Goal: Task Accomplishment & Management: Complete application form

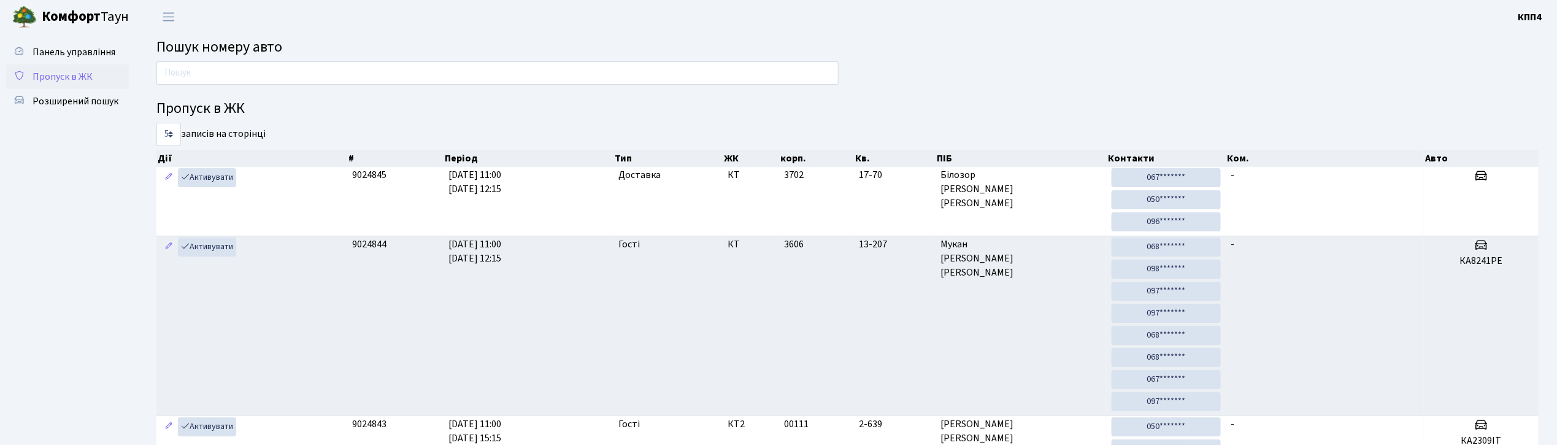
click at [79, 79] on span "Пропуск в ЖК" at bounding box center [63, 77] width 60 height 14
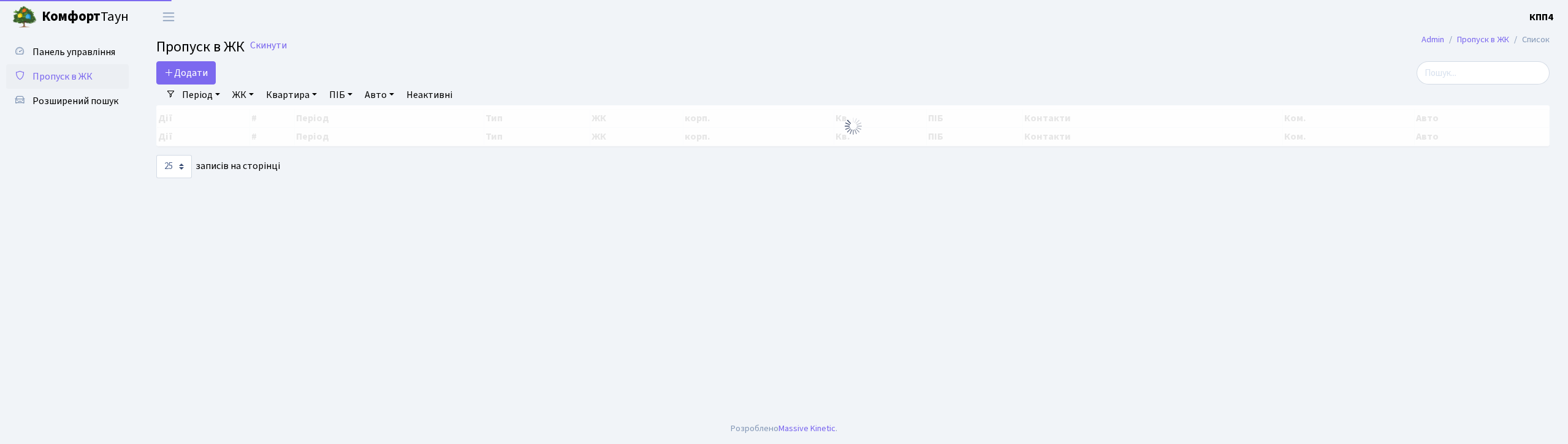
select select "25"
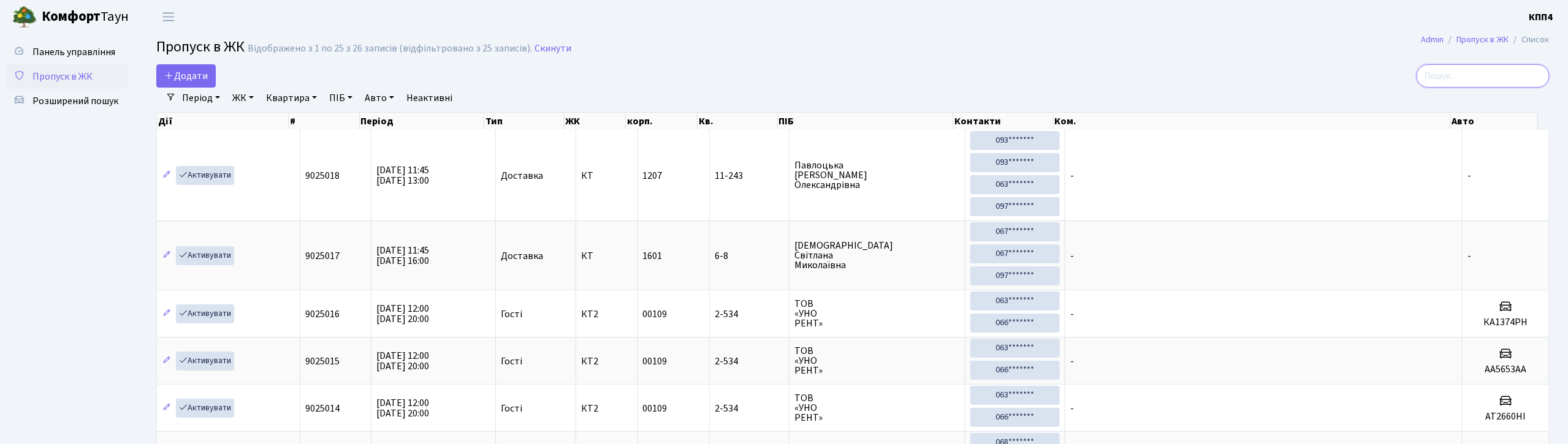
click at [1512, 81] on input "search" at bounding box center [1482, 75] width 133 height 23
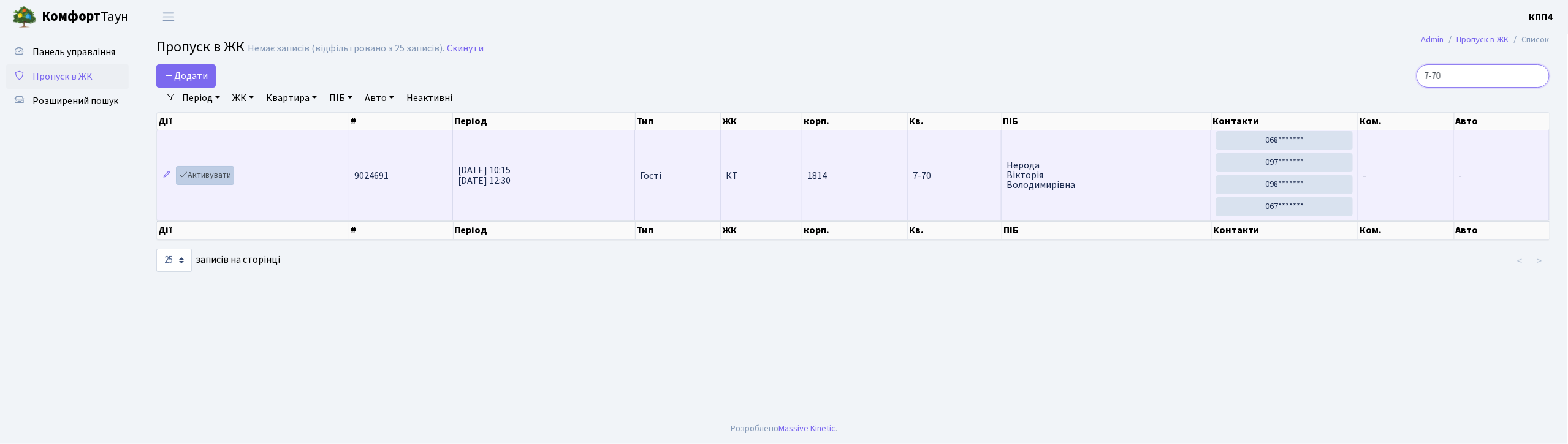
type input "7-70"
click at [204, 182] on link "Активувати" at bounding box center [205, 175] width 58 height 19
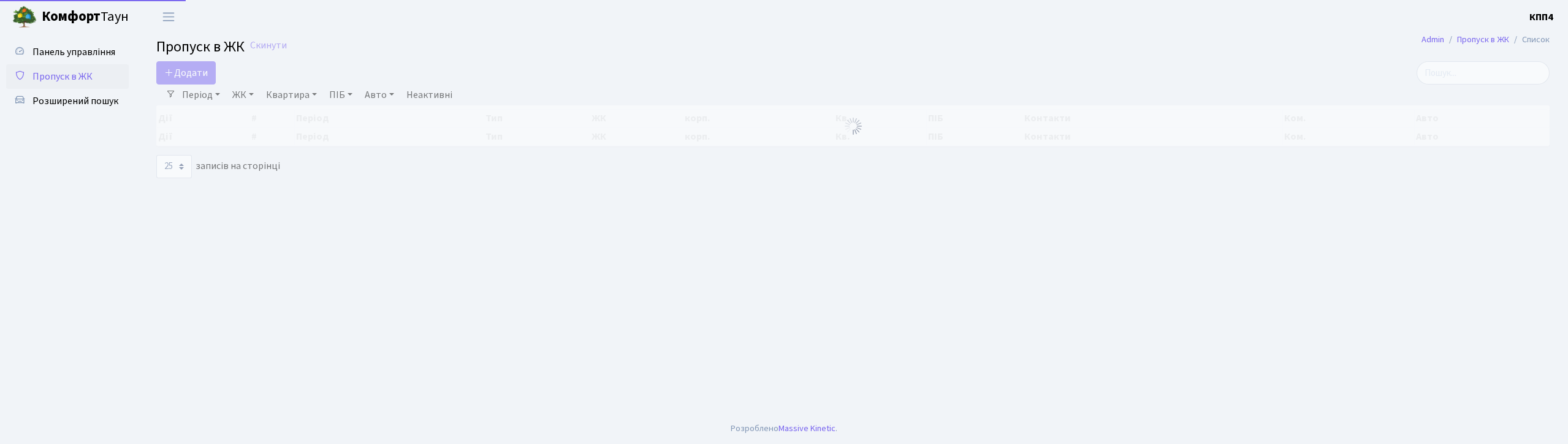
select select "25"
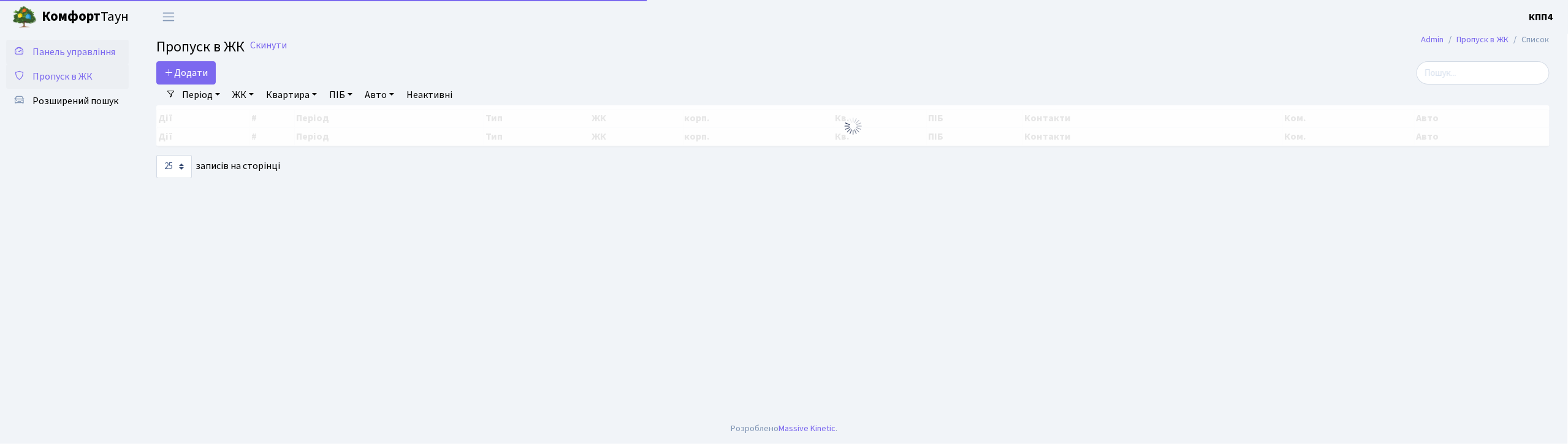
click at [79, 52] on span "Панель управління" at bounding box center [74, 52] width 83 height 14
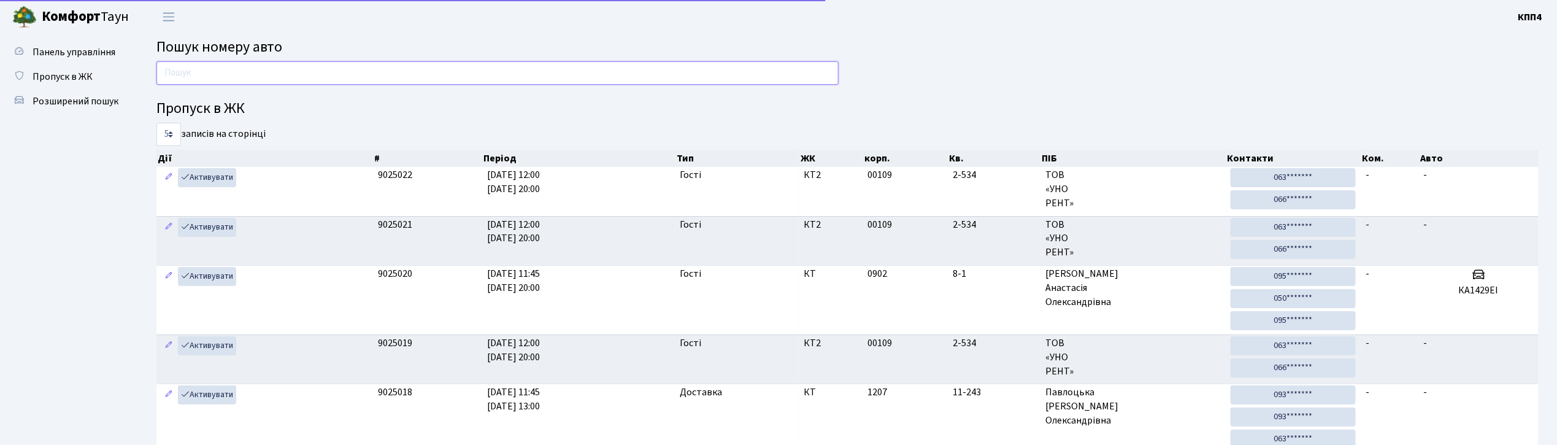
drag, startPoint x: 0, startPoint y: 0, endPoint x: 196, endPoint y: 80, distance: 212.0
click at [196, 80] on input "text" at bounding box center [497, 72] width 682 height 23
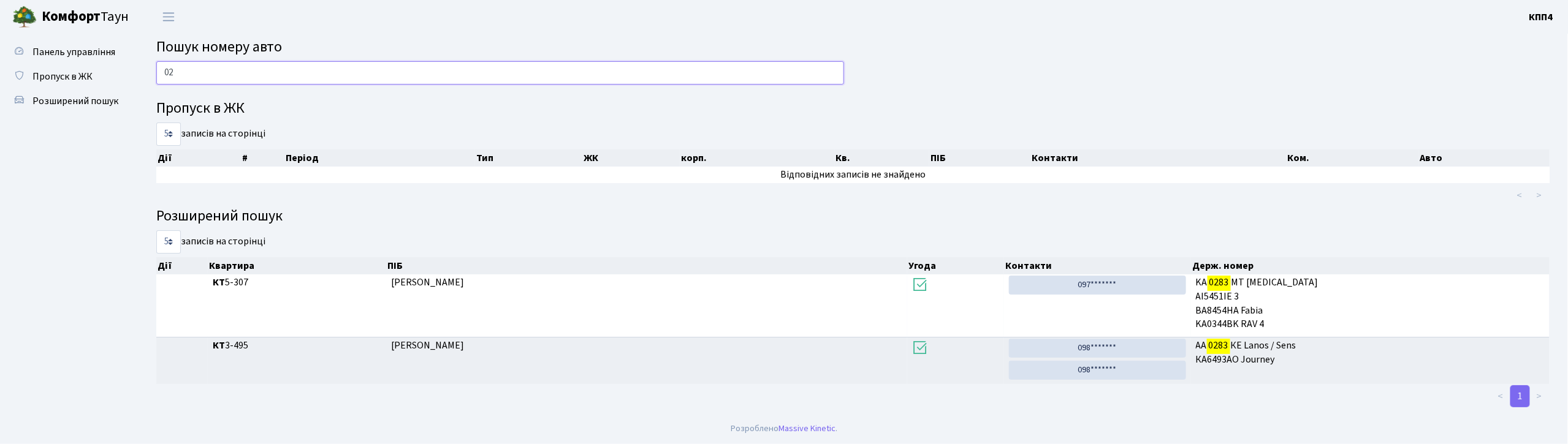
type input "0"
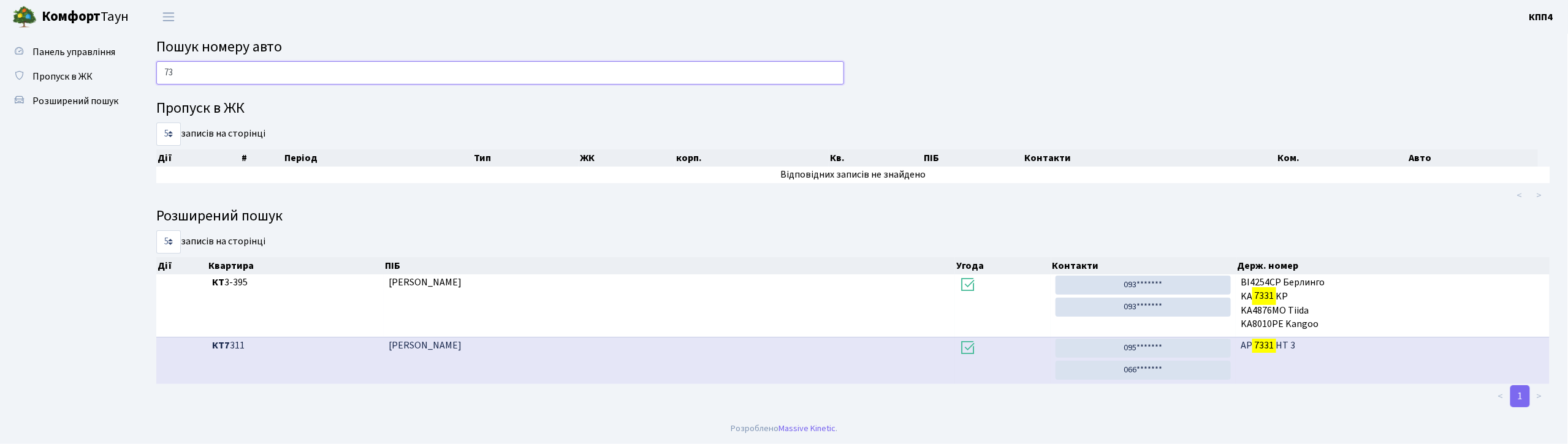
type input "7"
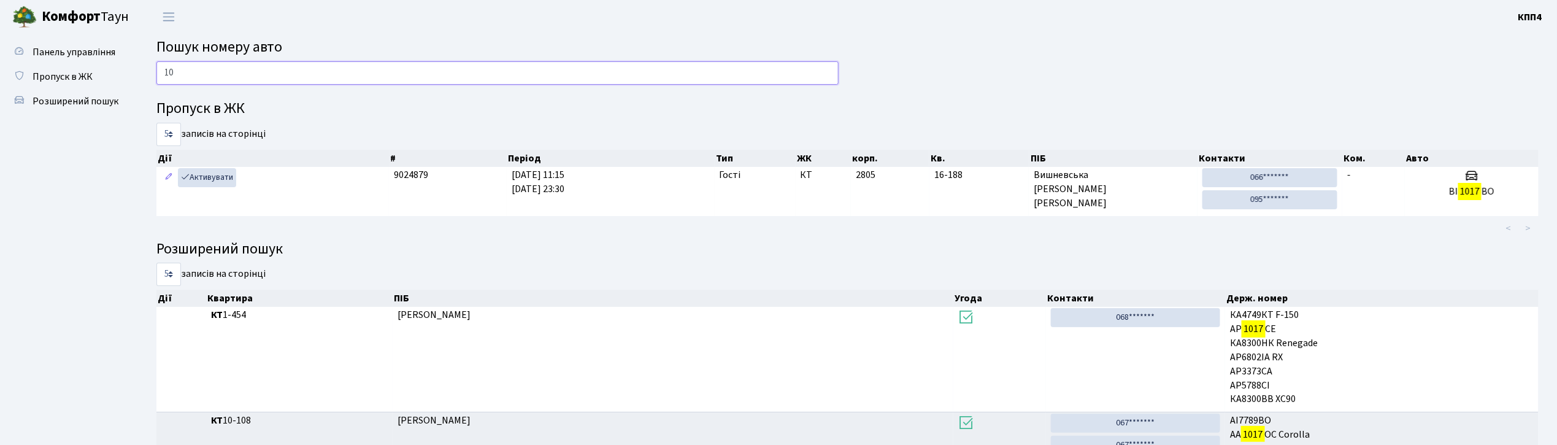
type input "1"
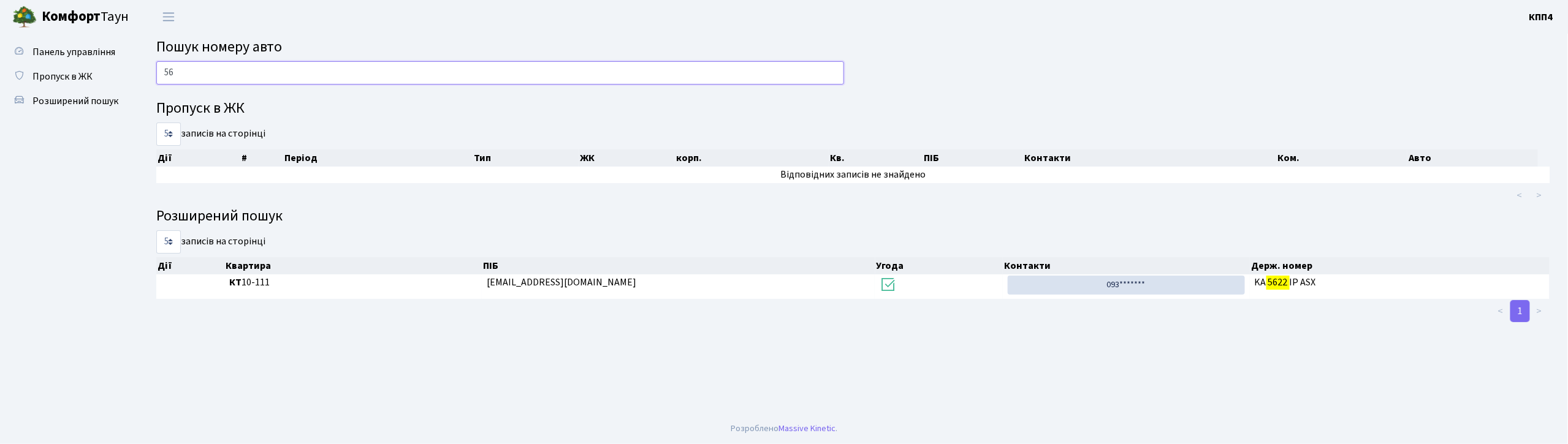
type input "5"
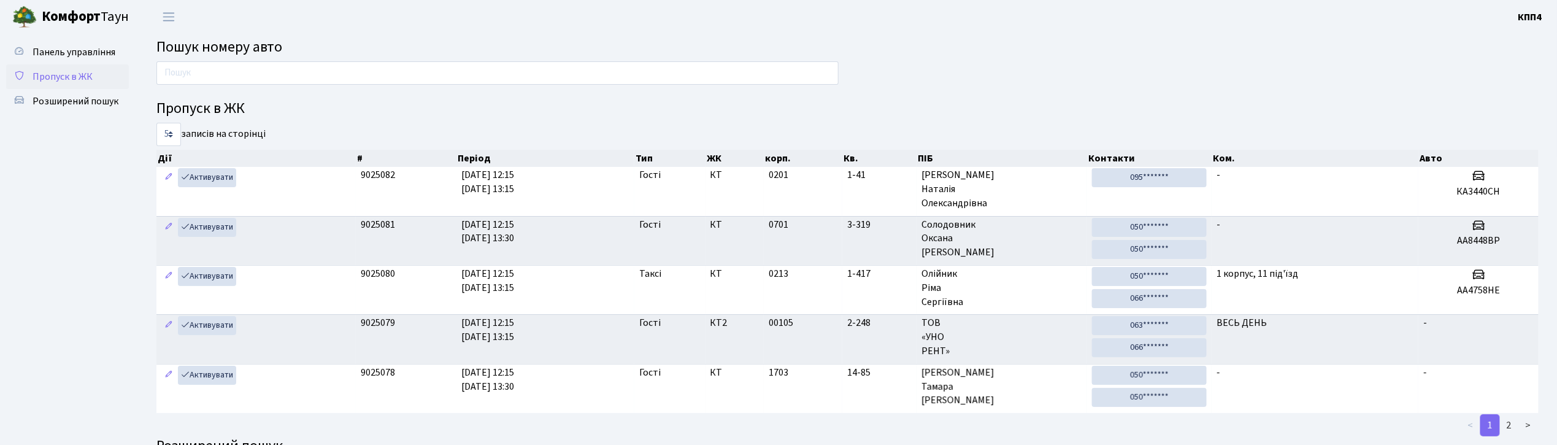
click at [63, 70] on span "Пропуск в ЖК" at bounding box center [63, 77] width 60 height 14
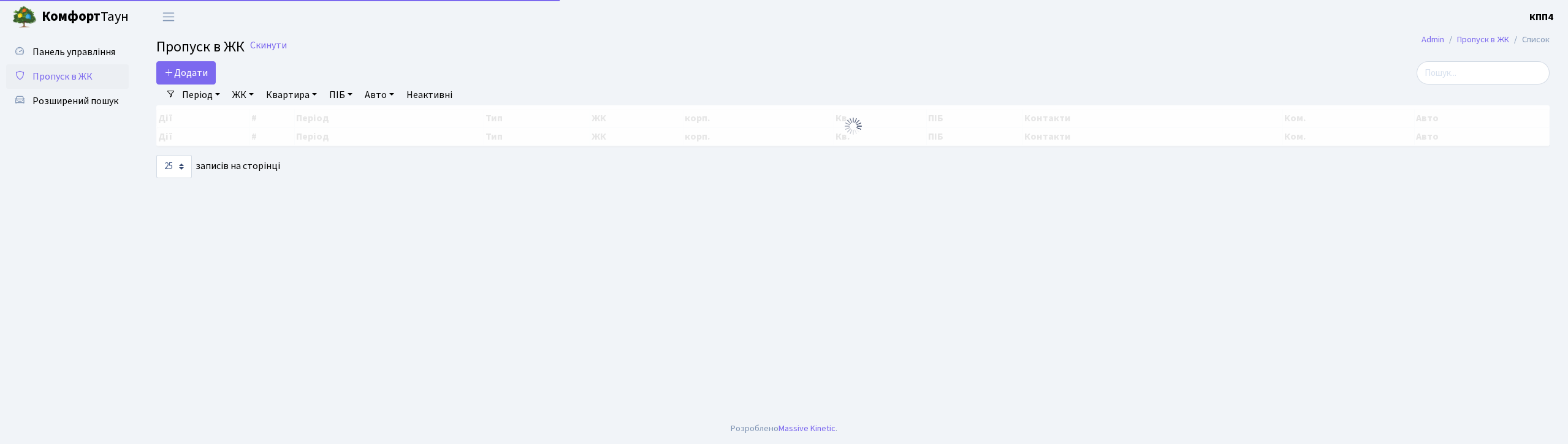
select select "25"
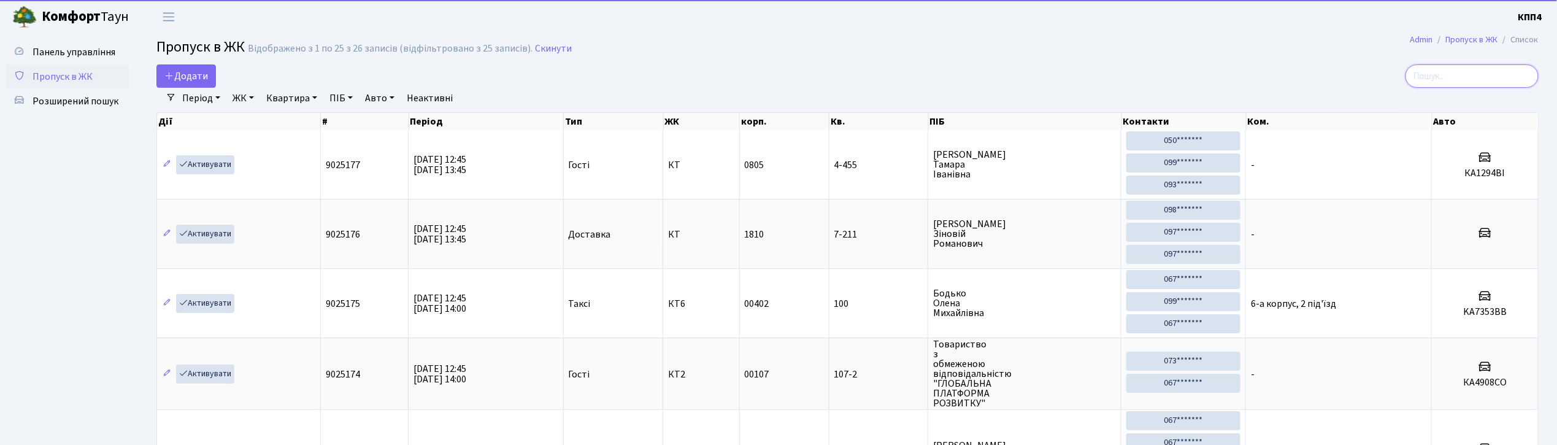
click at [1480, 71] on input "search" at bounding box center [1472, 75] width 133 height 23
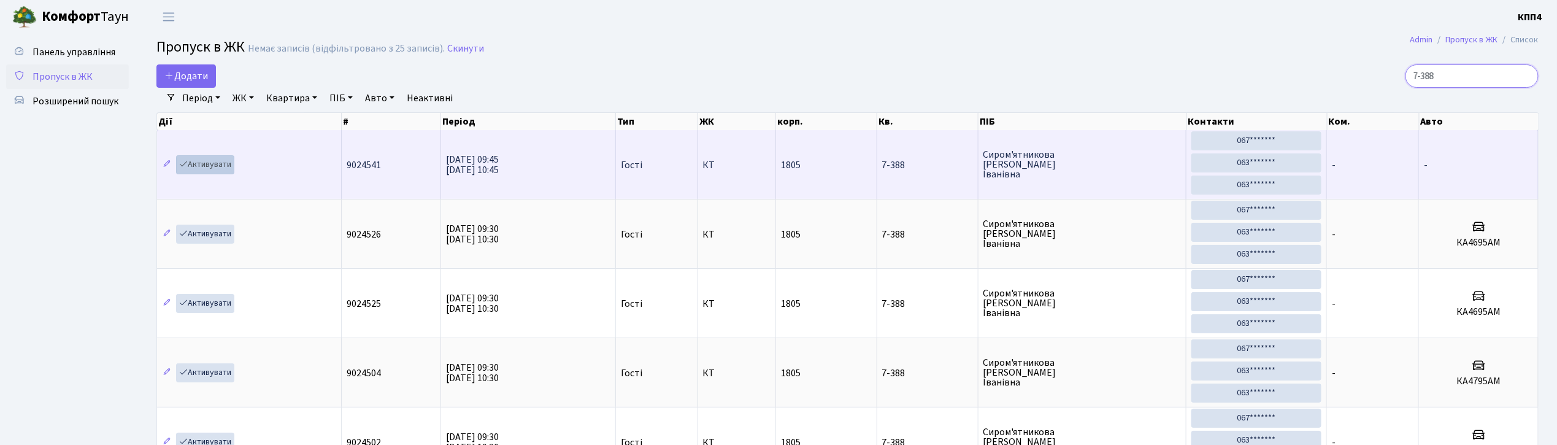
type input "7-388"
click at [210, 164] on link "Активувати" at bounding box center [205, 164] width 58 height 19
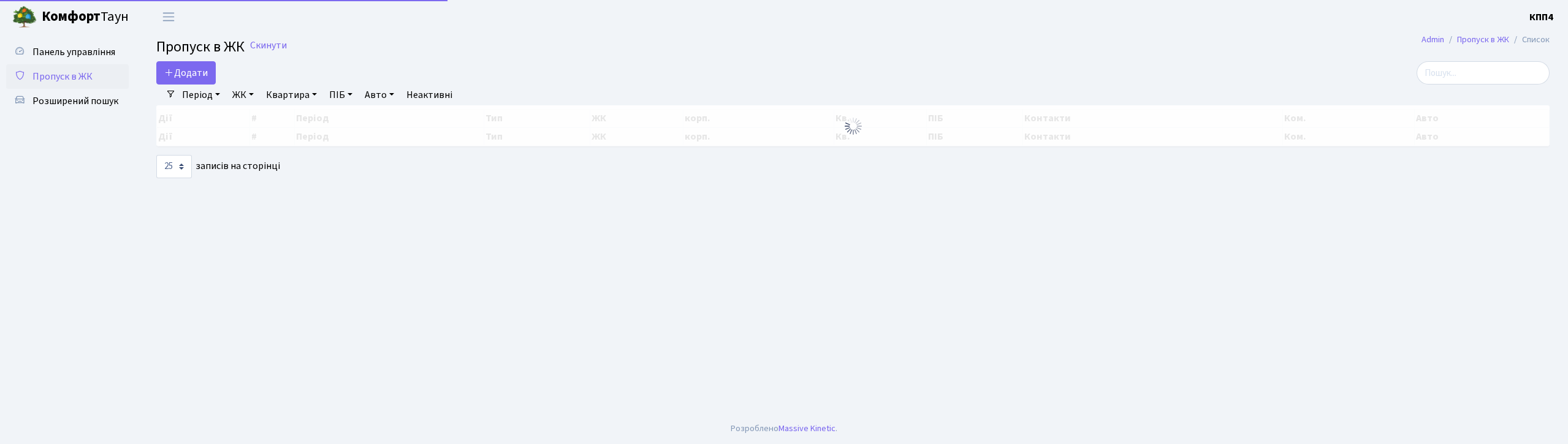
select select "25"
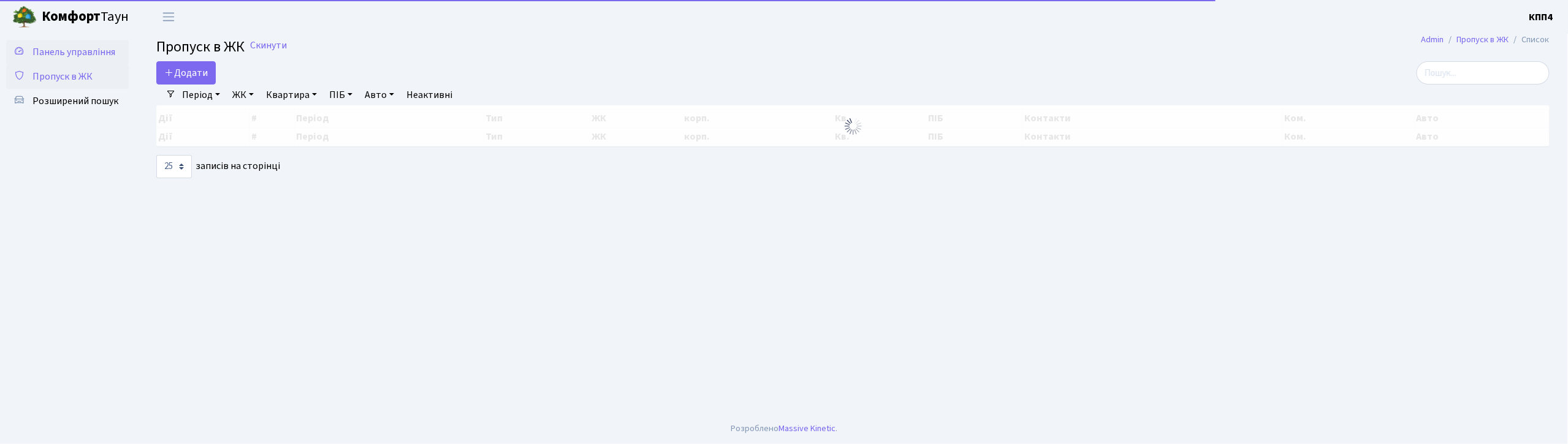
click at [75, 52] on span "Панель управління" at bounding box center [74, 52] width 83 height 14
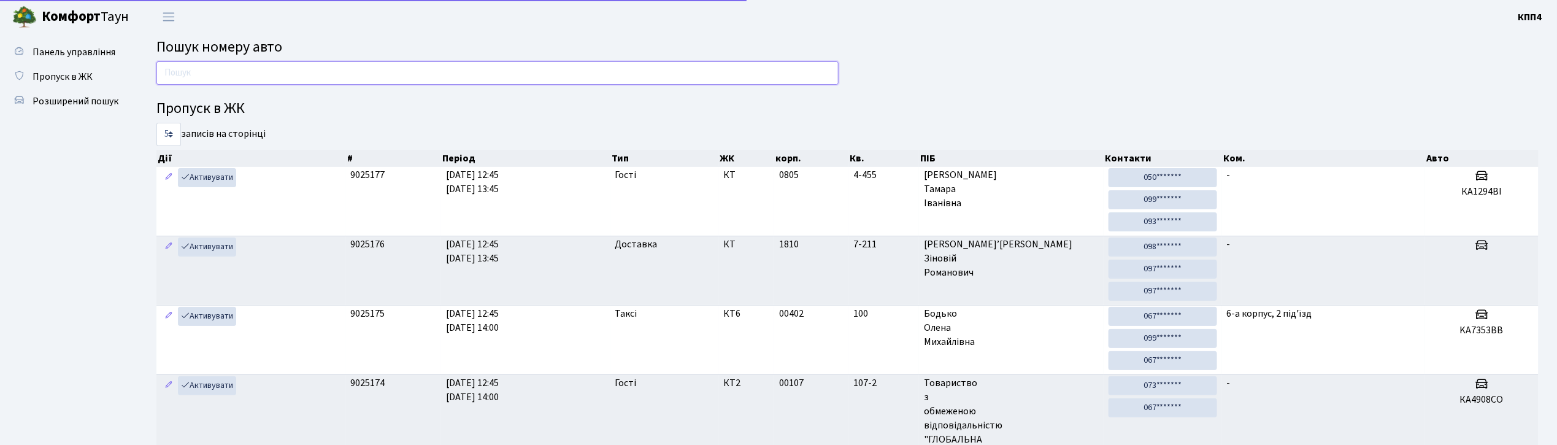
click at [256, 81] on input "text" at bounding box center [497, 72] width 682 height 23
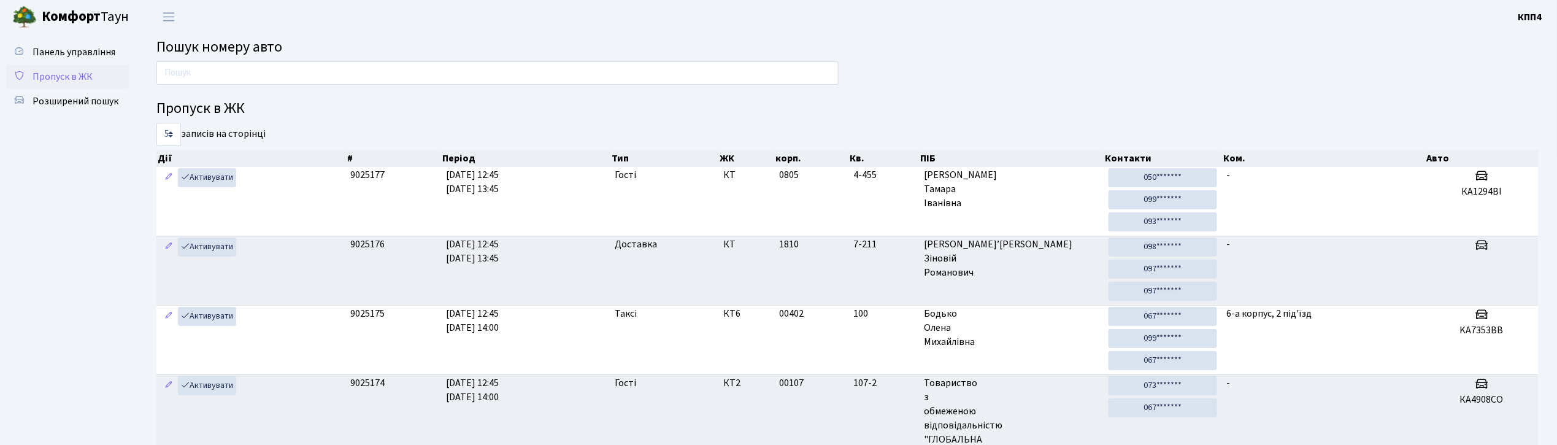
click at [58, 79] on span "Пропуск в ЖК" at bounding box center [63, 77] width 60 height 14
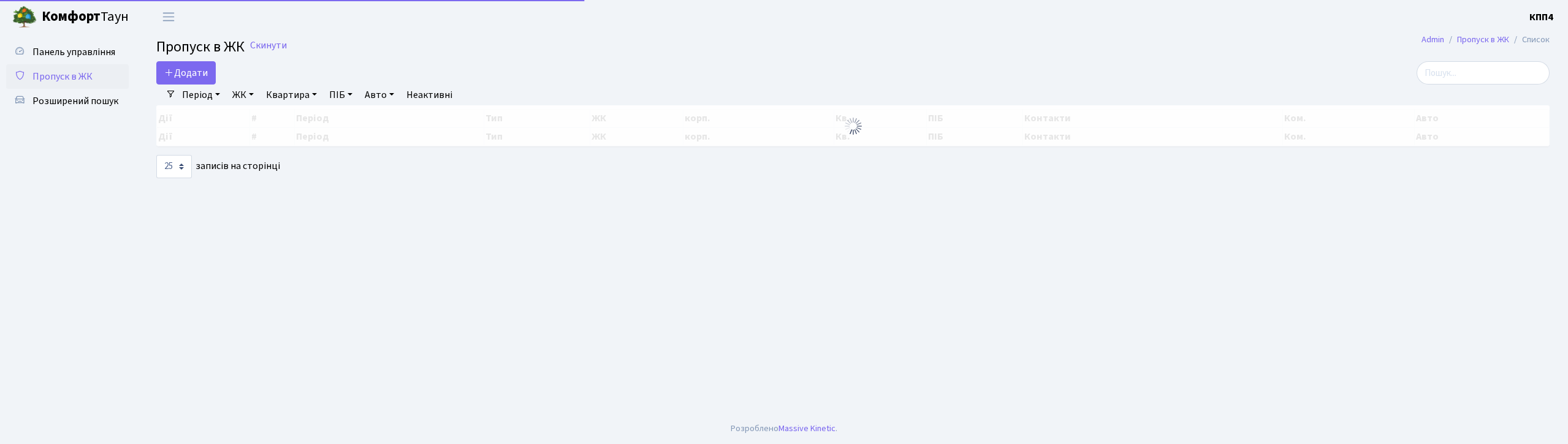
select select "25"
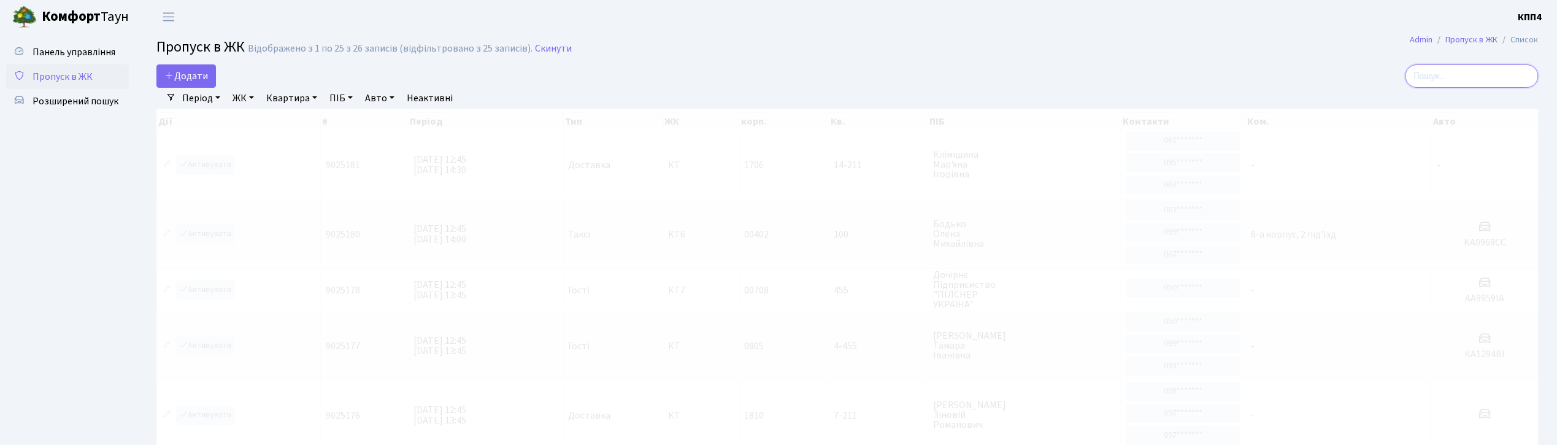
click at [1458, 72] on input "search" at bounding box center [1472, 75] width 133 height 23
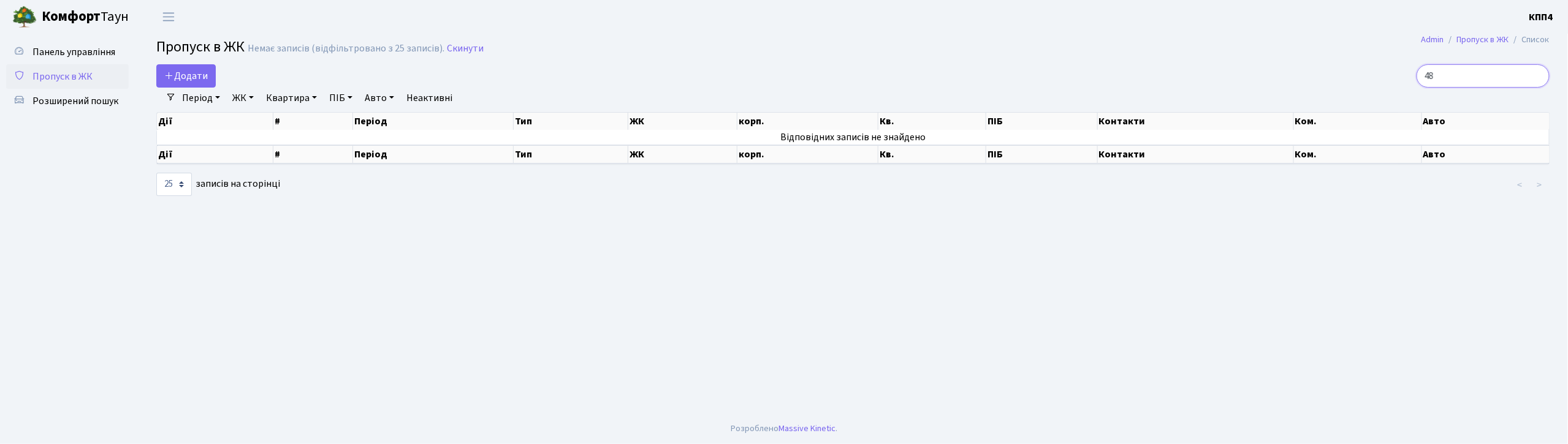
type input "4"
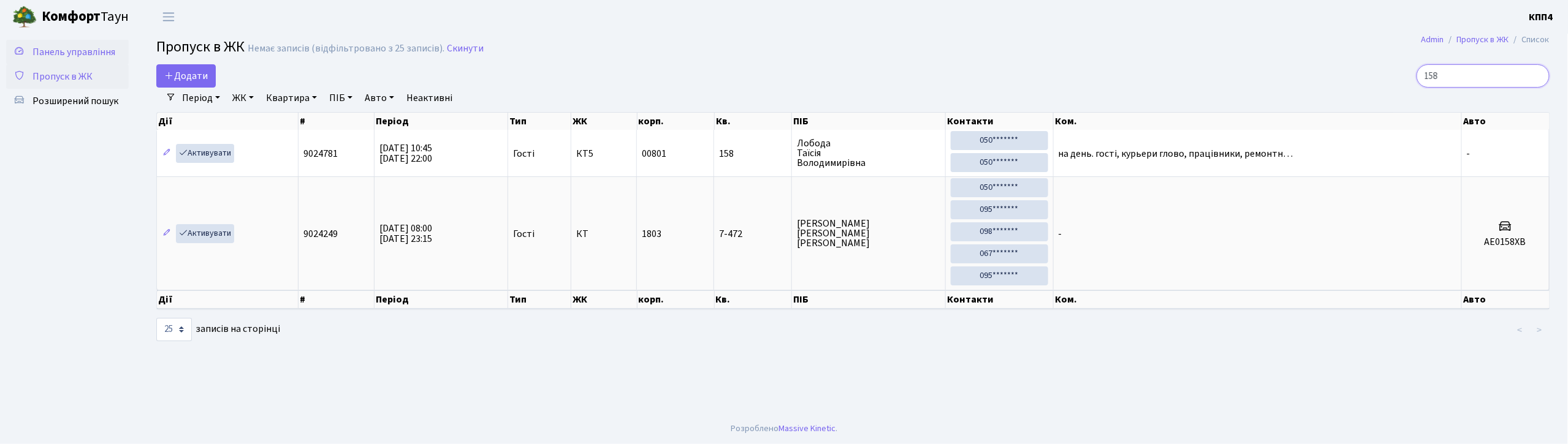
type input "158"
click at [87, 52] on span "Панель управління" at bounding box center [74, 52] width 83 height 14
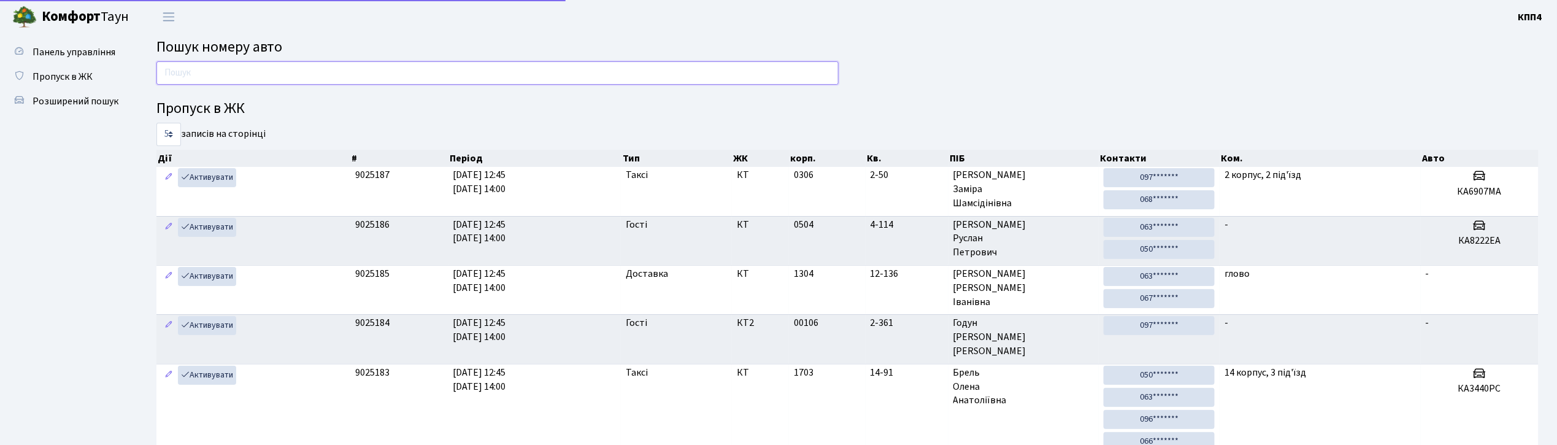
drag, startPoint x: 0, startPoint y: 0, endPoint x: 230, endPoint y: 68, distance: 239.2
click at [230, 68] on input "text" at bounding box center [497, 72] width 682 height 23
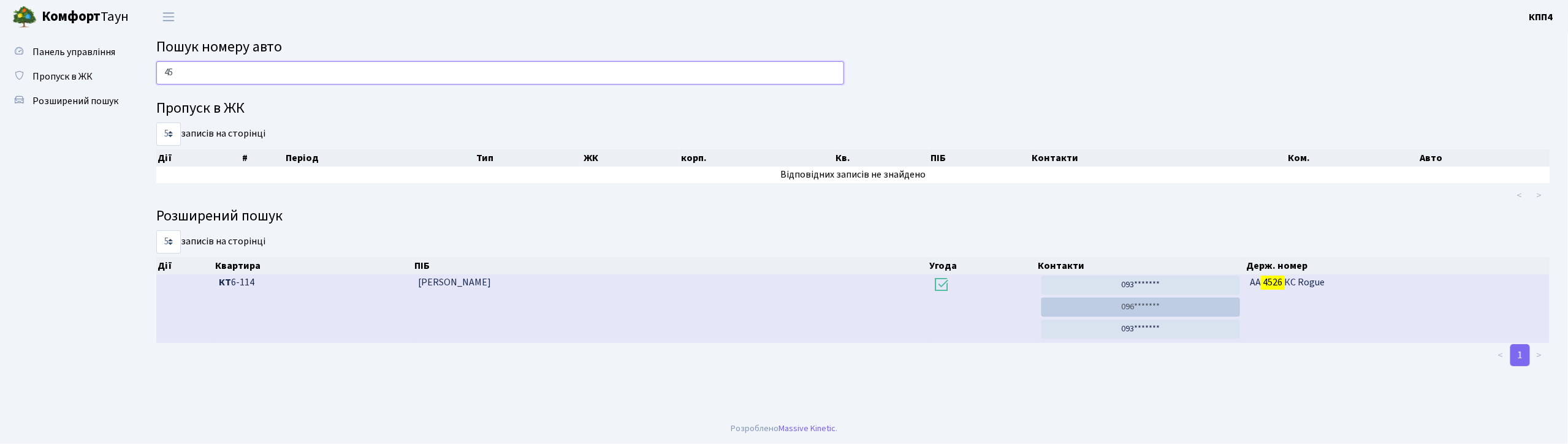
type input "4"
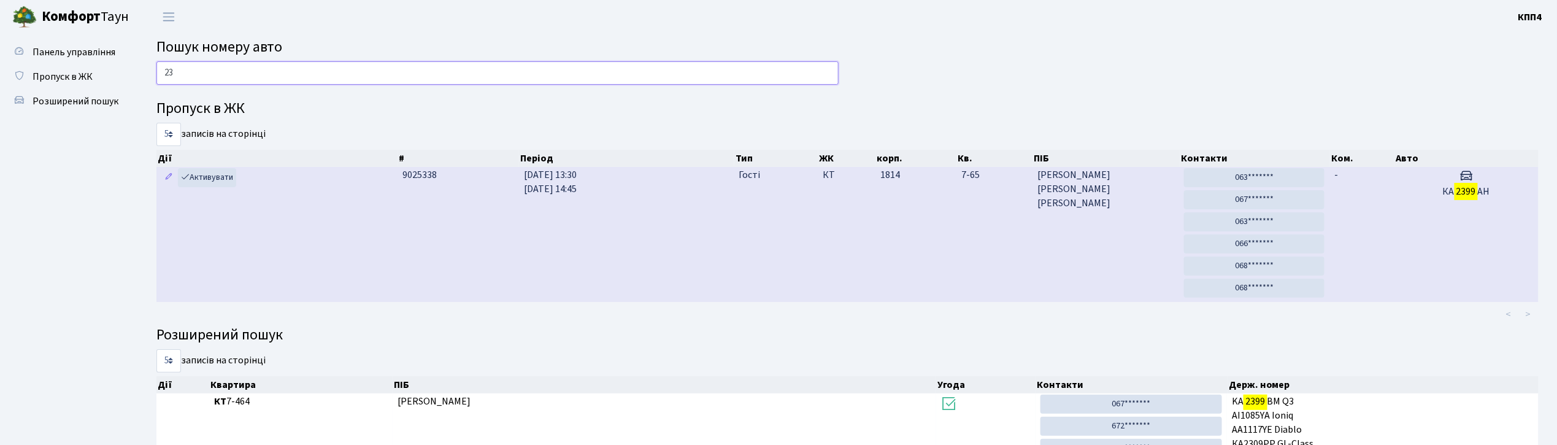
type input "2"
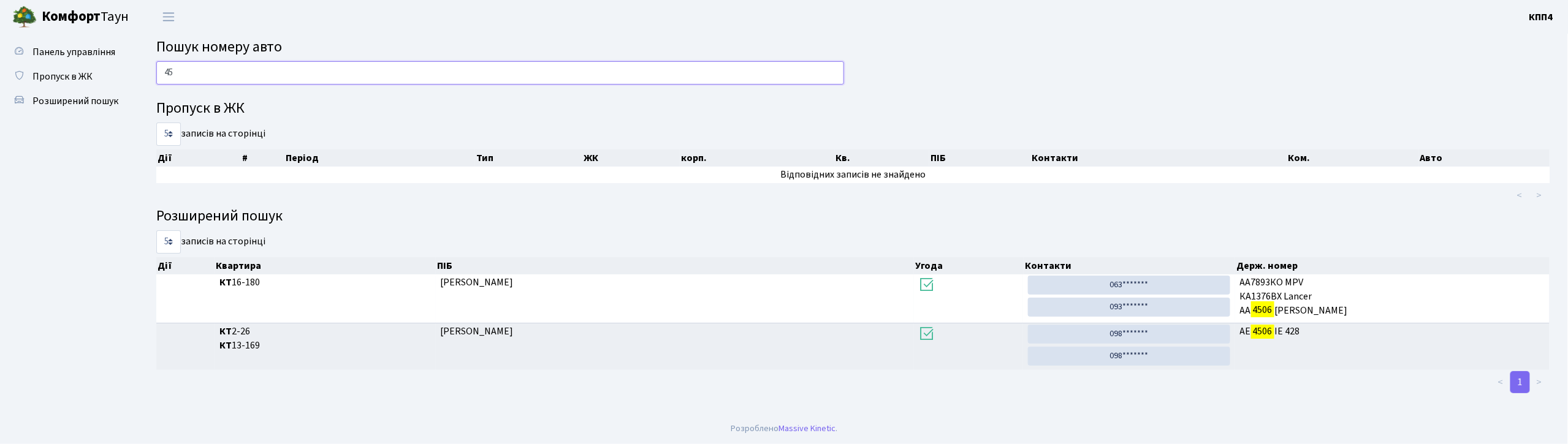
type input "4"
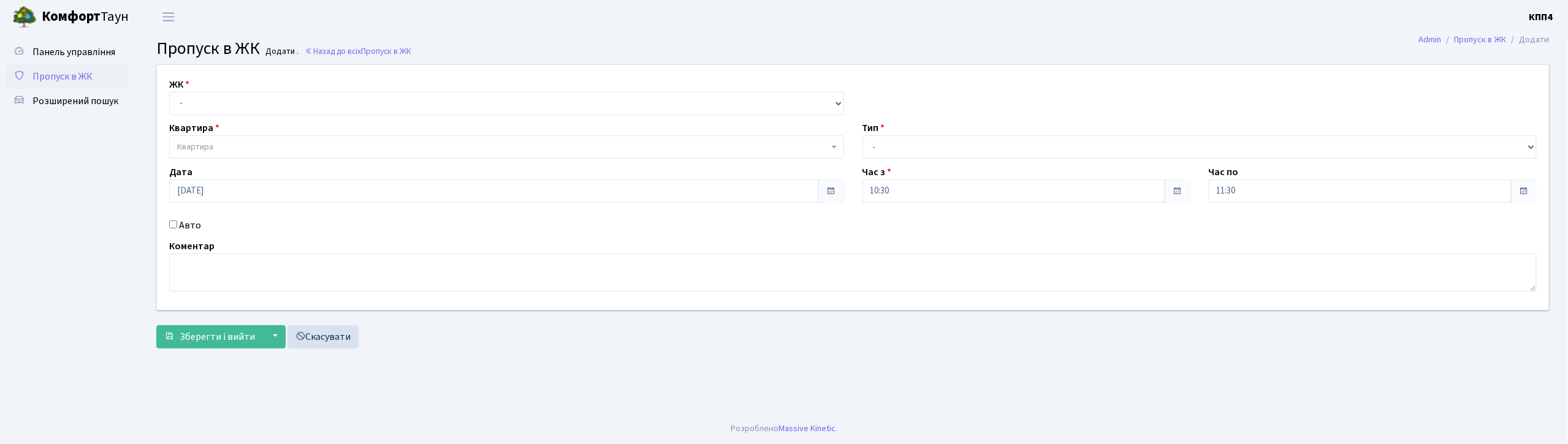
click at [172, 222] on input "Авто" at bounding box center [173, 224] width 8 height 8
checkbox input "true"
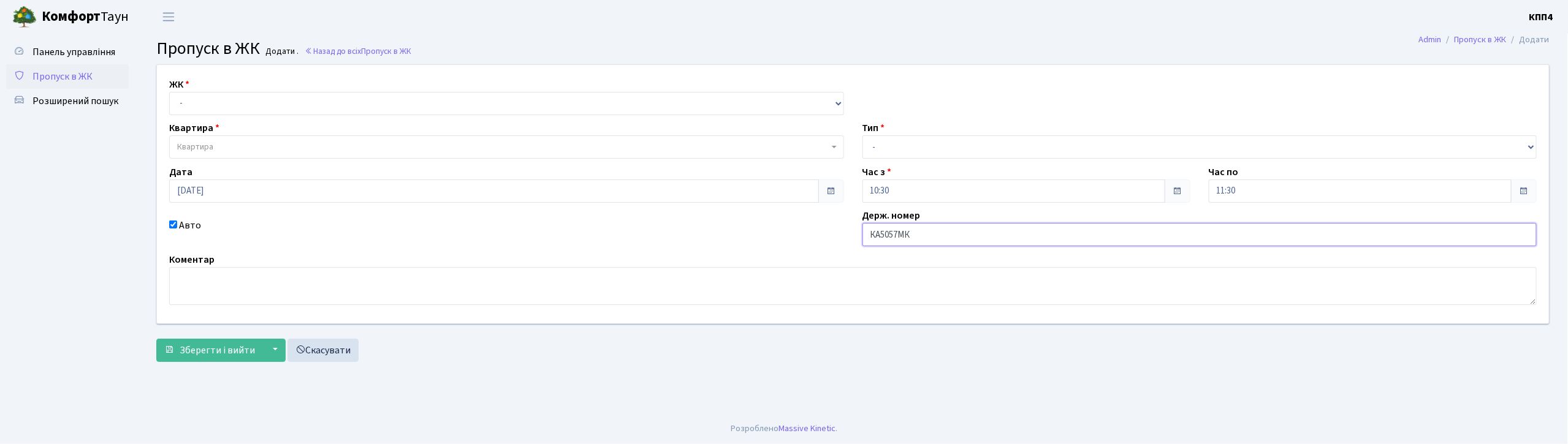
type input "КА5057МК"
drag, startPoint x: 298, startPoint y: 102, endPoint x: 295, endPoint y: 113, distance: 11.4
click at [298, 102] on select "- КТ, вул. Регенераторна, 4 КТ2, просп. [STREET_ADDRESS] [STREET_ADDRESS] [PERS…" at bounding box center [506, 103] width 675 height 23
select select "271"
click at [169, 92] on select "- КТ, вул. Регенераторна, 4 КТ2, просп. [STREET_ADDRESS] [STREET_ADDRESS] [PERS…" at bounding box center [506, 103] width 675 height 23
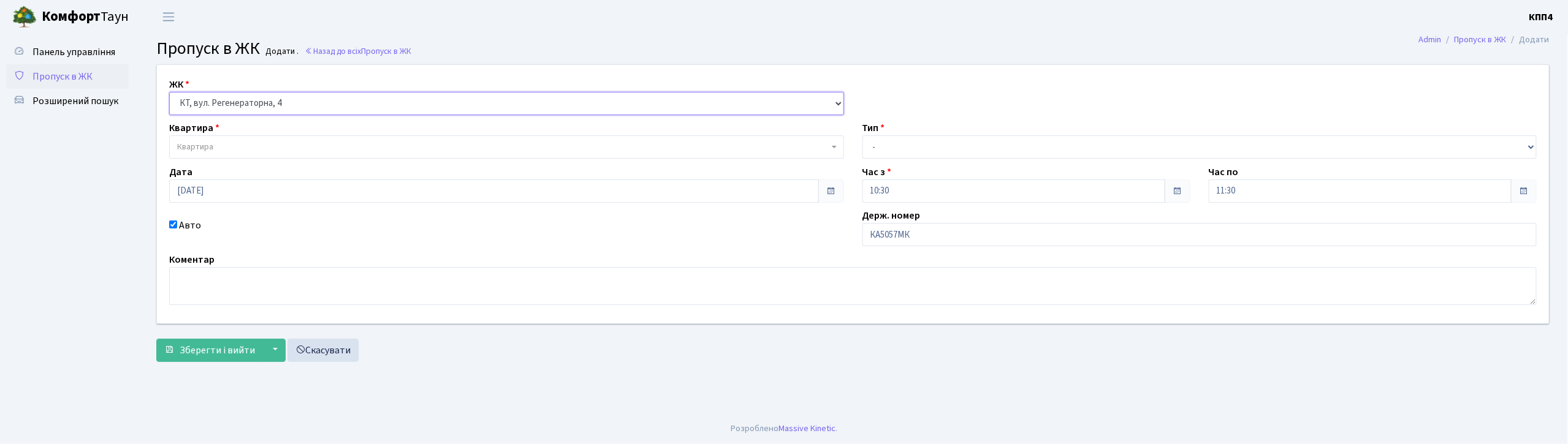
select select
click at [283, 153] on span "Квартира" at bounding box center [502, 147] width 651 height 12
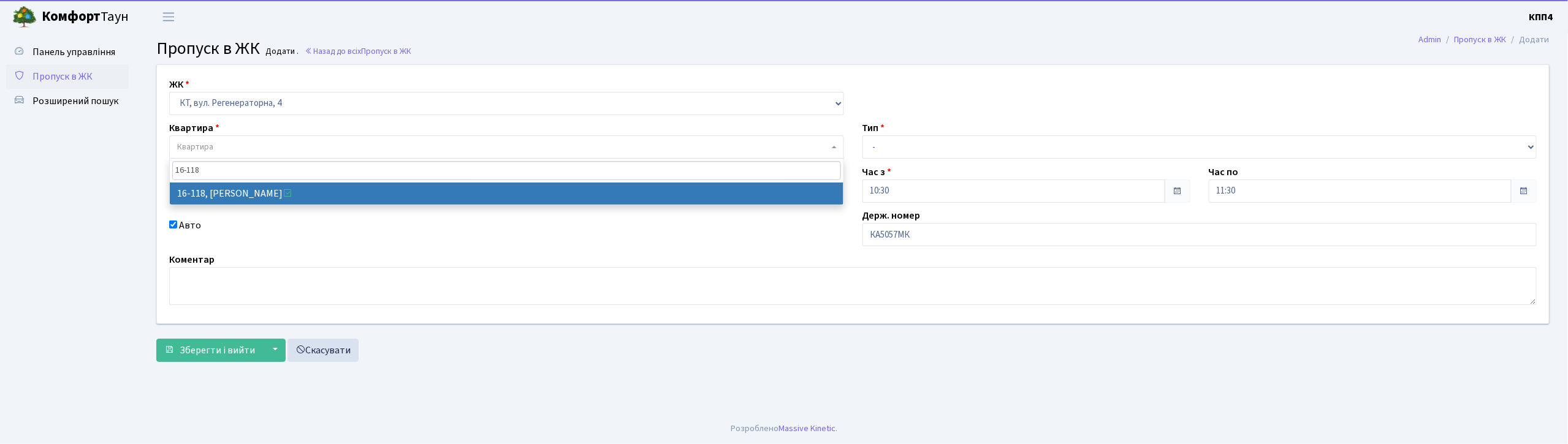
type input "16-118"
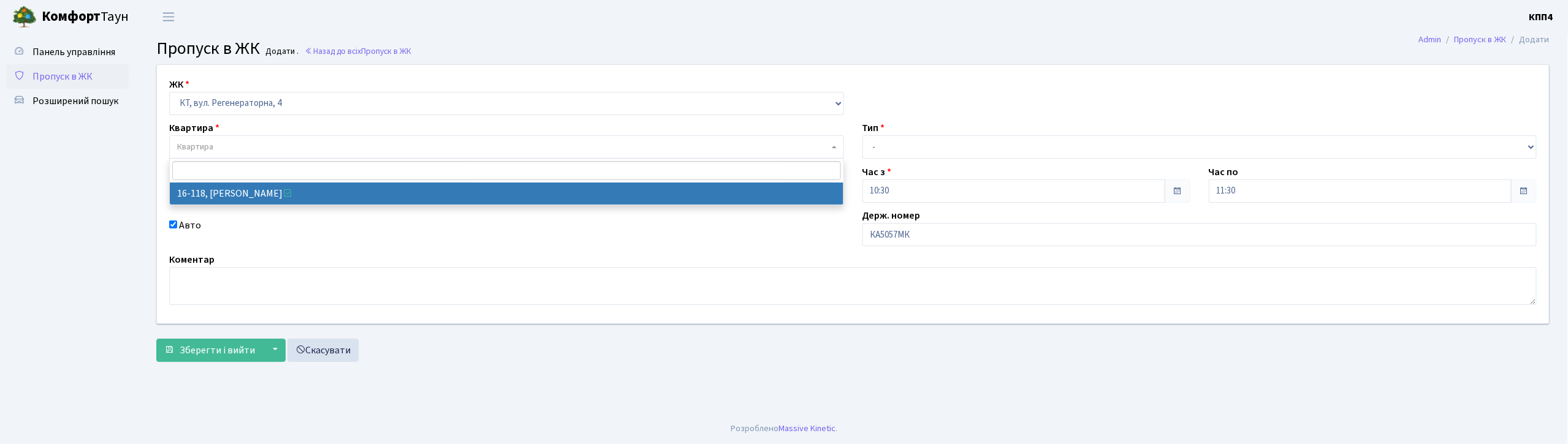
select select "8679"
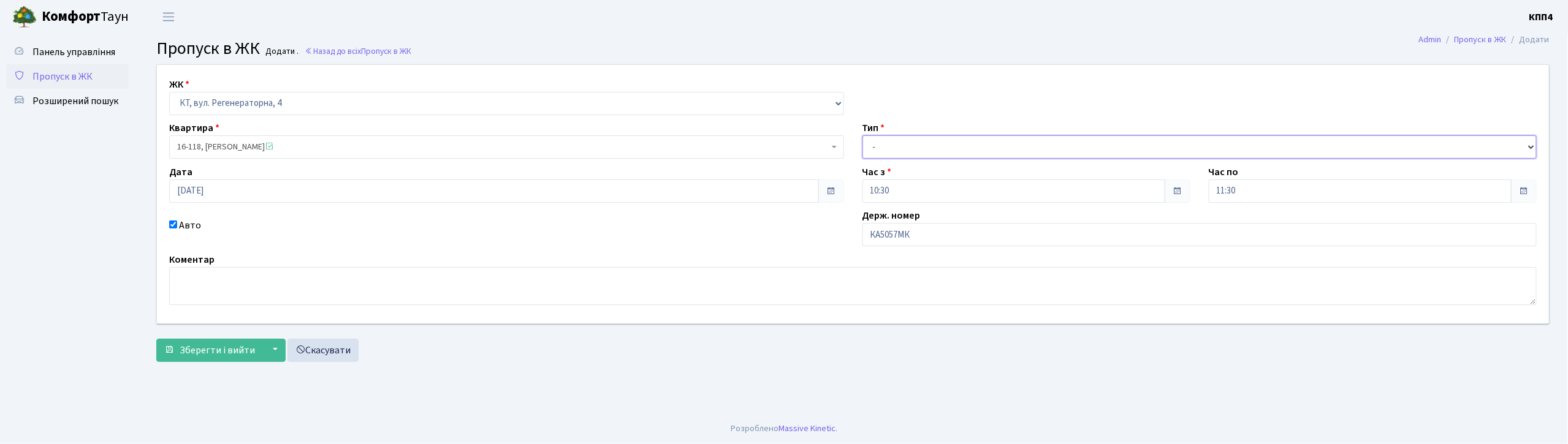
click at [908, 146] on select "- Доставка Таксі Гості Сервіс" at bounding box center [1199, 147] width 675 height 23
select select "3"
click at [862, 136] on select "- Доставка Таксі Гості Сервіс" at bounding box center [1199, 147] width 675 height 23
click at [204, 356] on span "Зберегти і вийти" at bounding box center [217, 350] width 75 height 14
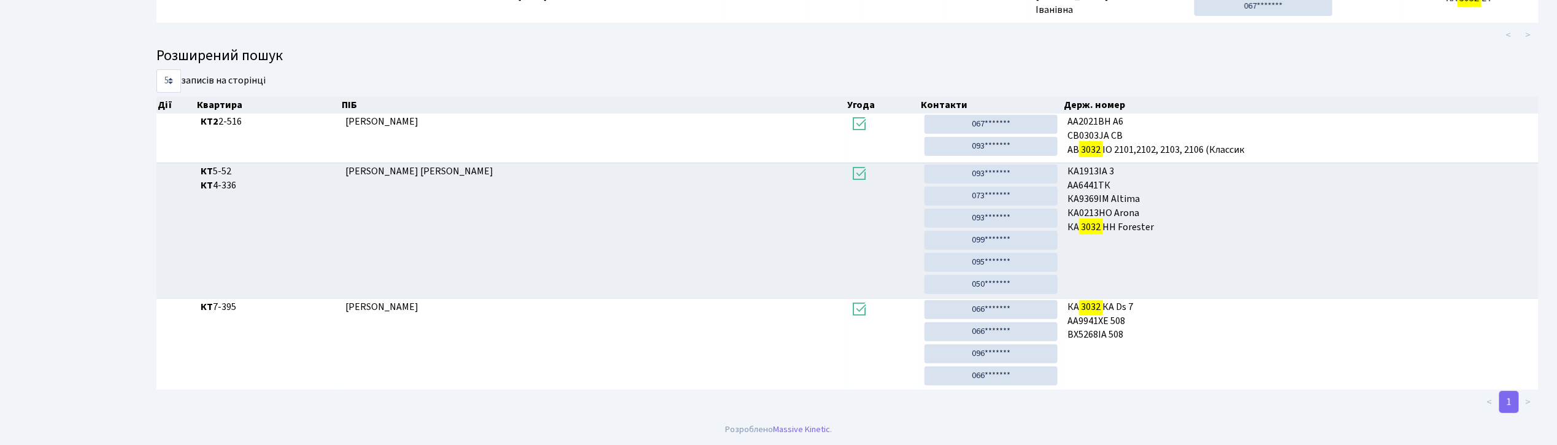
scroll to position [66, 0]
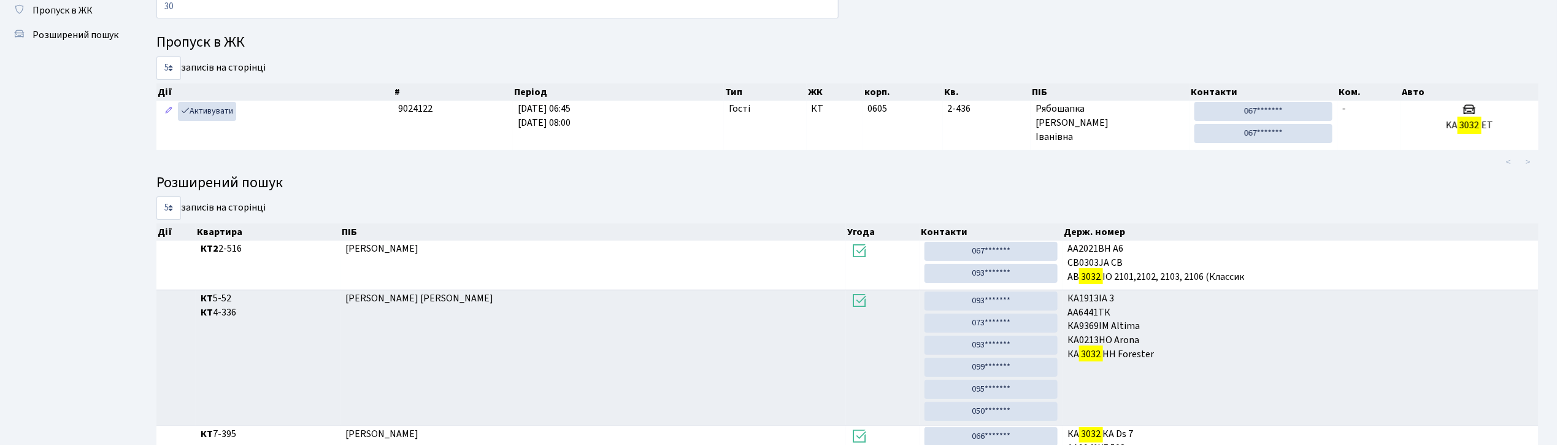
type input "3"
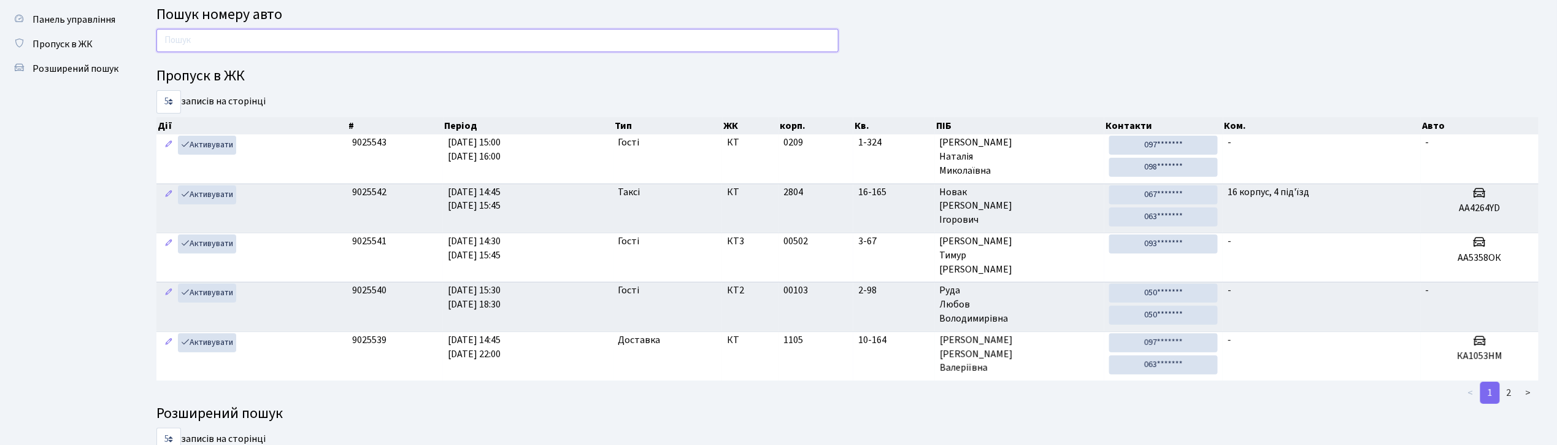
scroll to position [0, 0]
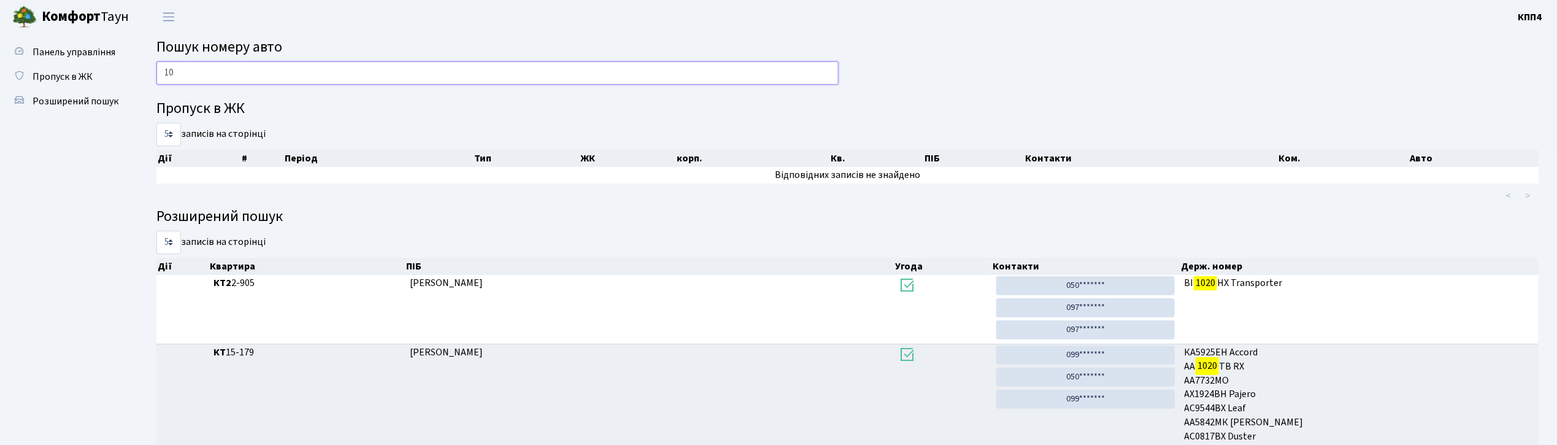
type input "1"
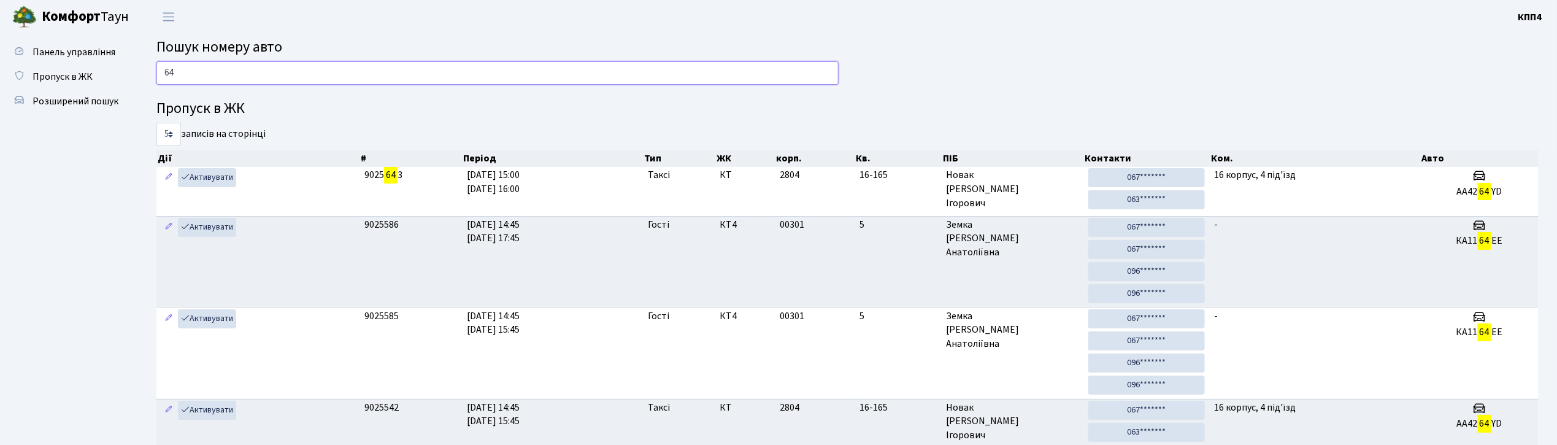
type input "6"
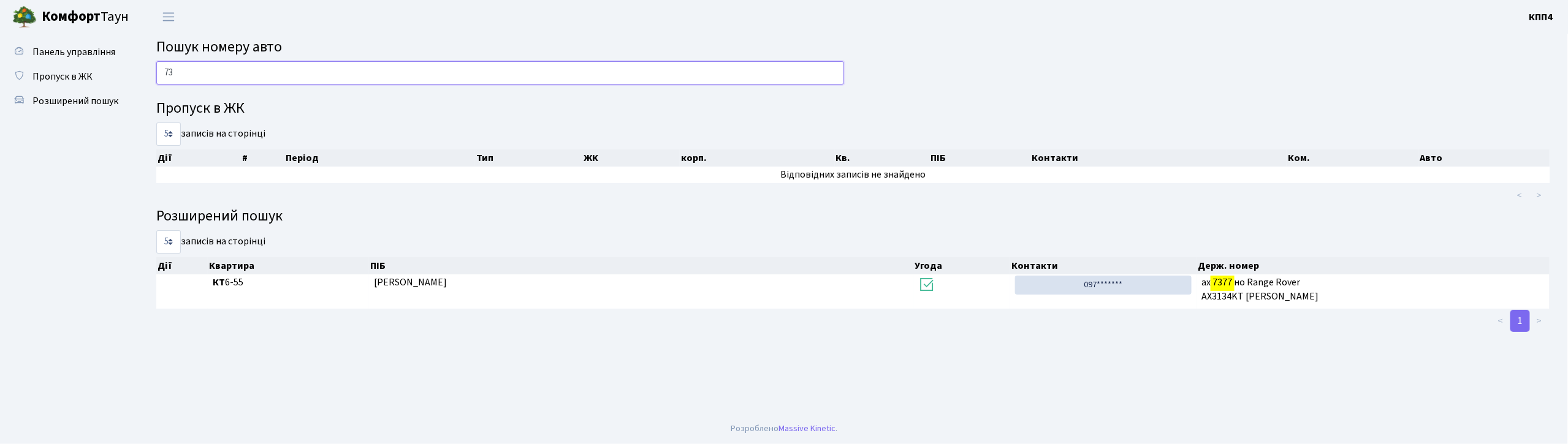
type input "7"
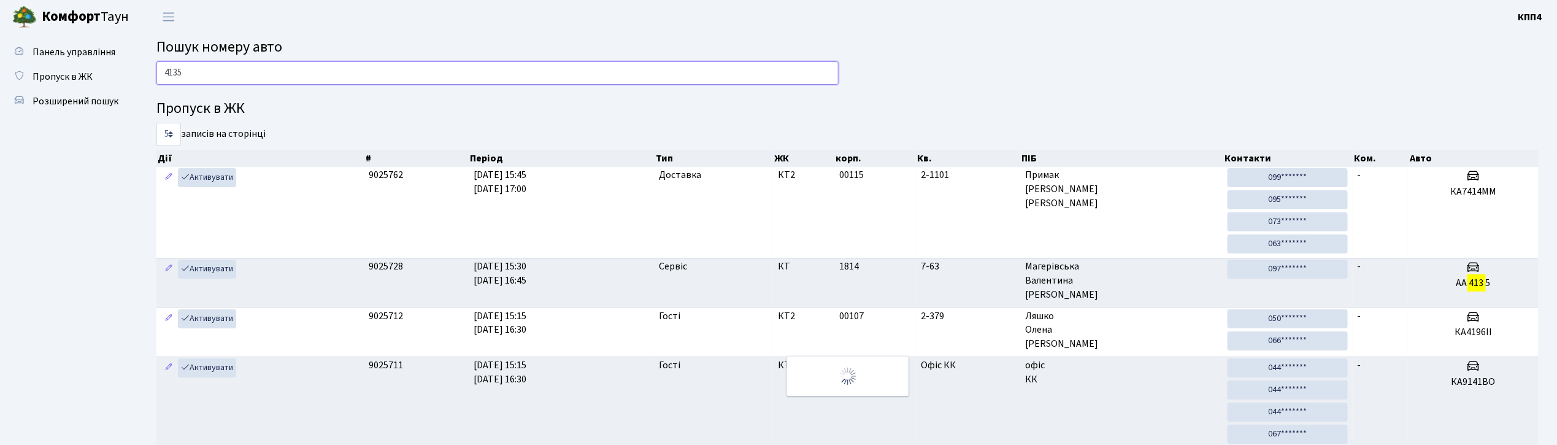
type input "4135"
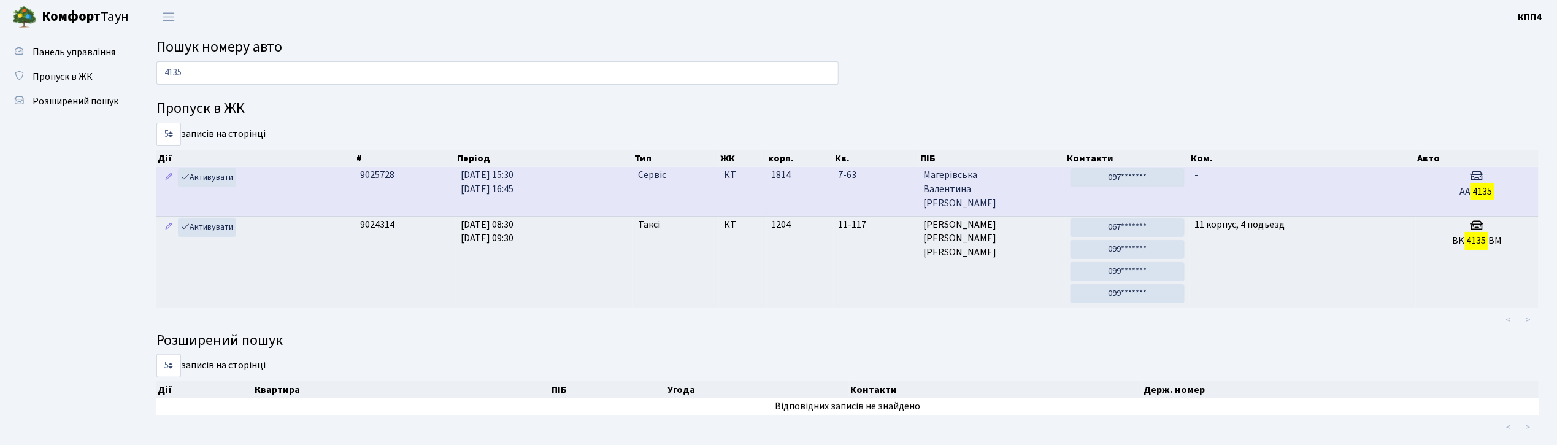
click at [1356, 185] on td "-" at bounding box center [1303, 191] width 226 height 48
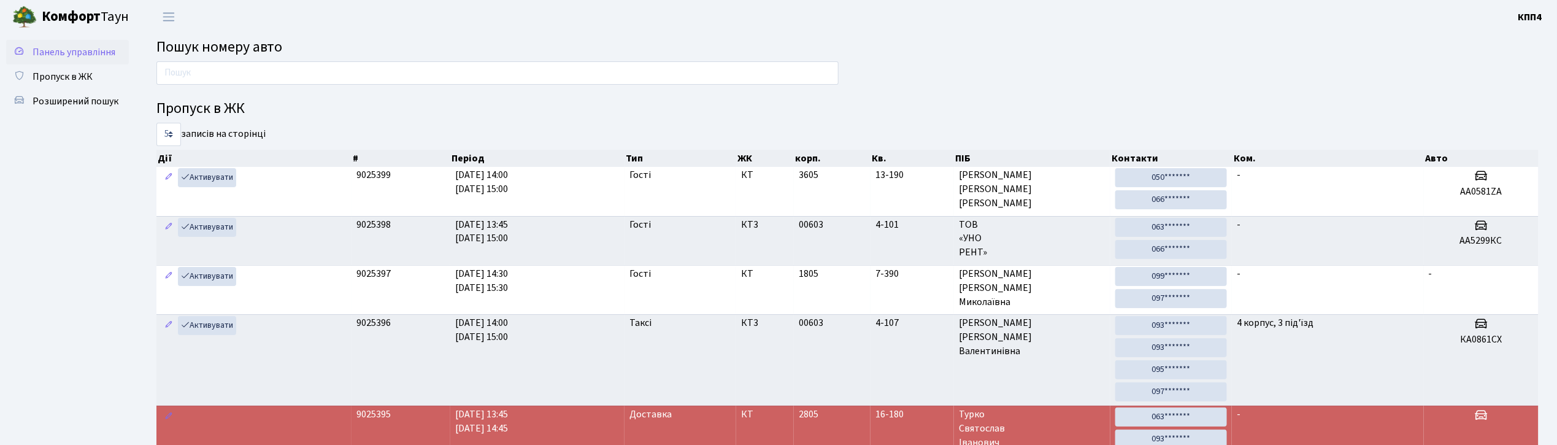
click at [74, 47] on span "Панель управління" at bounding box center [74, 52] width 83 height 14
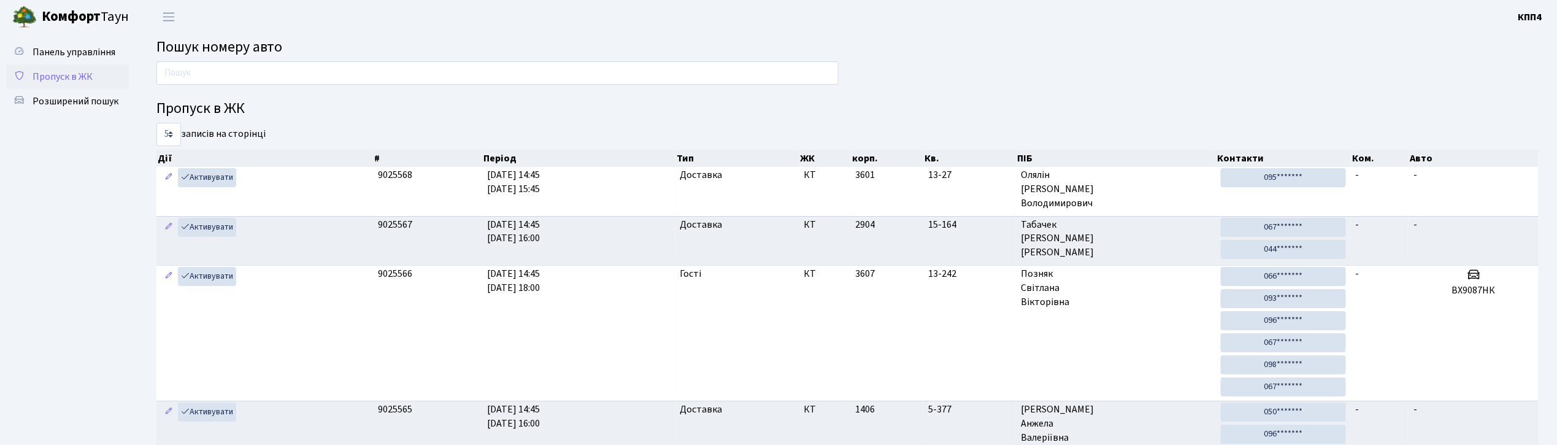
click at [62, 70] on span "Пропуск в ЖК" at bounding box center [63, 77] width 60 height 14
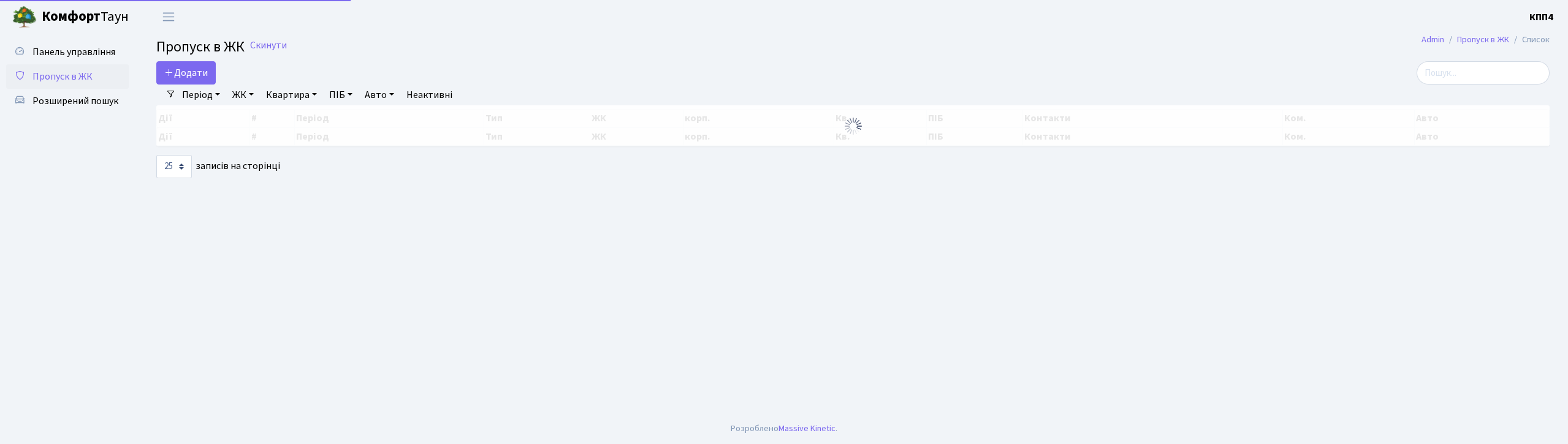
select select "25"
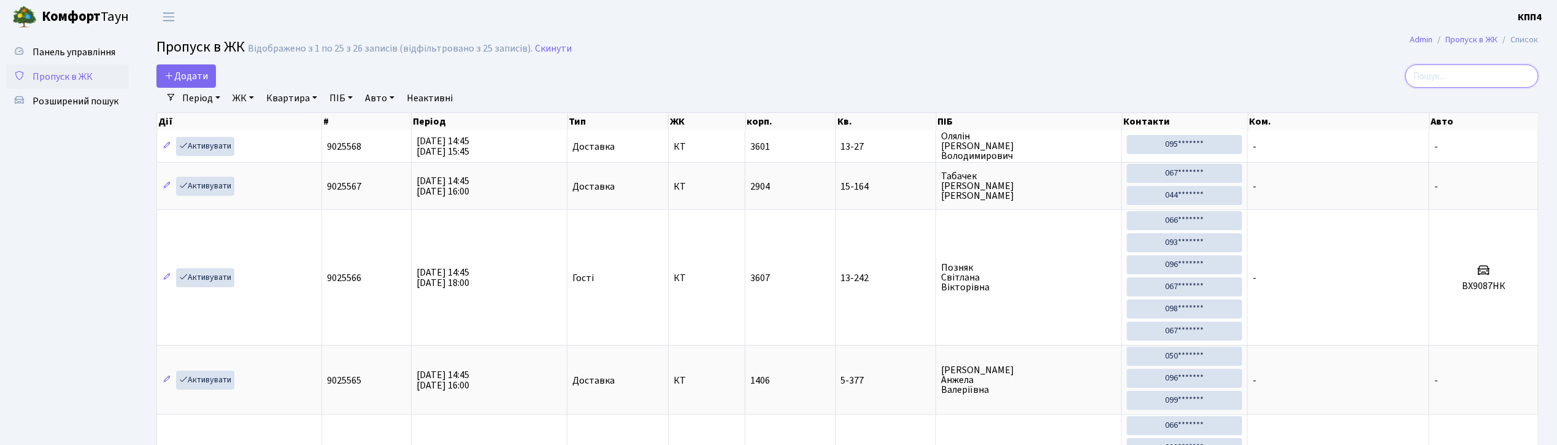
click at [1483, 77] on input "search" at bounding box center [1472, 75] width 133 height 23
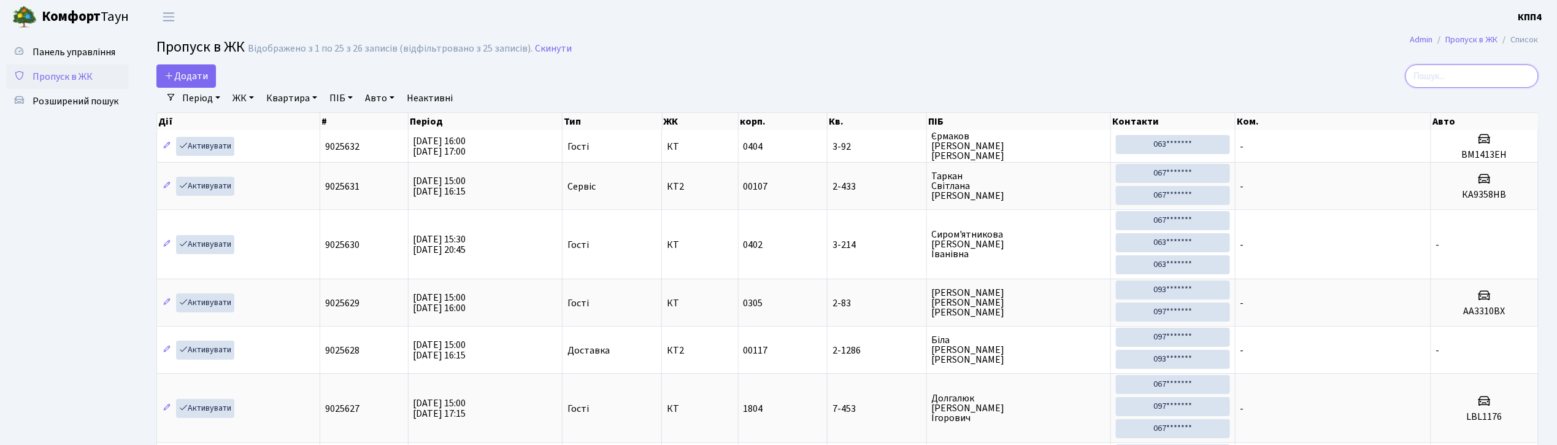
click at [1510, 74] on input "search" at bounding box center [1472, 75] width 133 height 23
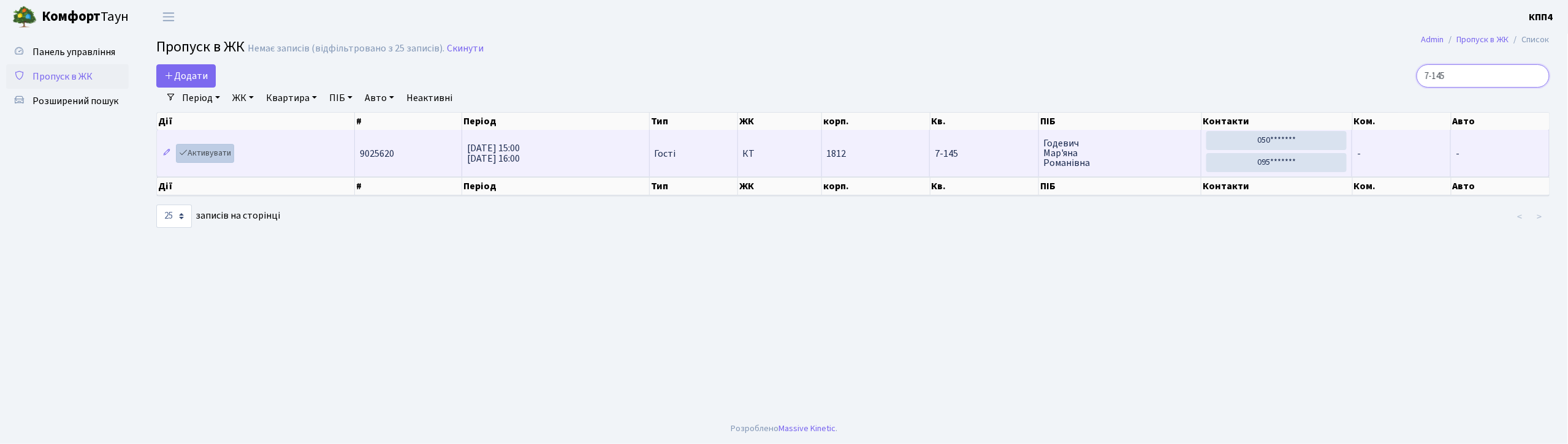
type input "7-145"
click at [214, 155] on link "Активувати" at bounding box center [205, 153] width 58 height 19
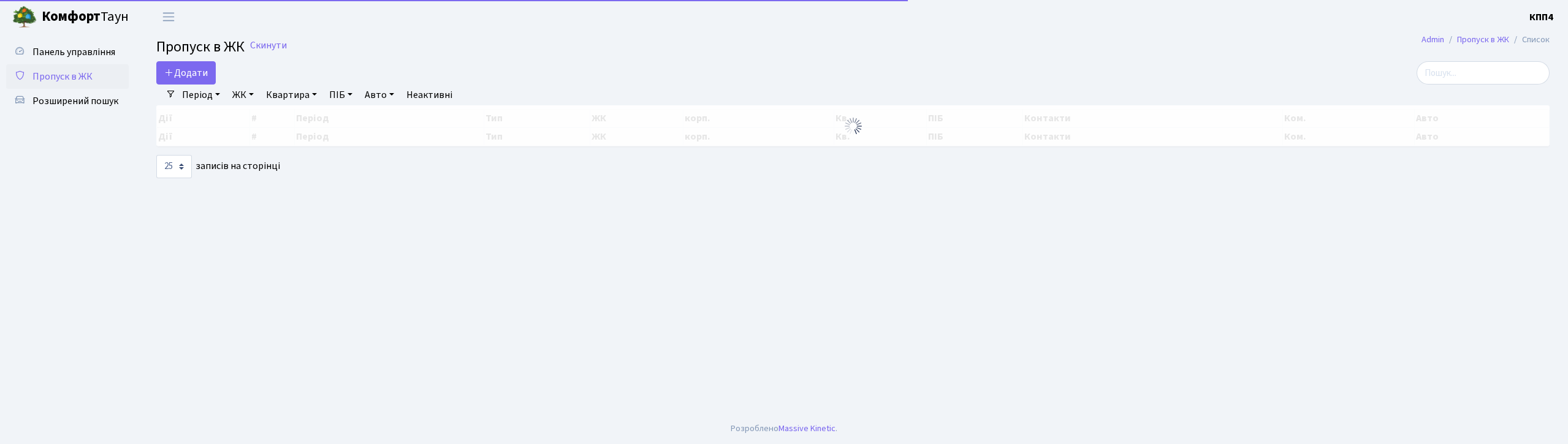
select select "25"
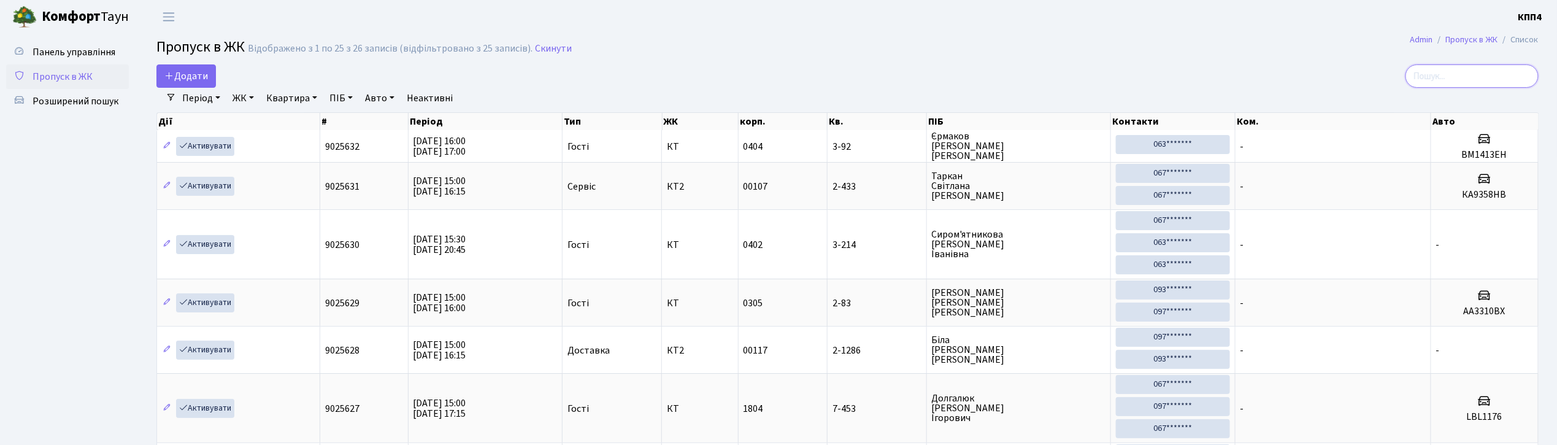
click at [1502, 70] on input "search" at bounding box center [1472, 75] width 133 height 23
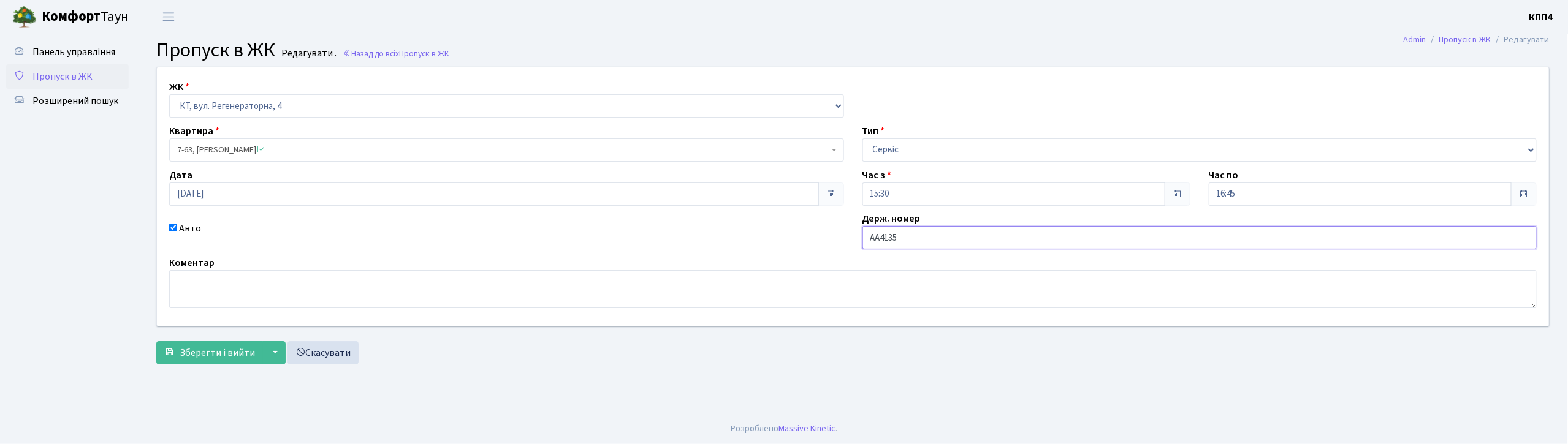
click at [921, 235] on input "АА4135" at bounding box center [1199, 236] width 675 height 23
type input "АА4135ТН"
click at [219, 351] on span "Зберегти і вийти" at bounding box center [217, 353] width 75 height 14
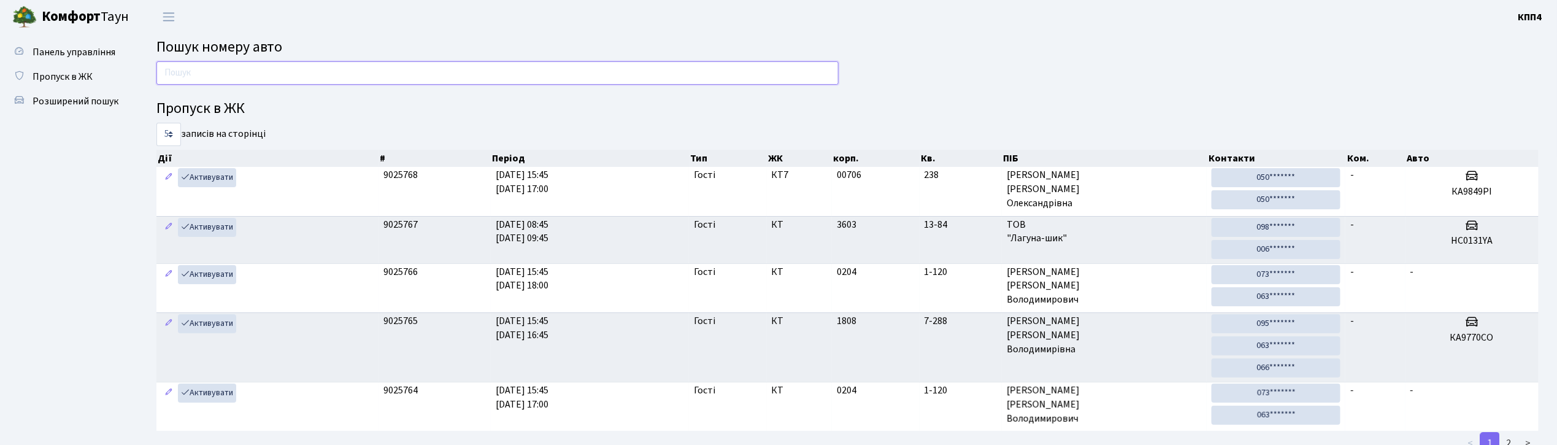
click at [631, 79] on input "text" at bounding box center [497, 72] width 682 height 23
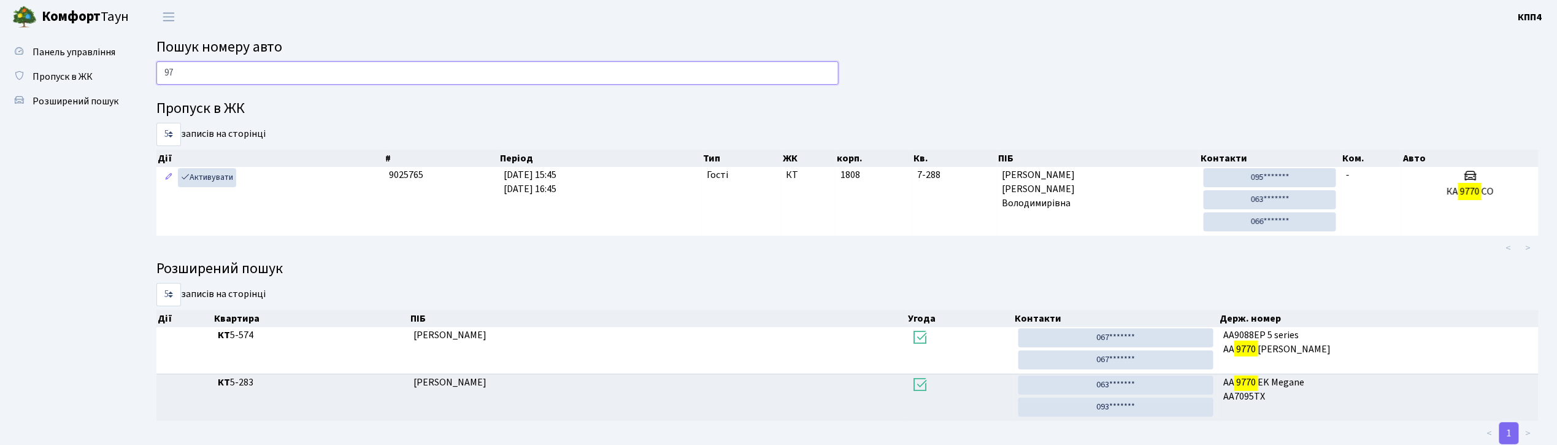
type input "9"
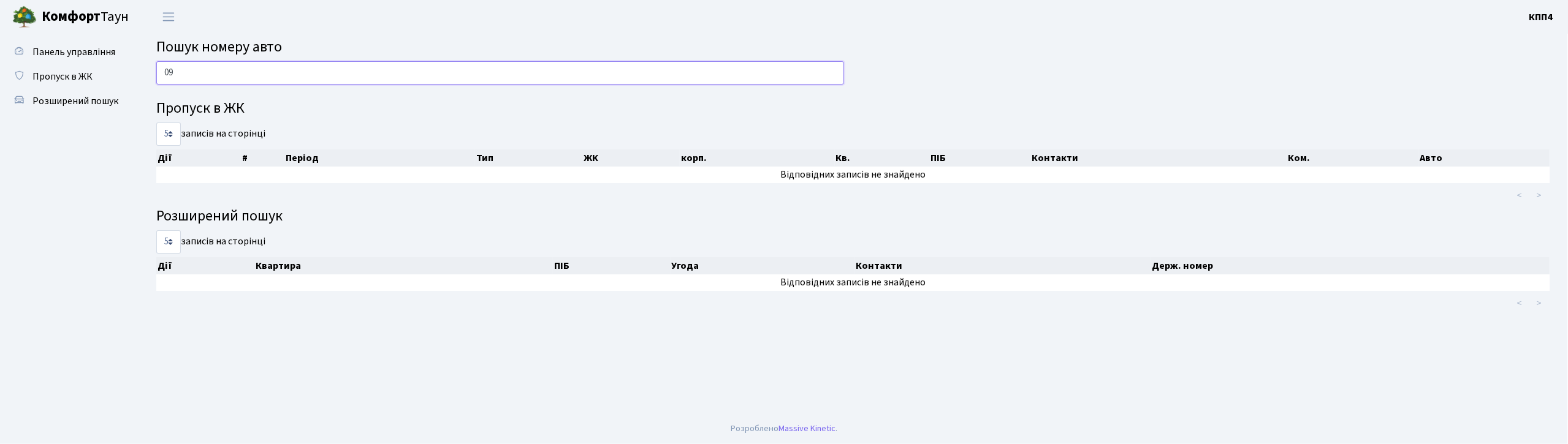
type input "0"
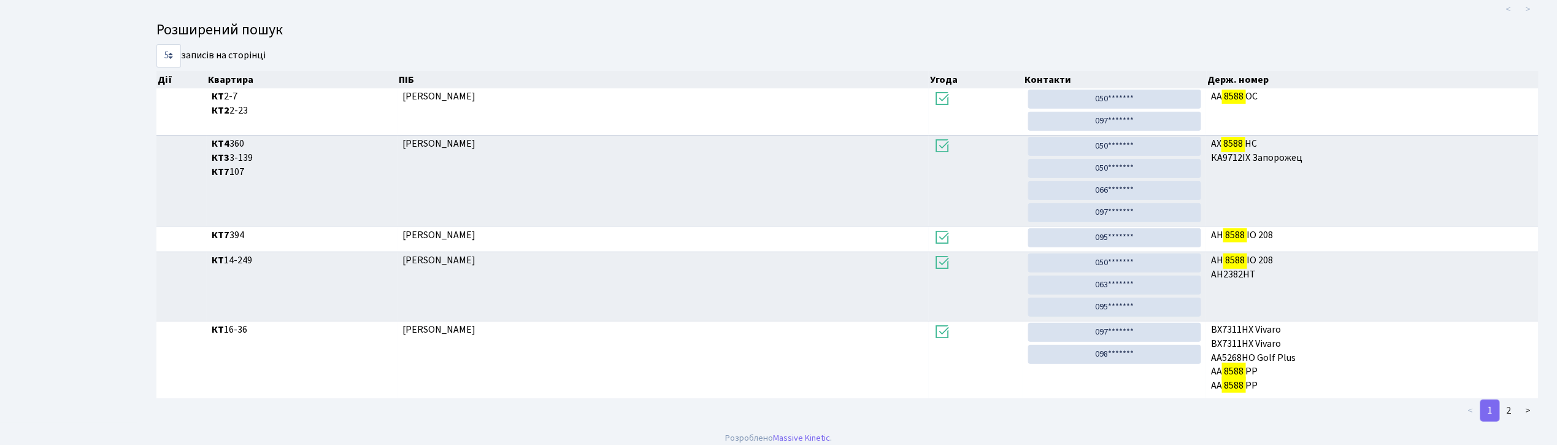
scroll to position [199, 0]
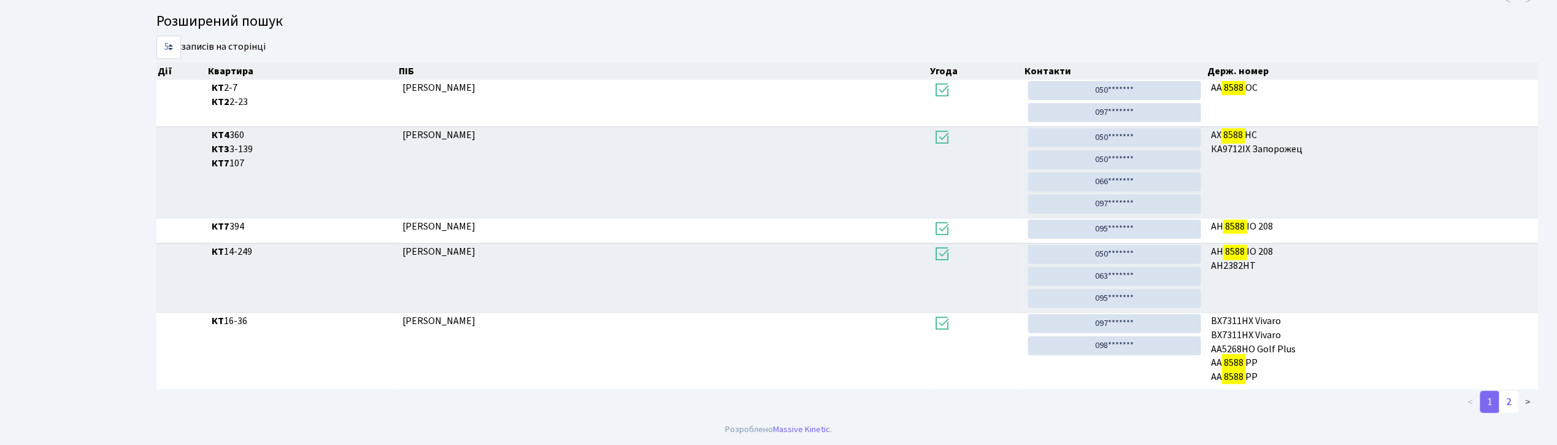
click at [1511, 398] on link "2" at bounding box center [1510, 402] width 20 height 22
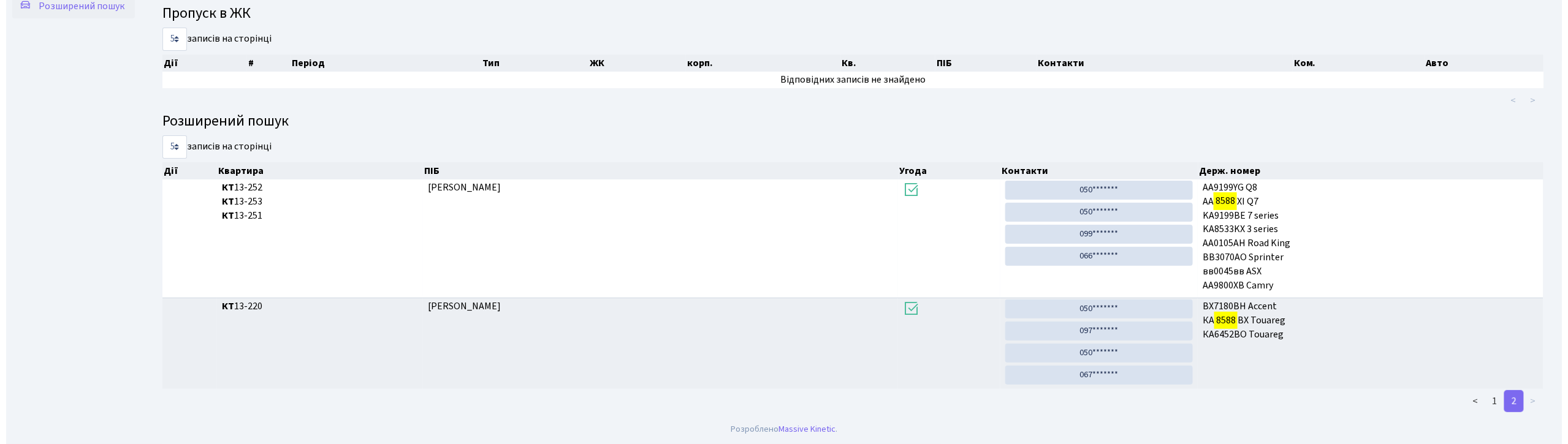
scroll to position [0, 0]
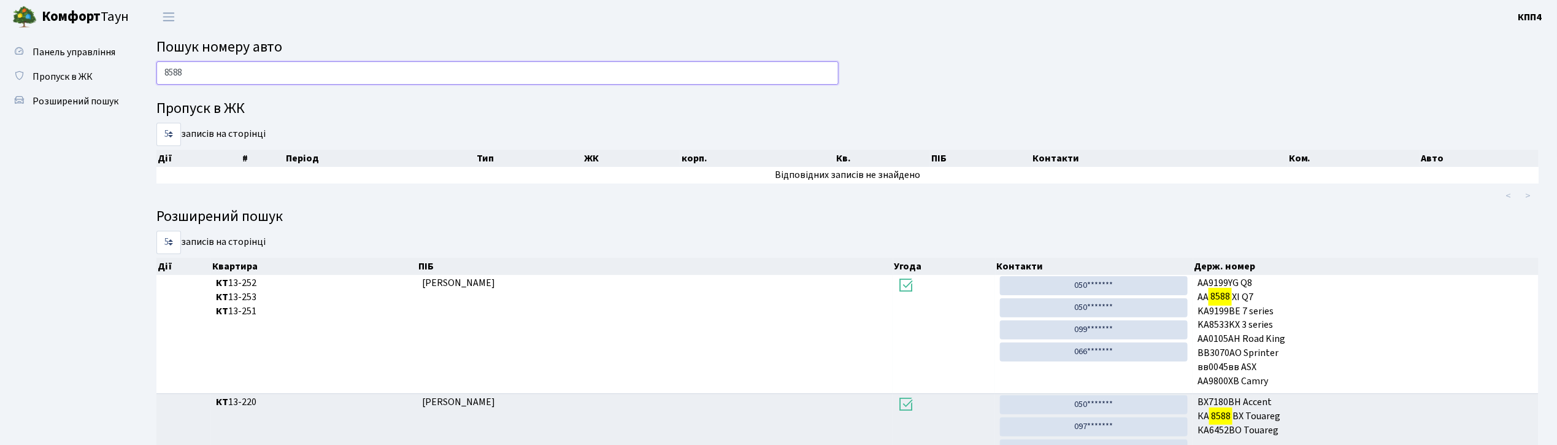
click at [245, 79] on input "8588" at bounding box center [497, 72] width 682 height 23
type input "8"
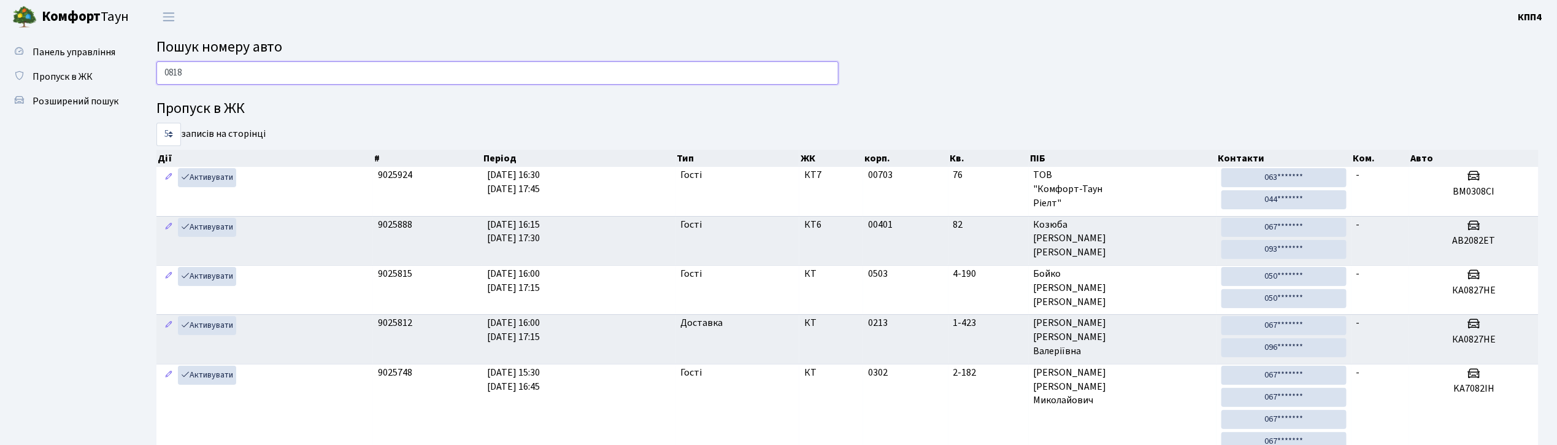
type input "0818"
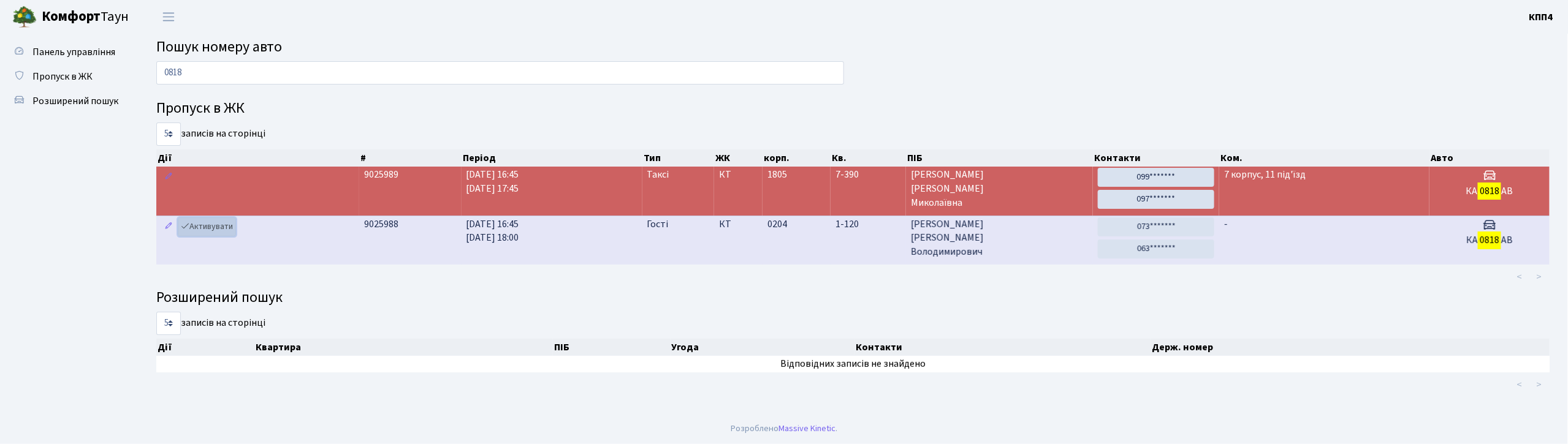
click at [226, 227] on link "Активувати" at bounding box center [207, 226] width 58 height 19
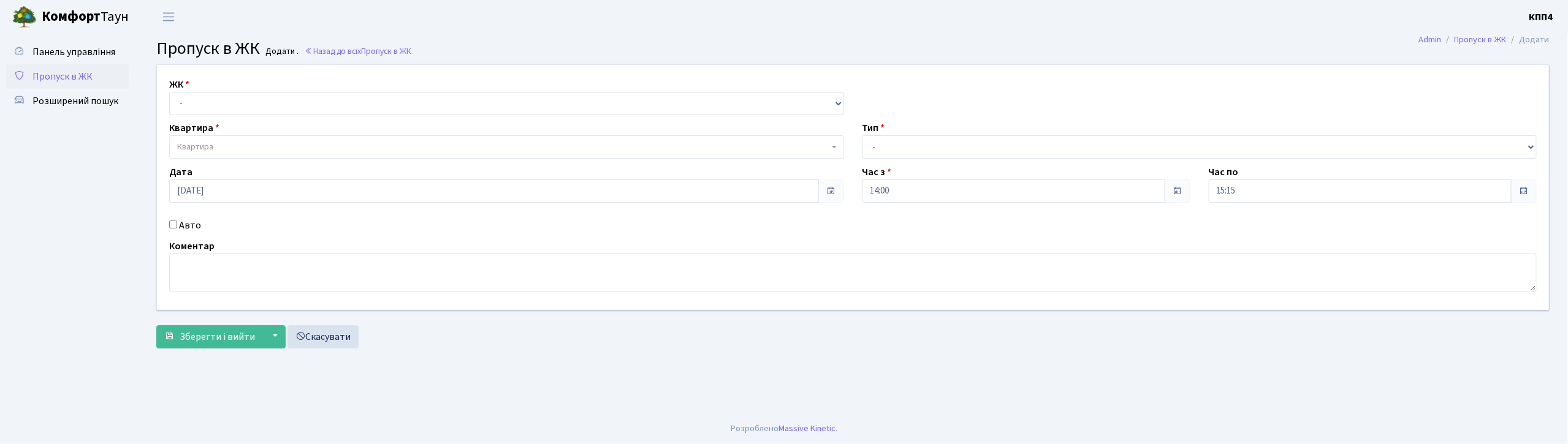
click at [173, 226] on input "Авто" at bounding box center [173, 224] width 8 height 8
checkbox input "true"
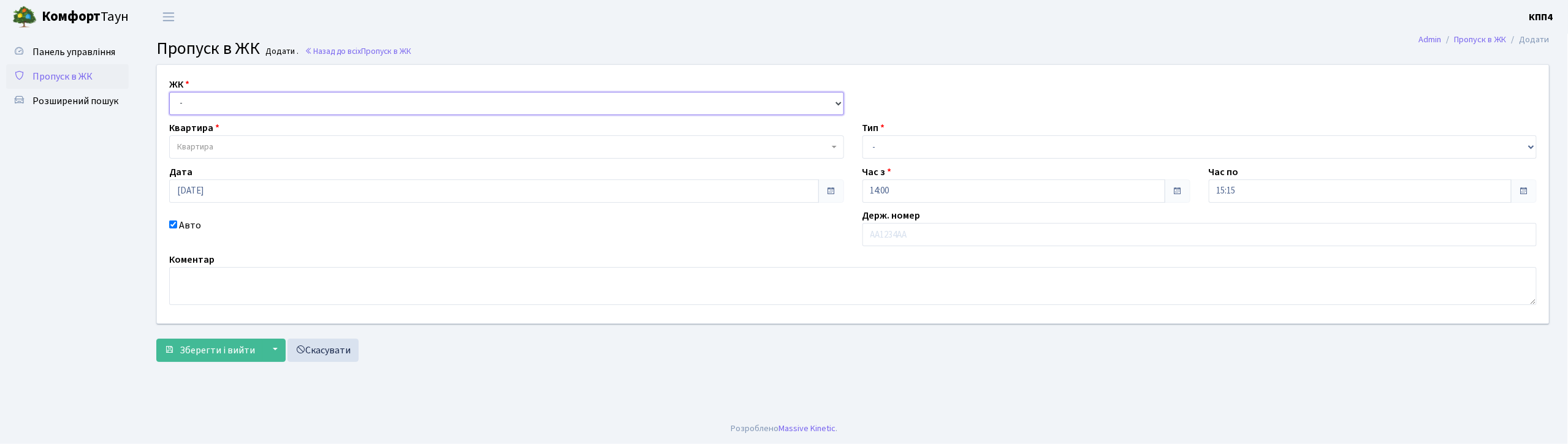
click at [241, 101] on select "- КТ, вул. Регенераторна, 4 КТ2, просп. Соборності, 17 КТ3, вул. Березнева, 16 …" at bounding box center [506, 103] width 675 height 23
select select "304"
click at [169, 92] on select "- КТ, вул. Регенераторна, 4 КТ2, просп. Соборності, 17 КТ3, вул. Березнева, 16 …" at bounding box center [506, 103] width 675 height 23
select select
click at [263, 157] on span "Квартира" at bounding box center [506, 147] width 675 height 23
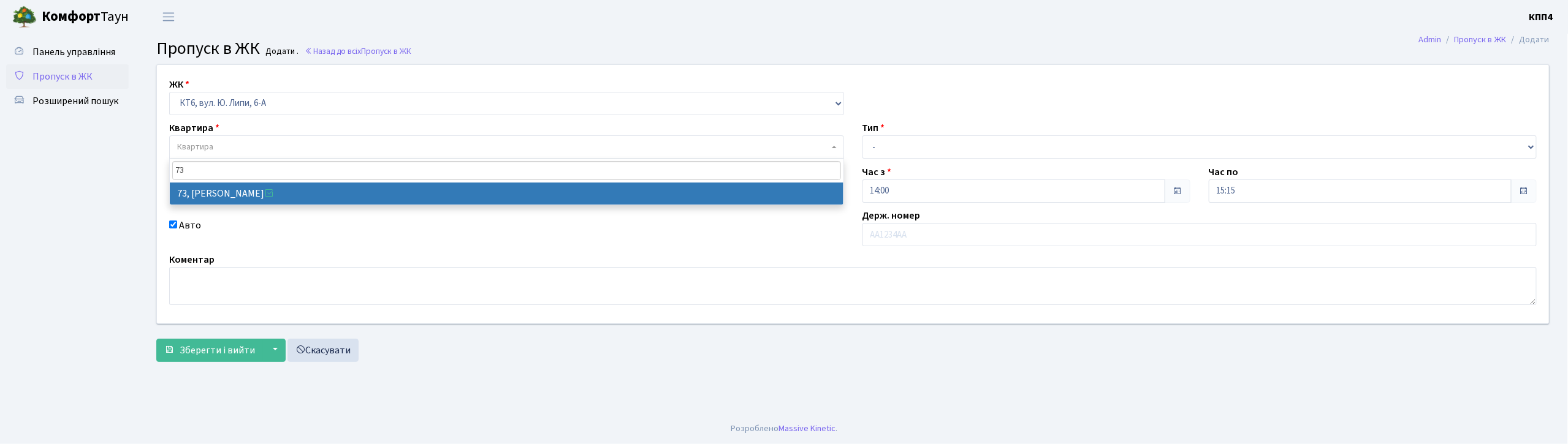
type input "73"
select select "17165"
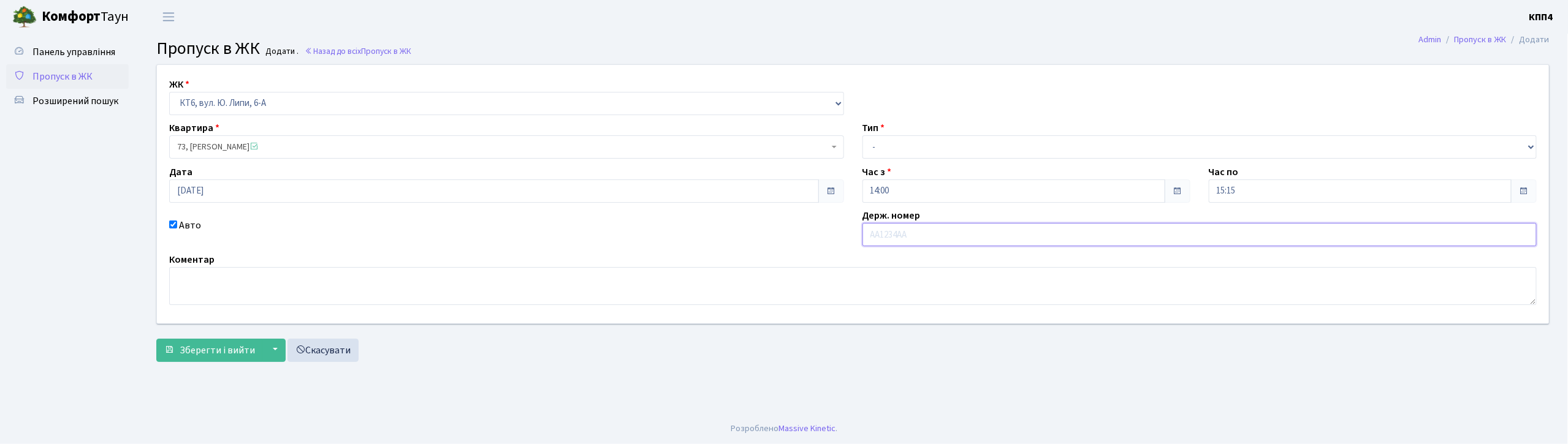
click at [892, 236] on input "text" at bounding box center [1199, 233] width 675 height 23
type input "АА2667YC"
drag, startPoint x: 944, startPoint y: 150, endPoint x: 940, endPoint y: 156, distance: 7.2
click at [944, 150] on select "- Доставка Таксі Гості Сервіс" at bounding box center [1199, 147] width 675 height 23
select select "2"
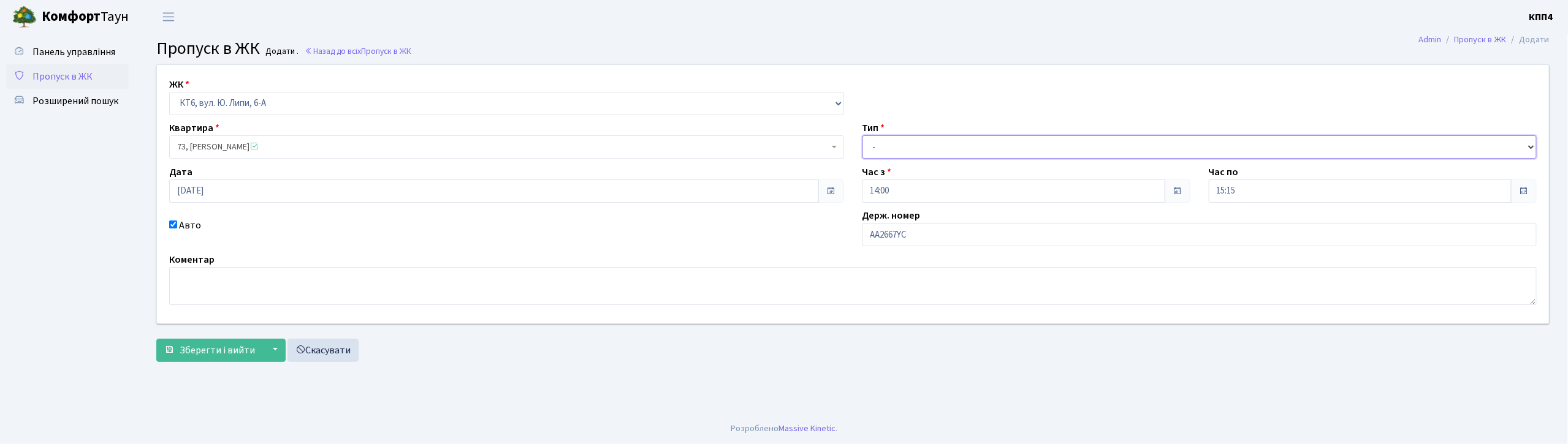
click at [862, 136] on select "- Доставка Таксі Гості Сервіс" at bounding box center [1199, 147] width 675 height 23
click at [241, 346] on span "Зберегти і вийти" at bounding box center [217, 350] width 75 height 14
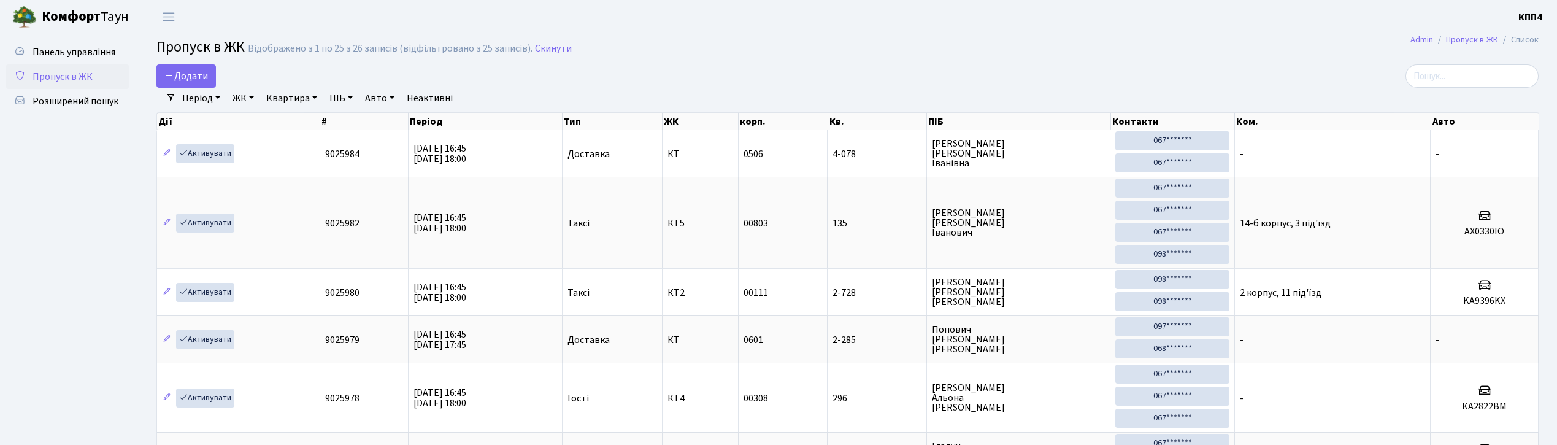
select select "25"
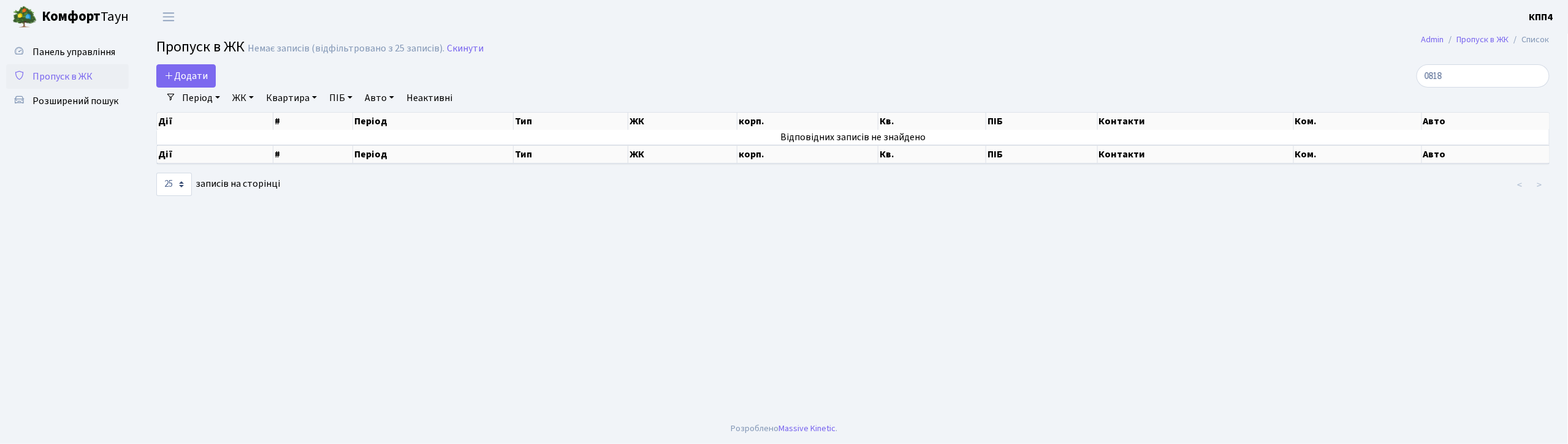
type input "0818"
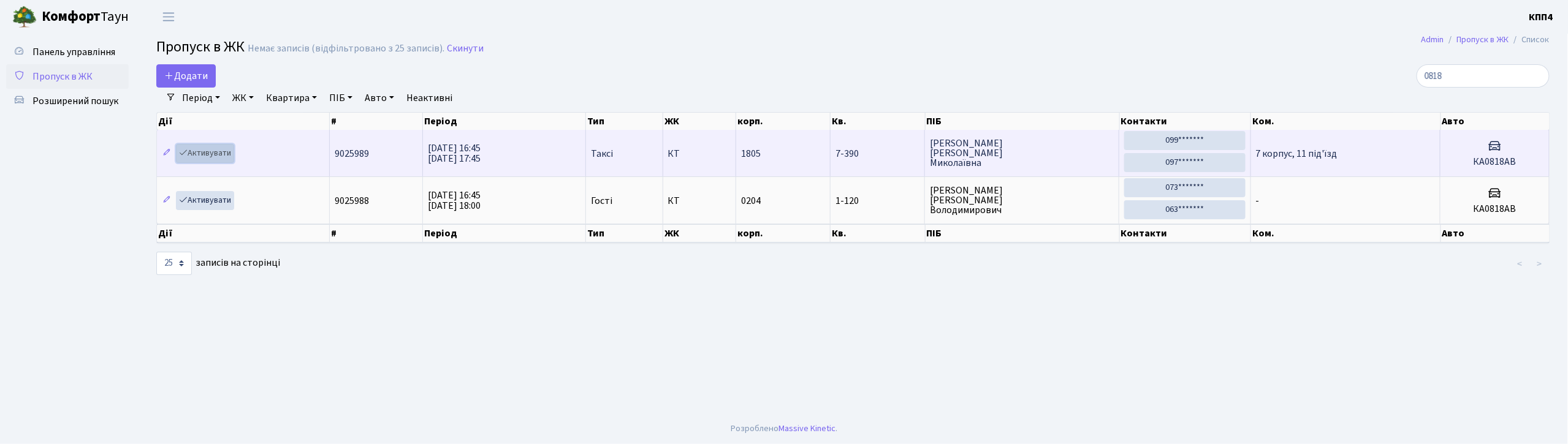
click at [209, 149] on link "Активувати" at bounding box center [205, 153] width 58 height 19
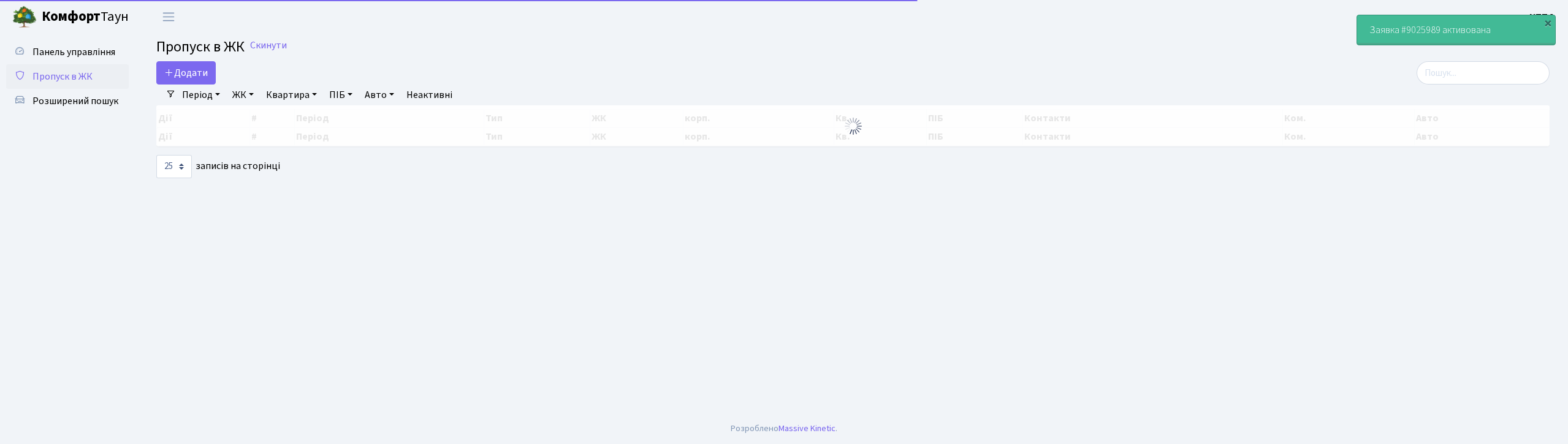
select select "25"
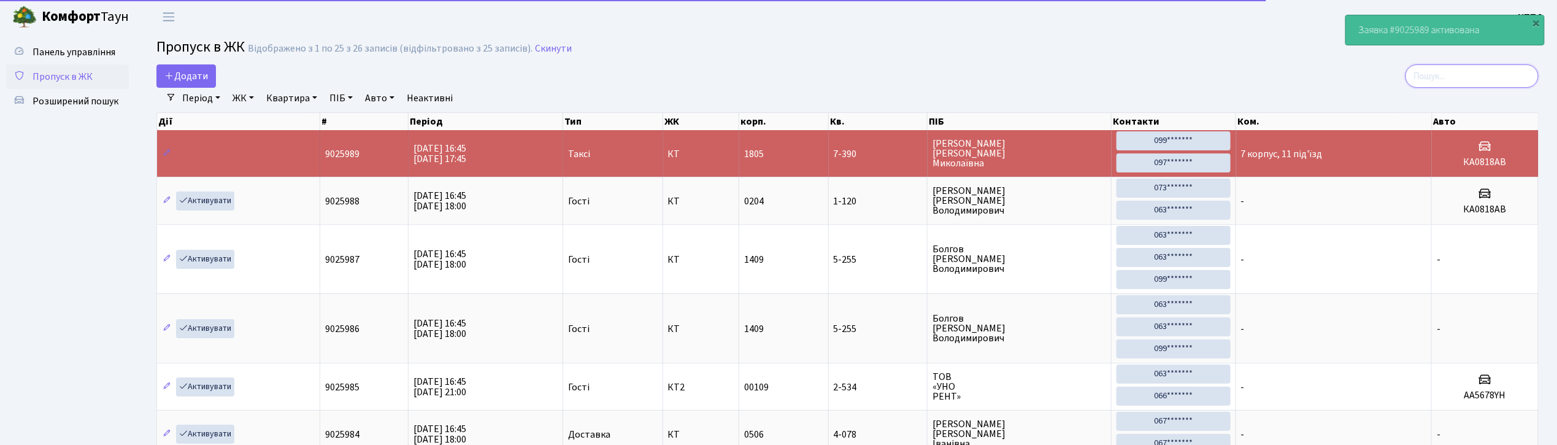
click at [1442, 72] on input "search" at bounding box center [1472, 75] width 133 height 23
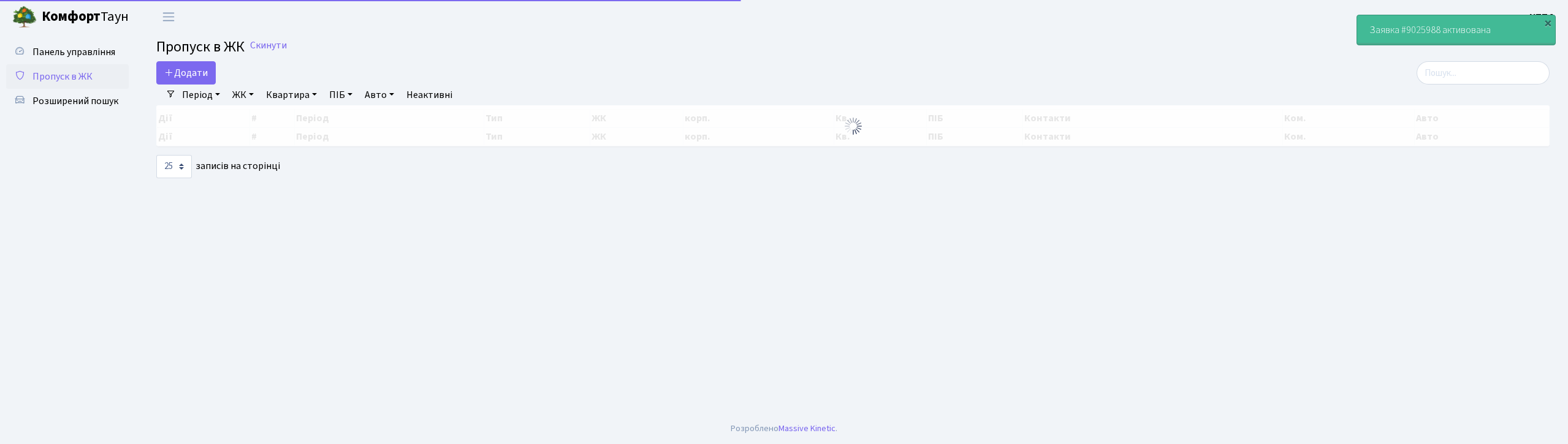
select select "25"
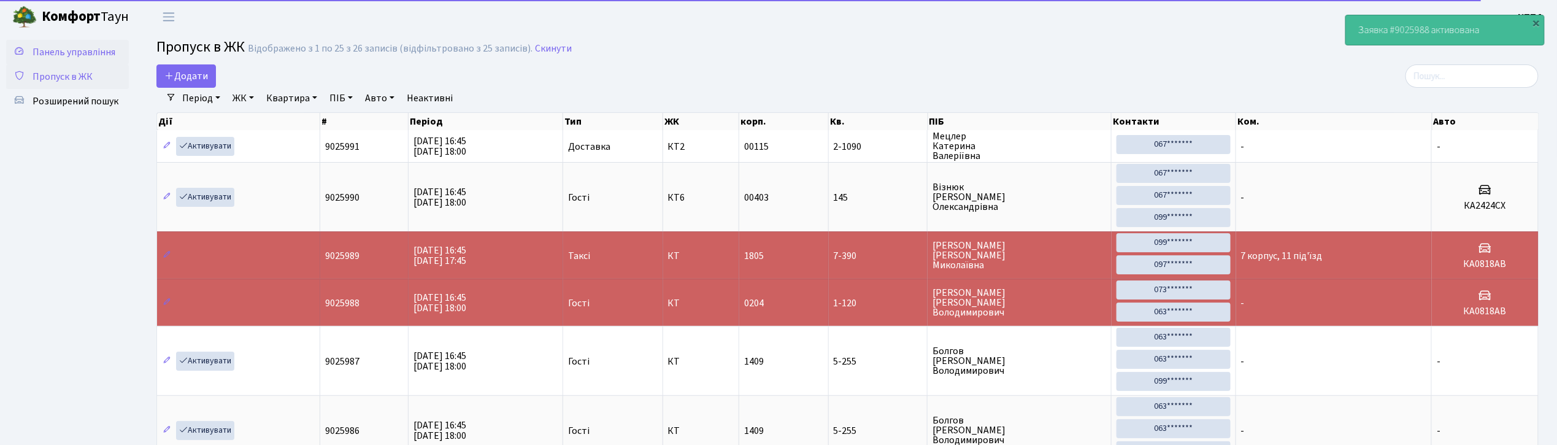
click at [72, 50] on span "Панель управління" at bounding box center [74, 52] width 83 height 14
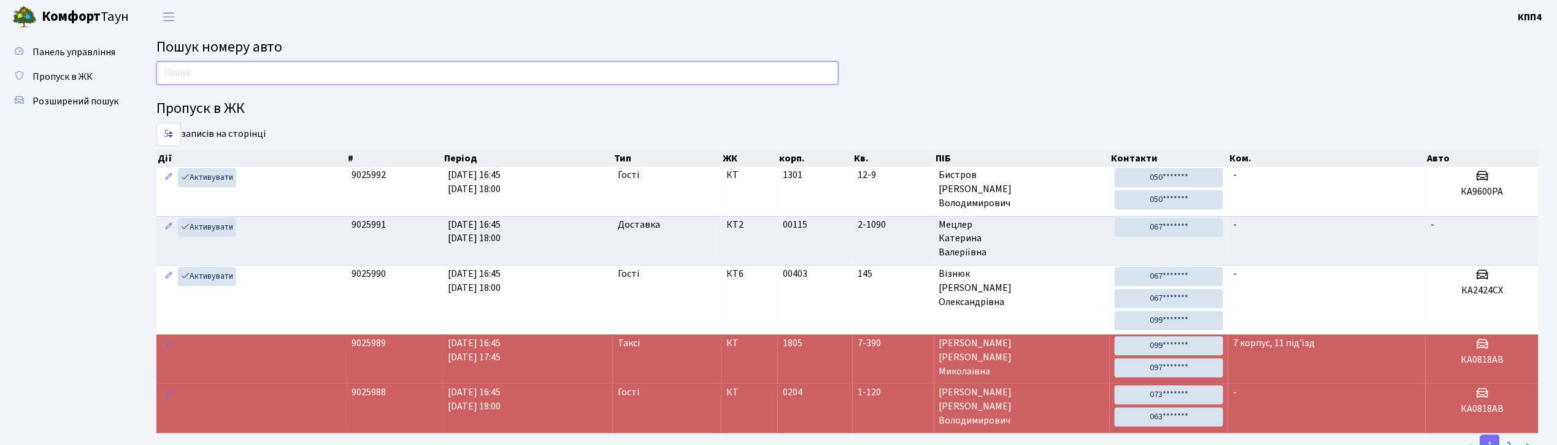
click at [257, 69] on input "text" at bounding box center [497, 72] width 682 height 23
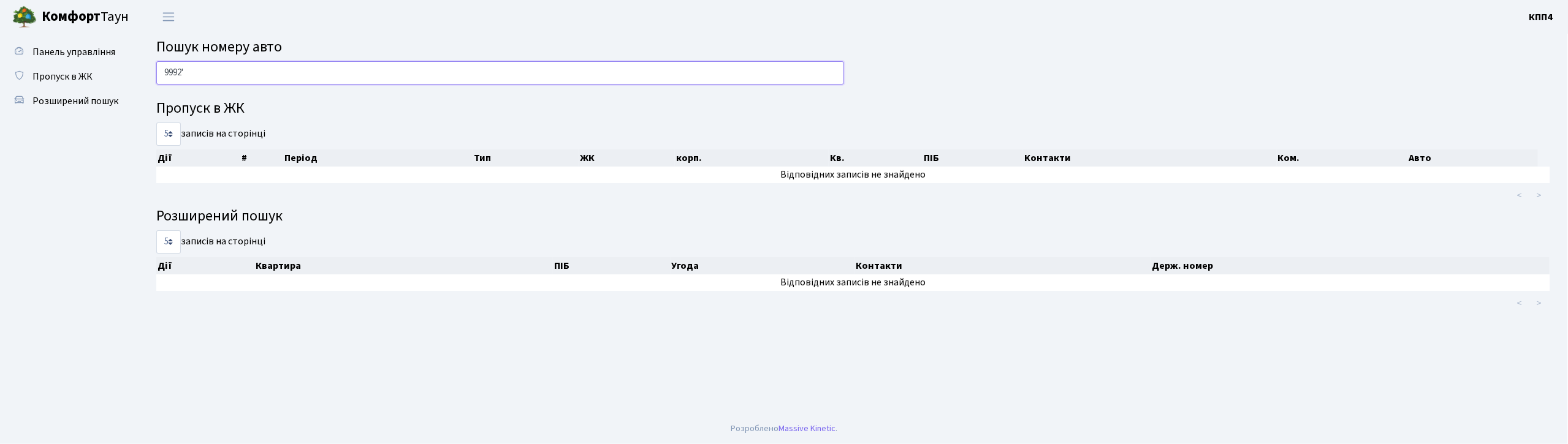
click at [329, 62] on input "9992'" at bounding box center [499, 72] width 688 height 23
type input "9"
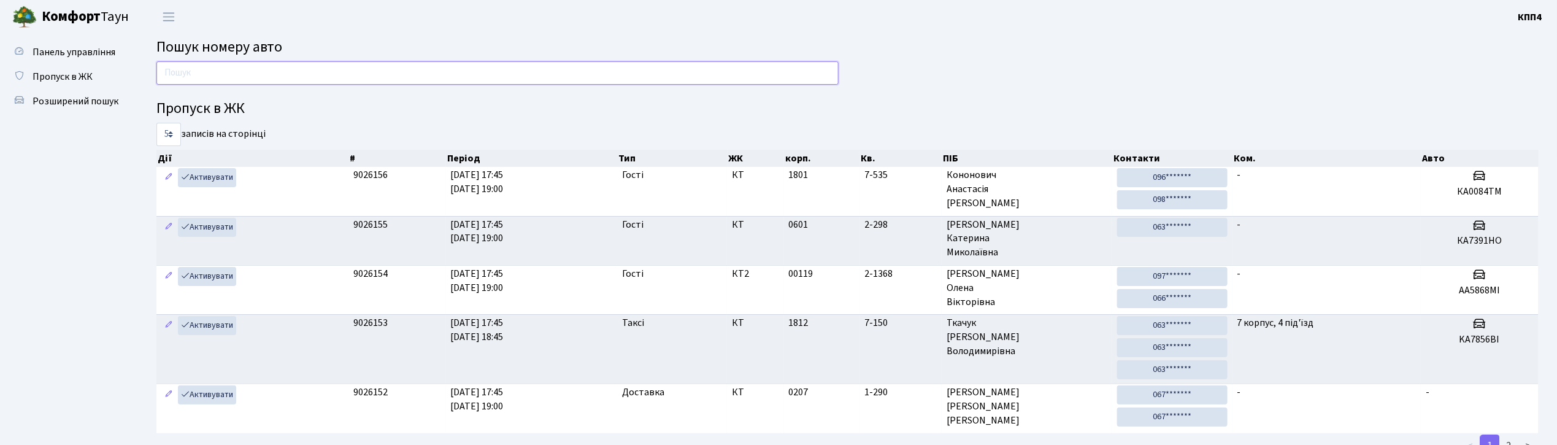
click at [287, 70] on input "text" at bounding box center [497, 72] width 682 height 23
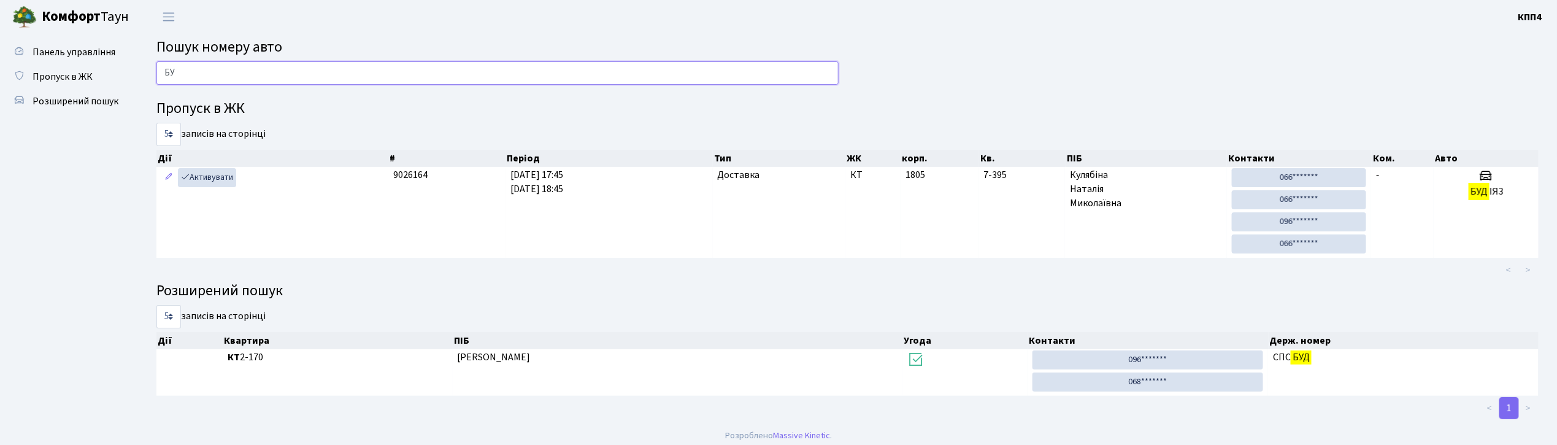
type input "Б"
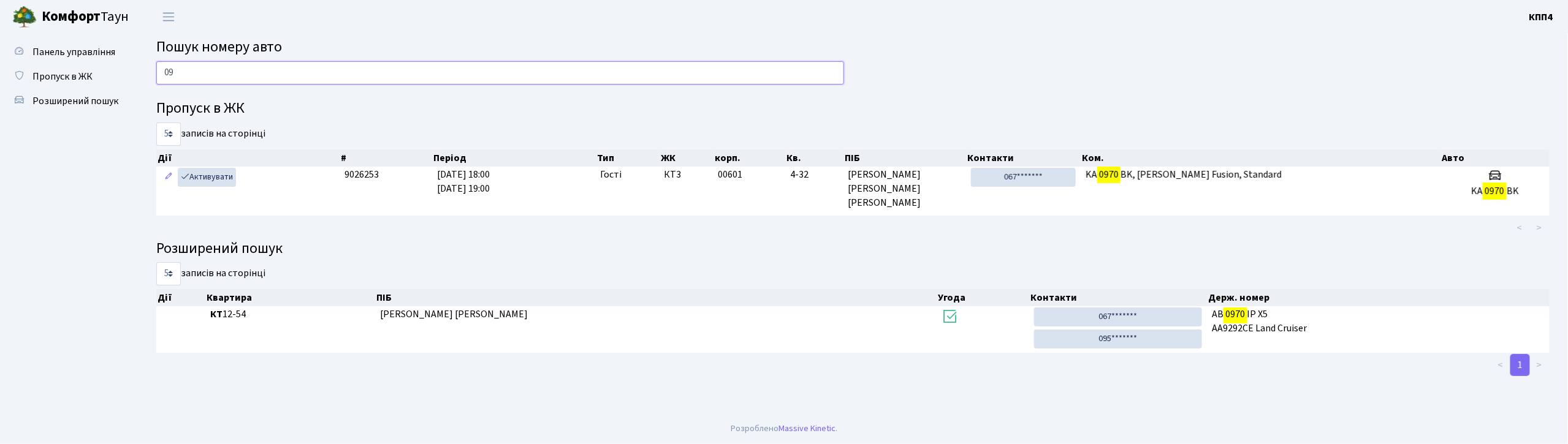
type input "0"
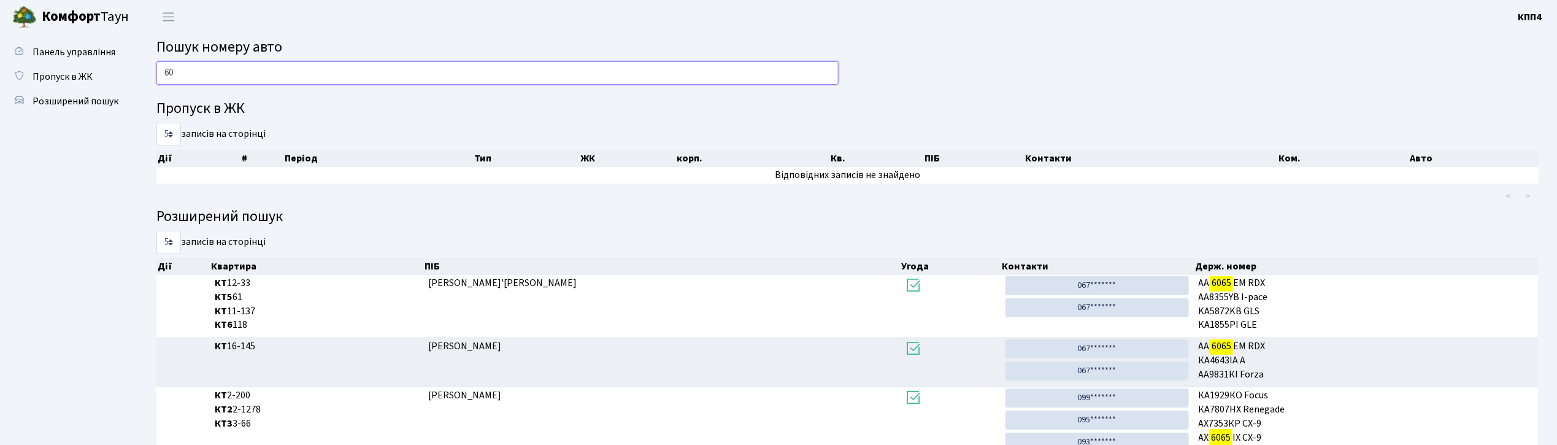
type input "6"
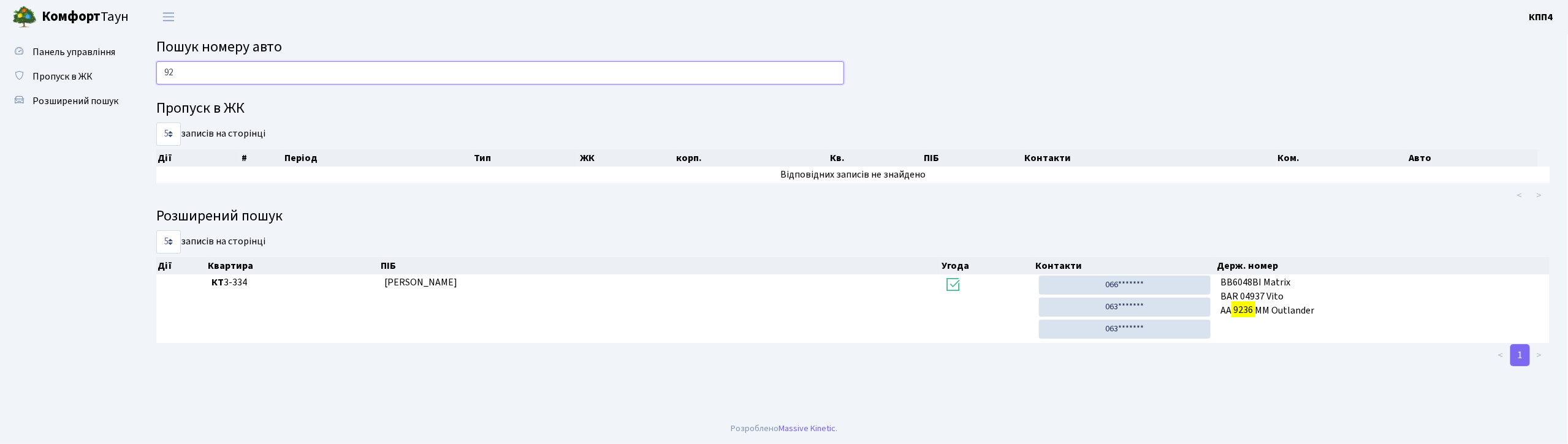
type input "9"
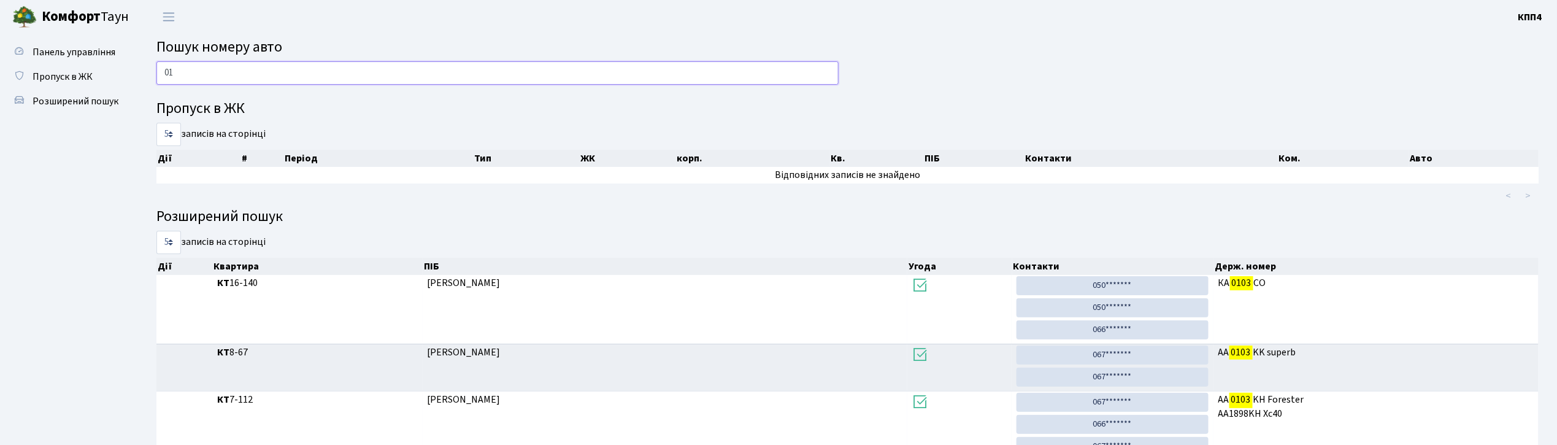
type input "0"
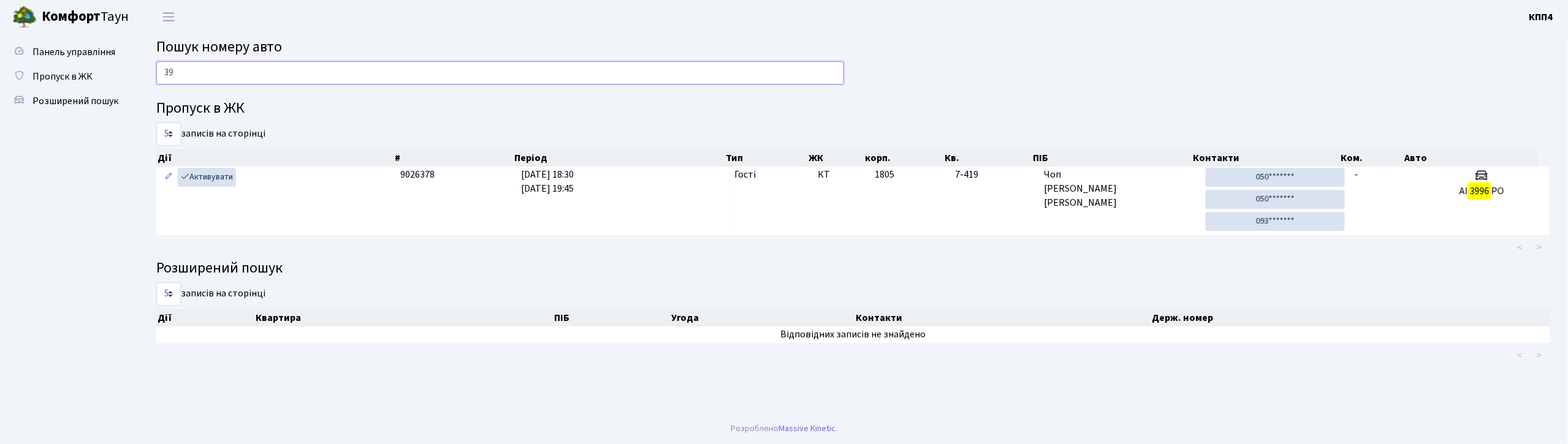
type input "3"
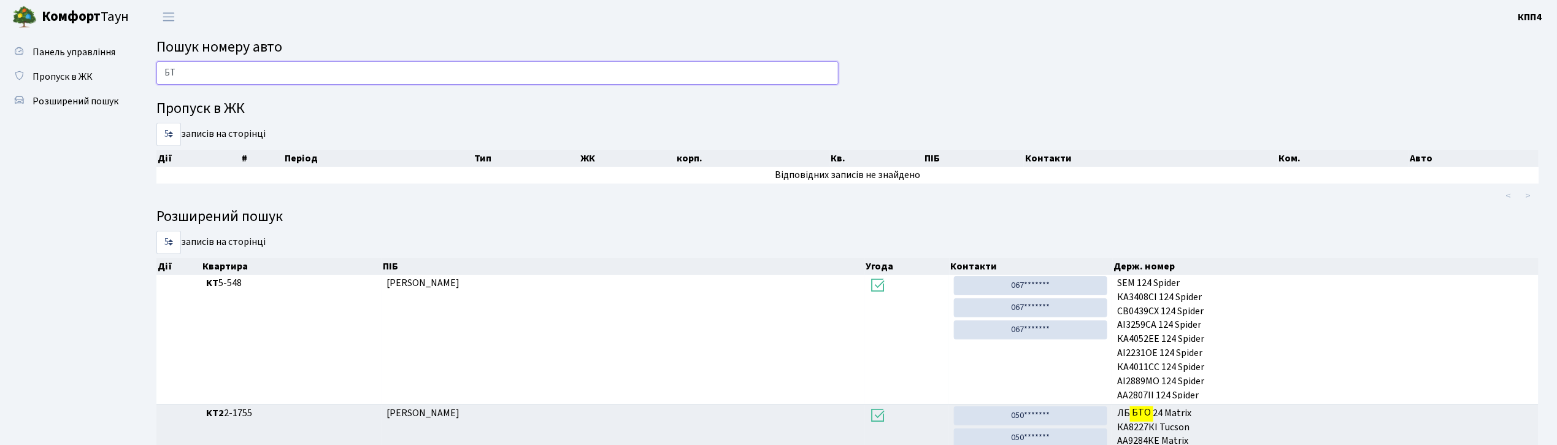
type input "Б"
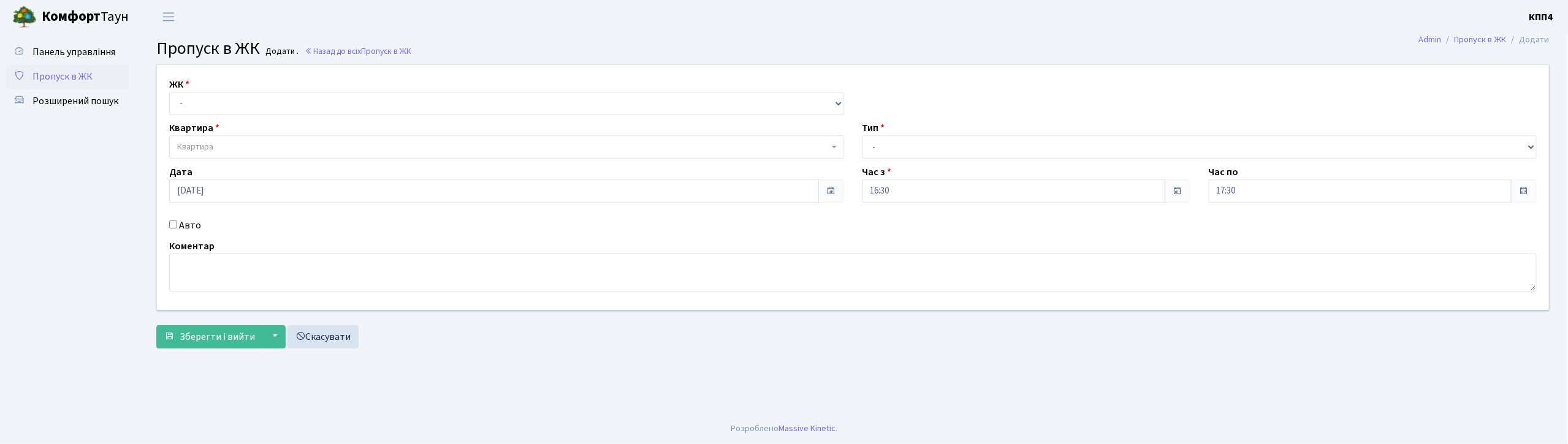
click at [173, 225] on input "Авто" at bounding box center [173, 224] width 8 height 8
checkbox input "true"
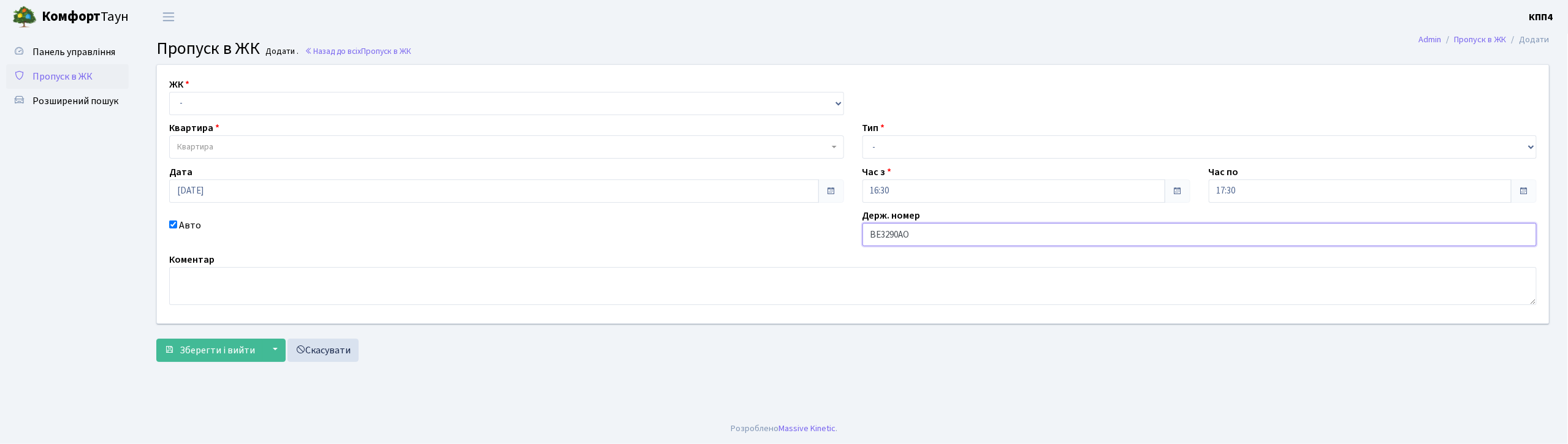
type input "ВЕ3290АО"
click at [1040, 153] on select "- Доставка Таксі Гості Сервіс" at bounding box center [1199, 147] width 675 height 23
select select "3"
click at [862, 136] on select "- Доставка Таксі Гості Сервіс" at bounding box center [1199, 147] width 675 height 23
click at [248, 107] on select "- КТ, вул. Регенераторна, 4 КТ2, просп. [STREET_ADDRESS] [STREET_ADDRESS] [PERS…" at bounding box center [506, 103] width 675 height 23
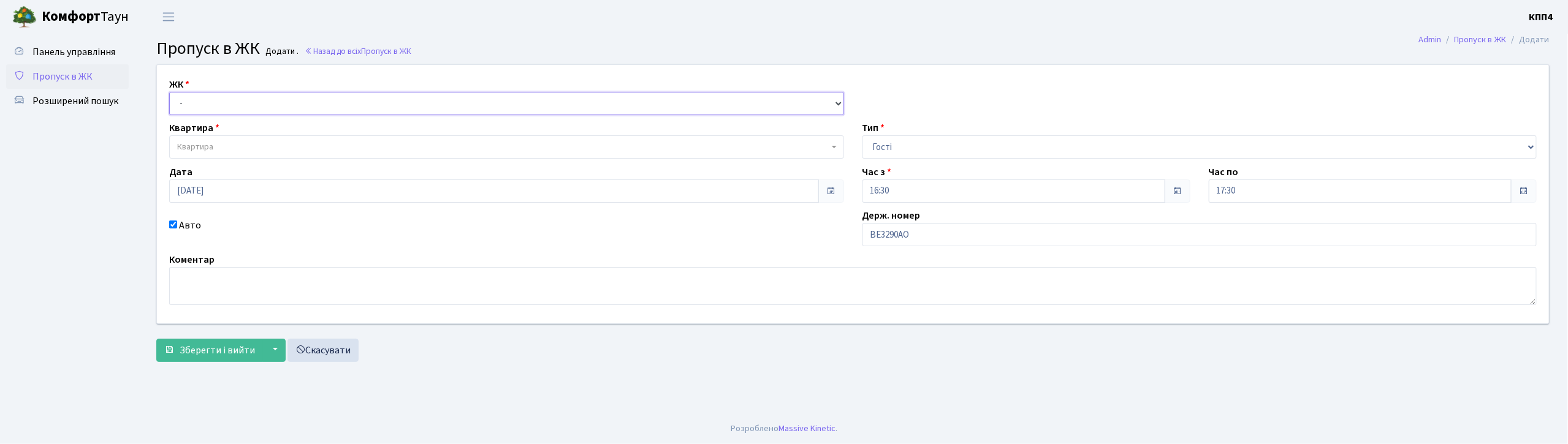
select select "271"
click at [169, 92] on select "- КТ, вул. Регенераторна, 4 КТ2, просп. [STREET_ADDRESS] [STREET_ADDRESS] [PERS…" at bounding box center [506, 103] width 675 height 23
select select
click at [238, 152] on span "Квартира" at bounding box center [502, 147] width 651 height 12
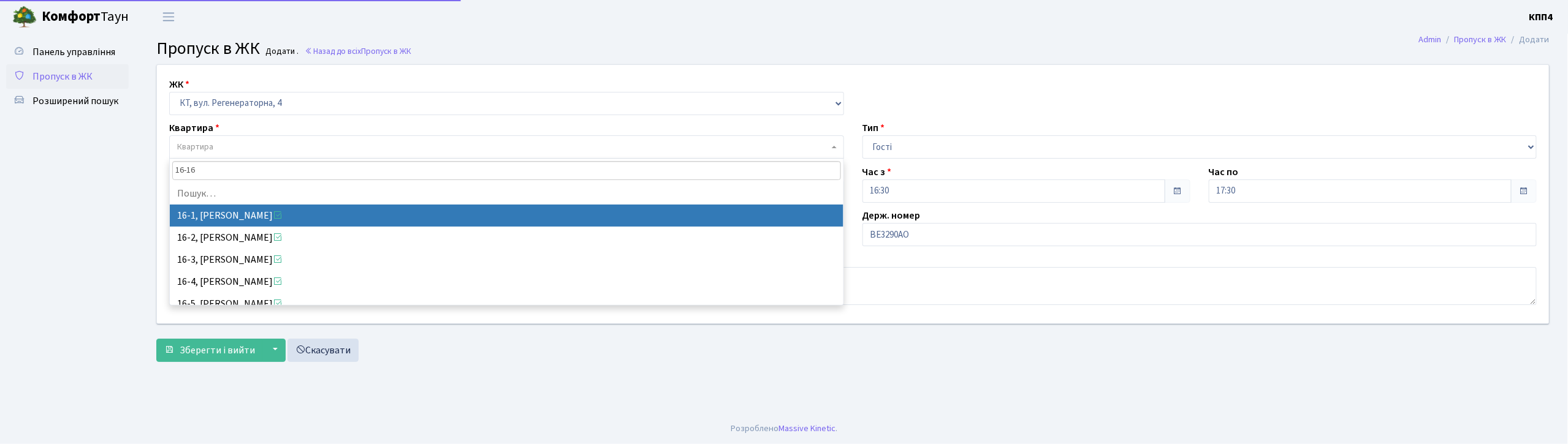
type input "16-162"
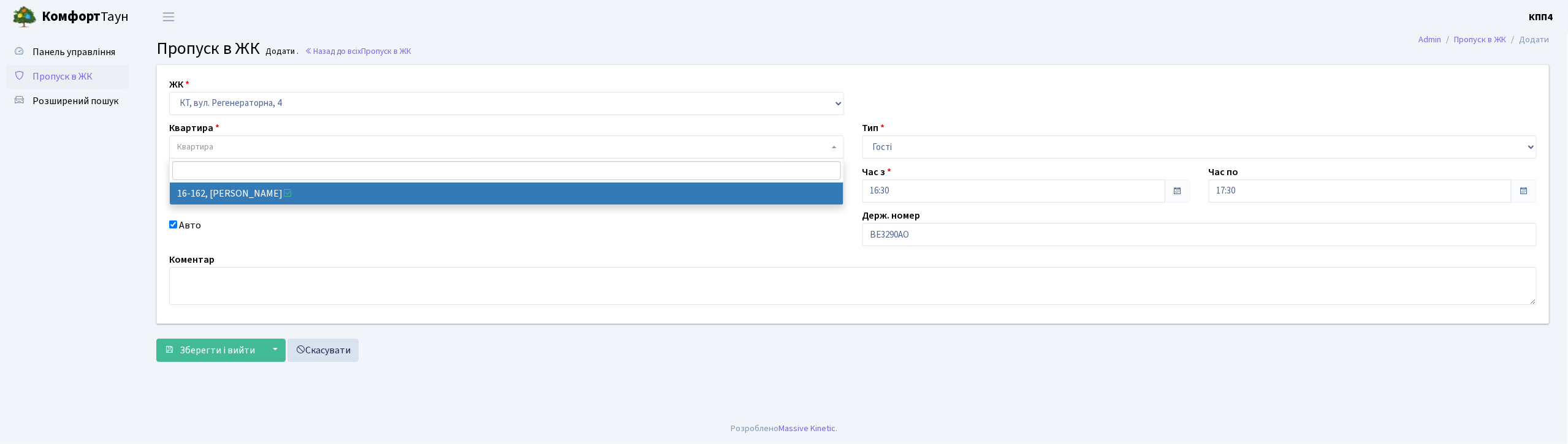
select select "8723"
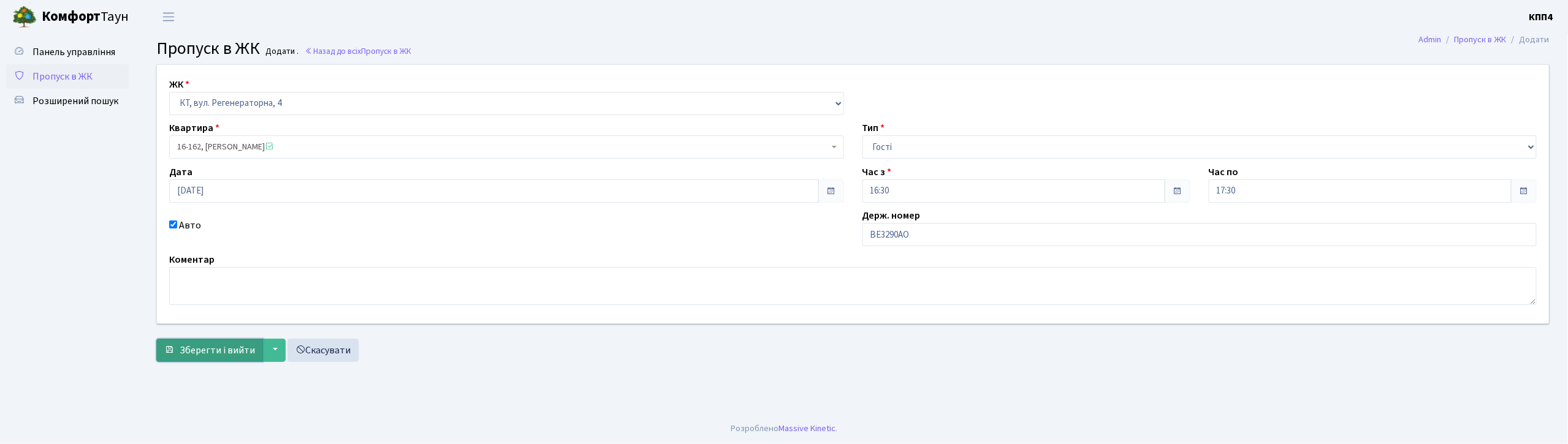
click at [227, 357] on button "Зберегти і вийти" at bounding box center [209, 349] width 107 height 23
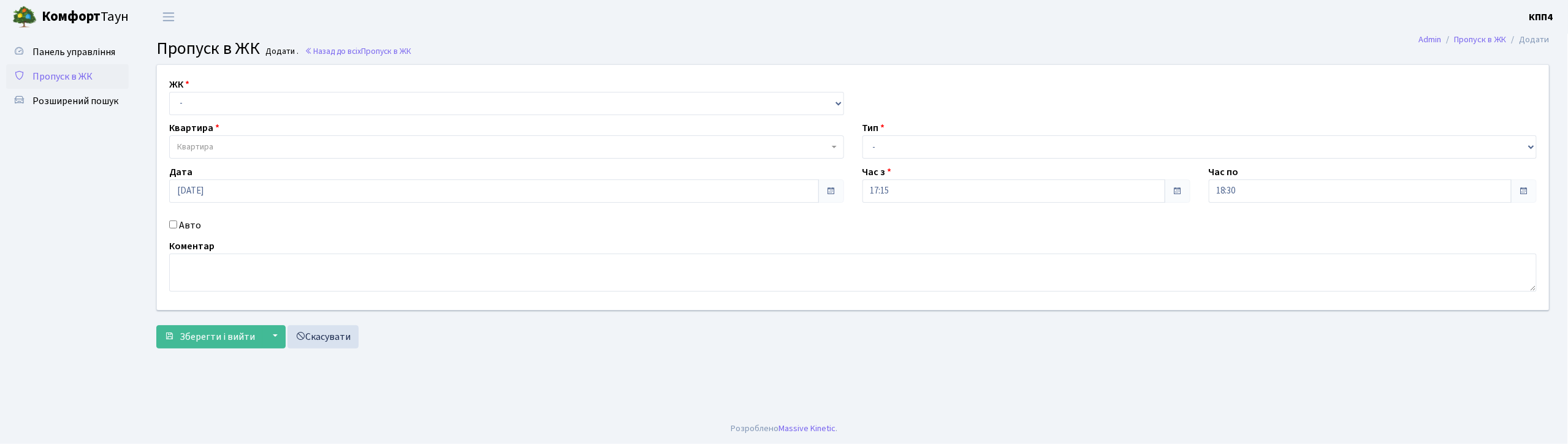
click at [176, 222] on input "Авто" at bounding box center [173, 224] width 8 height 8
checkbox input "true"
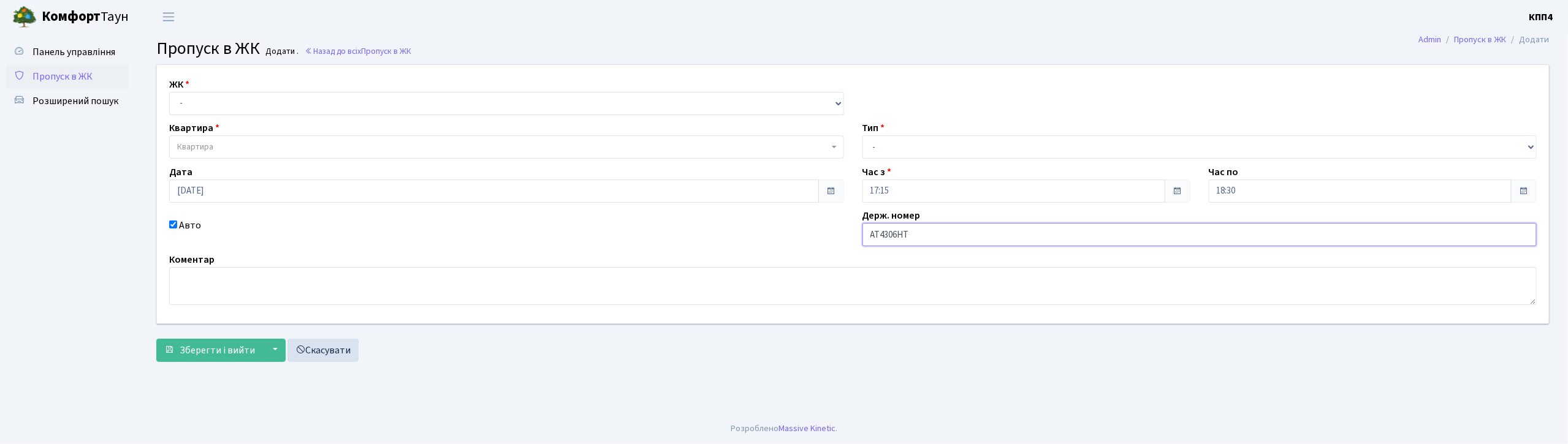
type input "АТ4306НТ"
drag, startPoint x: 389, startPoint y: 103, endPoint x: 389, endPoint y: 112, distance: 9.0
click at [389, 103] on select "- КТ, вул. Регенераторна, 4 КТ2, просп. [STREET_ADDRESS] [STREET_ADDRESS] [PERS…" at bounding box center [506, 103] width 675 height 23
select select "271"
click at [169, 92] on select "- КТ, вул. Регенераторна, 4 КТ2, просп. [STREET_ADDRESS] [STREET_ADDRESS] [PERS…" at bounding box center [506, 103] width 675 height 23
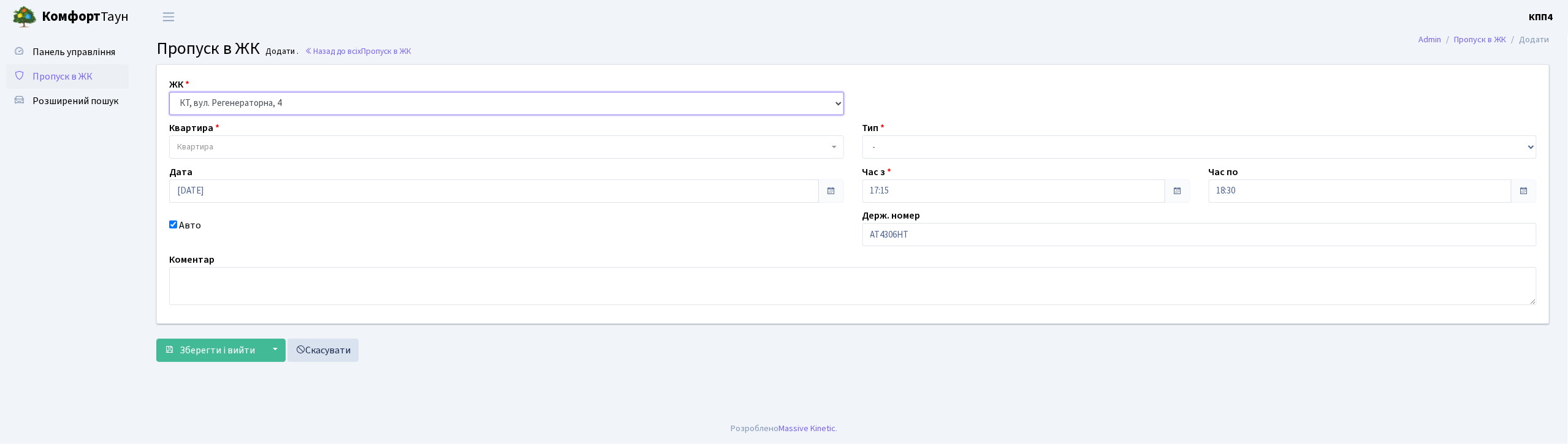
select select
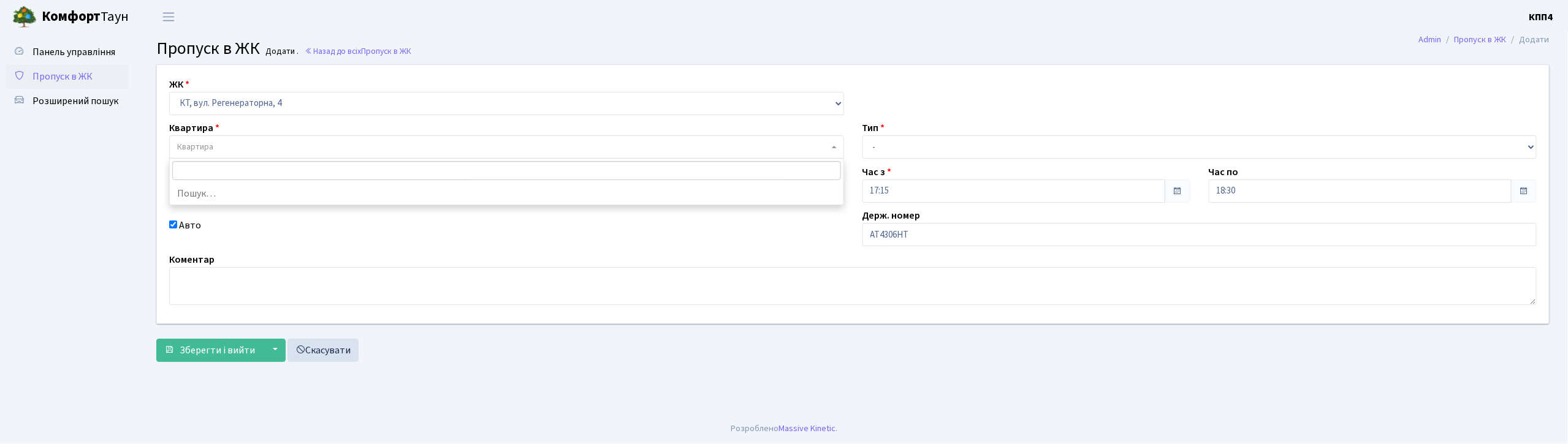
click at [387, 141] on span "Квартира" at bounding box center [506, 147] width 675 height 23
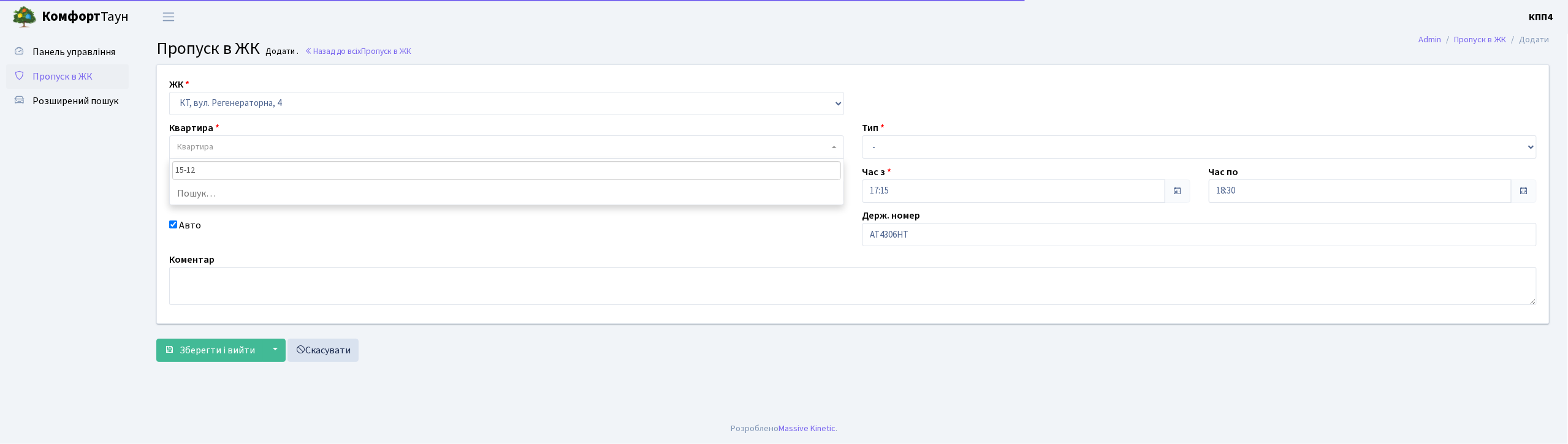
type input "15-128"
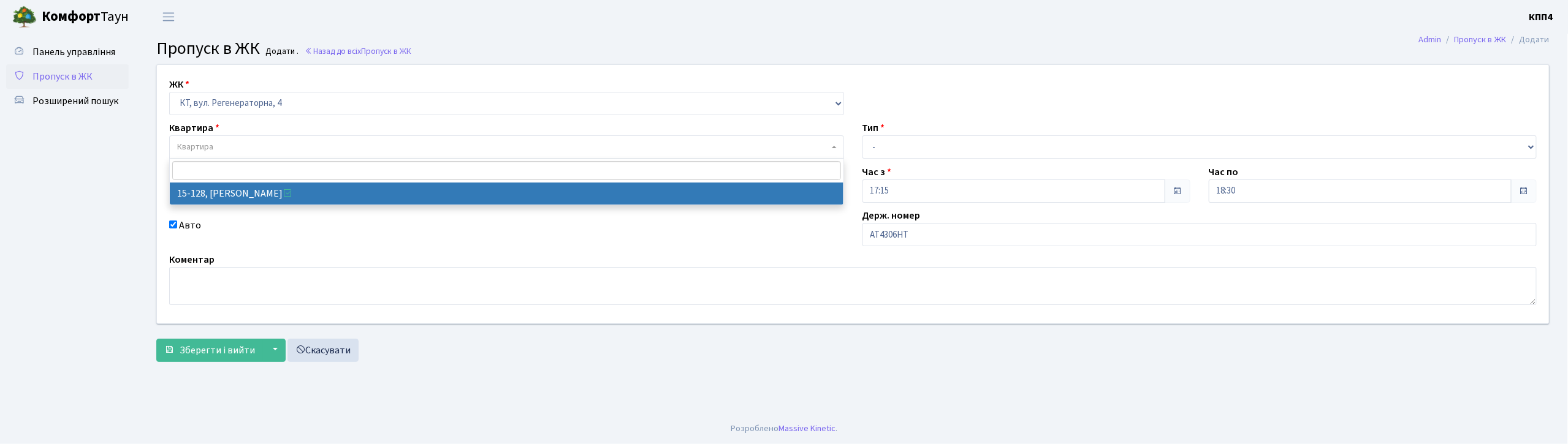
select select "8903"
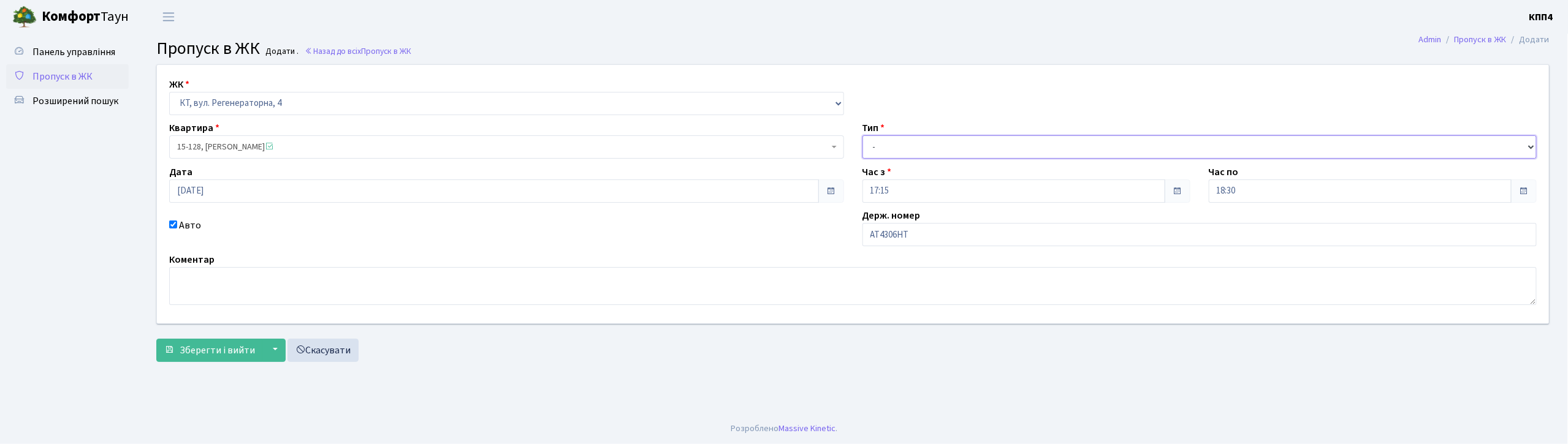
click at [917, 145] on select "- Доставка Таксі Гості Сервіс" at bounding box center [1199, 147] width 675 height 23
select select "3"
click at [862, 136] on select "- Доставка Таксі Гості Сервіс" at bounding box center [1199, 147] width 675 height 23
click at [199, 351] on span "Зберегти і вийти" at bounding box center [217, 350] width 75 height 14
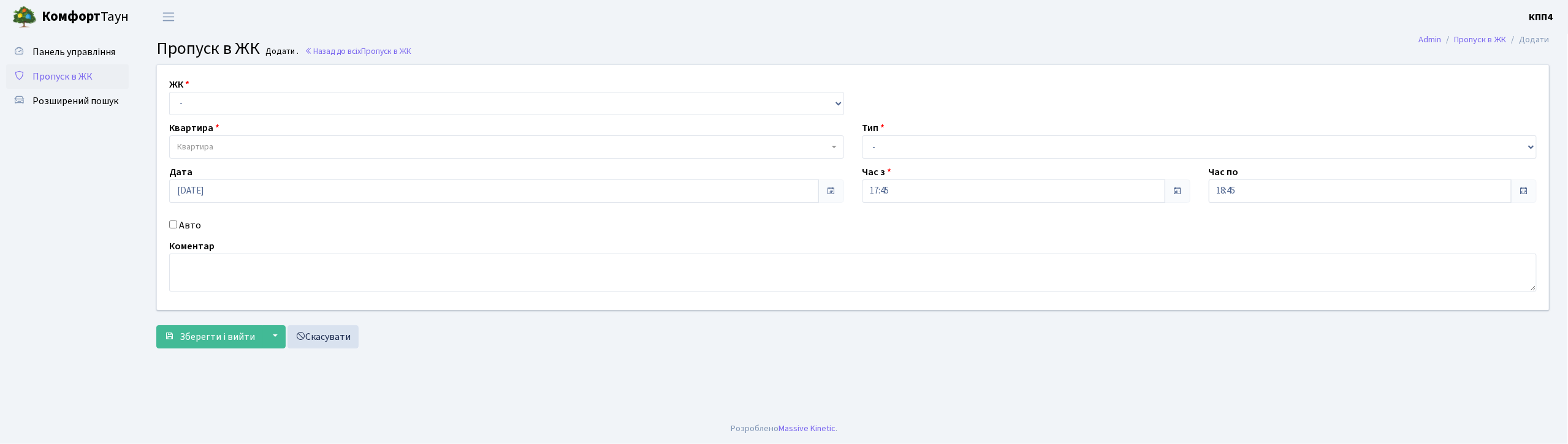
click at [173, 224] on input "Авто" at bounding box center [173, 224] width 8 height 8
checkbox input "true"
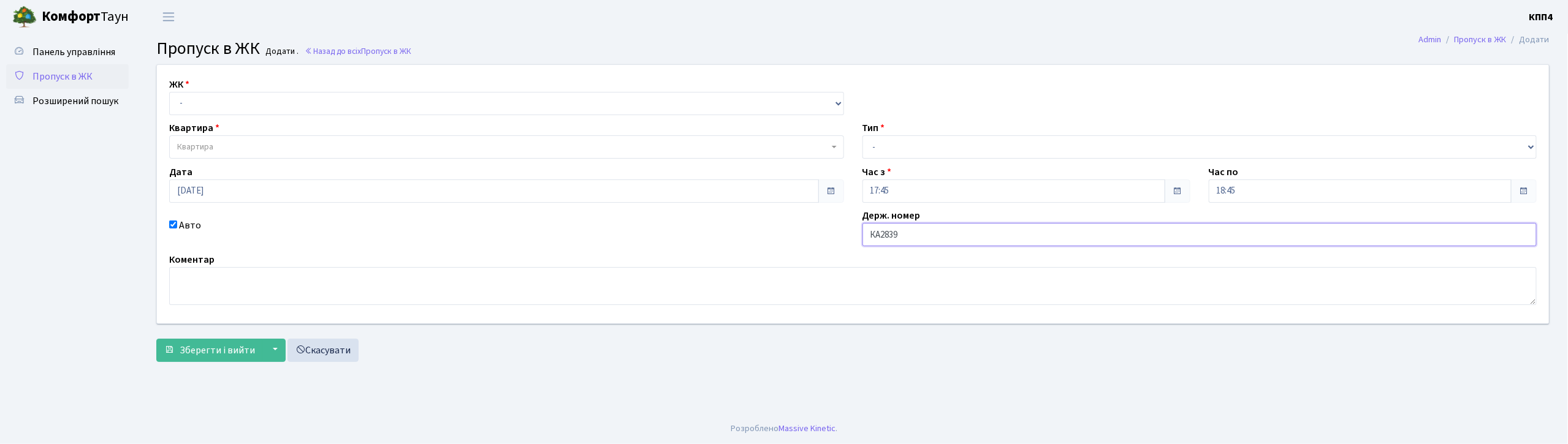
type input "[DEMOGRAPHIC_DATA]"
click at [979, 146] on select "- Доставка Таксі Гості Сервіс" at bounding box center [1199, 147] width 675 height 23
select select "2"
click at [862, 136] on select "- Доставка Таксі Гості Сервіс" at bounding box center [1199, 147] width 675 height 23
drag, startPoint x: 261, startPoint y: 101, endPoint x: 266, endPoint y: 109, distance: 9.4
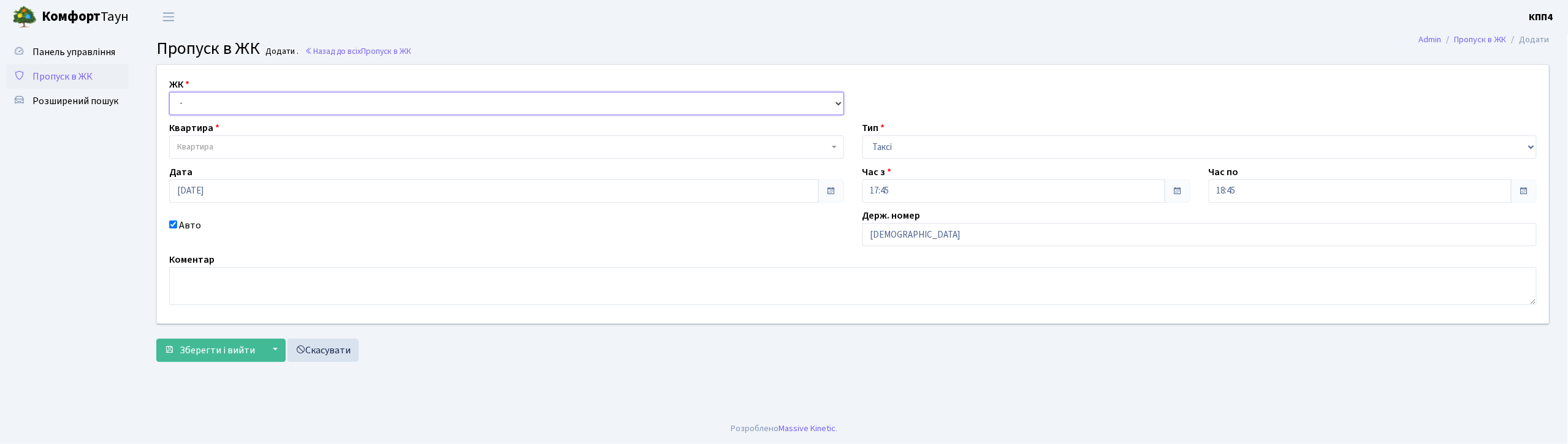
click at [261, 101] on select "- КТ, вул. Регенераторна, 4 КТ2, просп. [STREET_ADDRESS] [STREET_ADDRESS] [PERS…" at bounding box center [506, 103] width 675 height 23
select select "271"
click at [169, 92] on select "- КТ, вул. Регенераторна, 4 КТ2, просп. [STREET_ADDRESS] [STREET_ADDRESS] [PERS…" at bounding box center [506, 103] width 675 height 23
select select
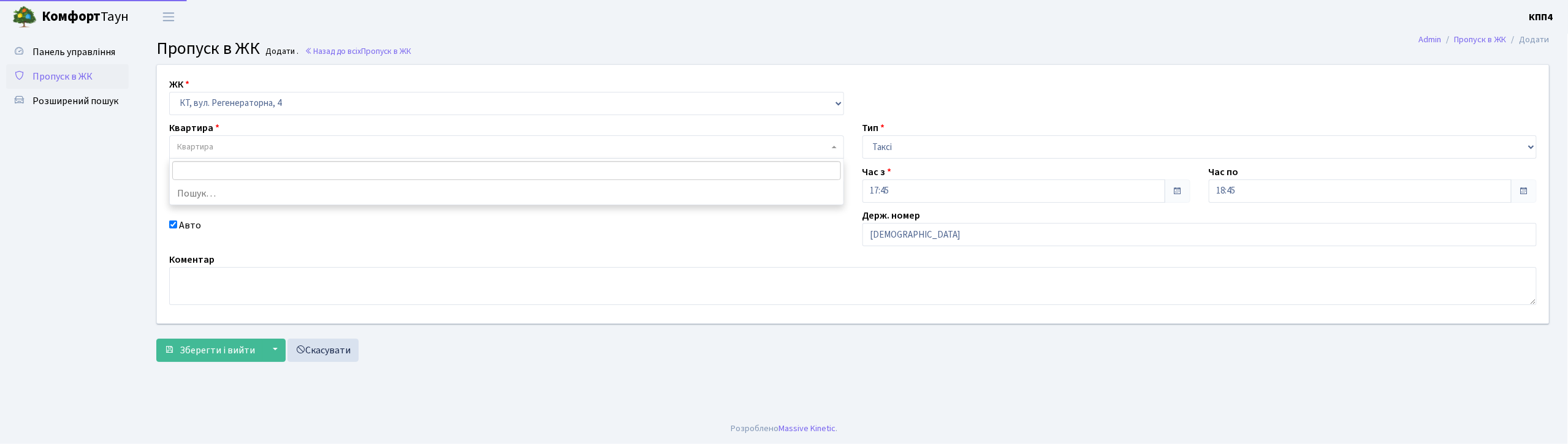
click at [281, 150] on span "Квартира" at bounding box center [502, 147] width 651 height 12
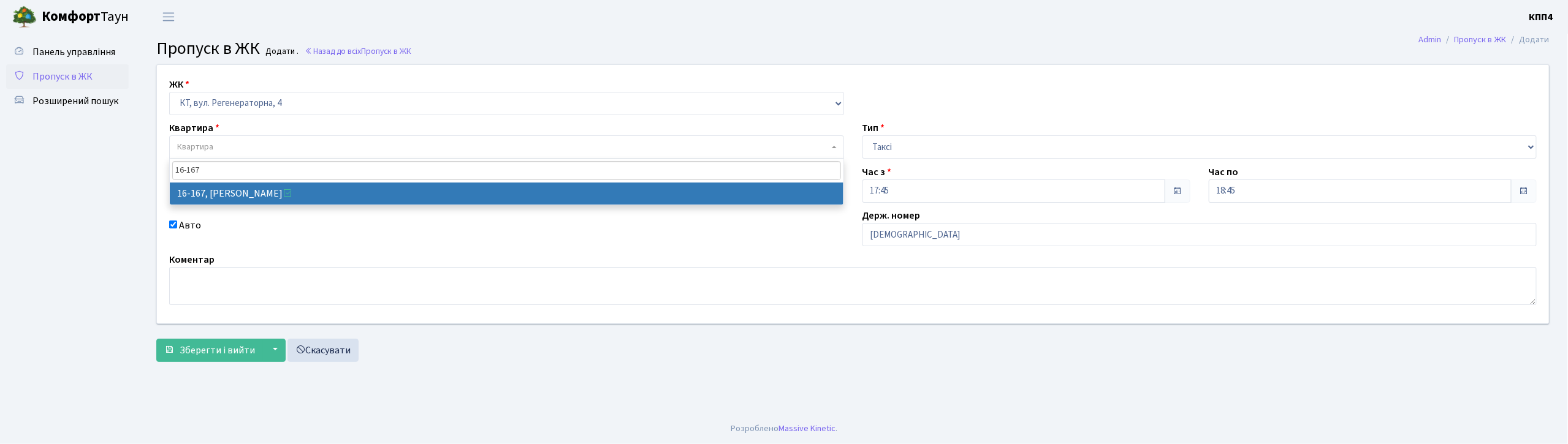
type input "16-167"
select select "8728"
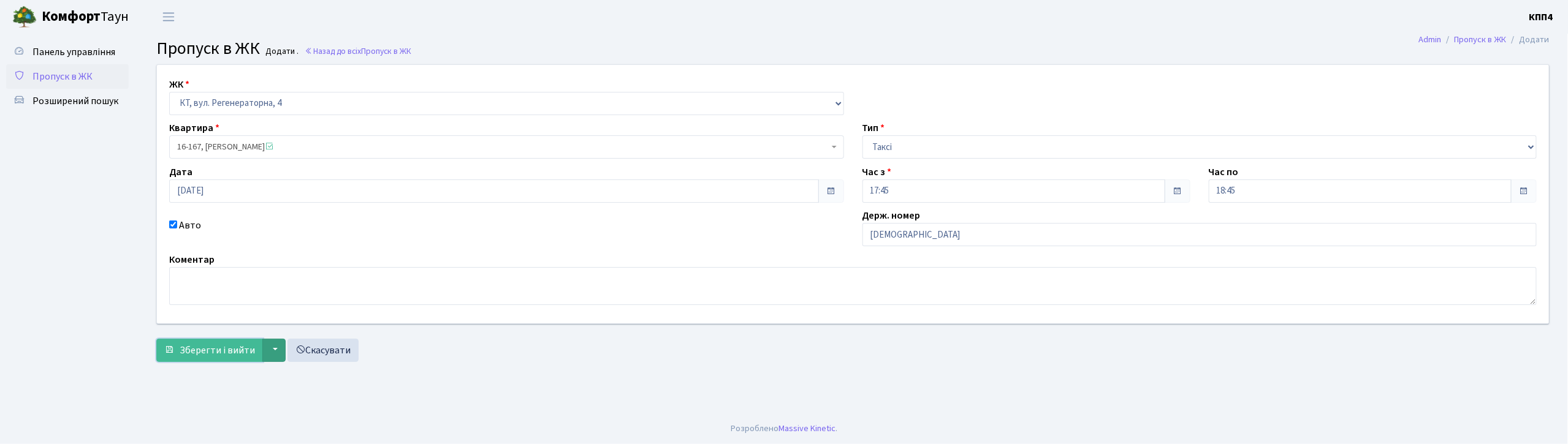
drag, startPoint x: 228, startPoint y: 352, endPoint x: 270, endPoint y: 346, distance: 42.4
click at [228, 353] on span "Зберегти і вийти" at bounding box center [217, 350] width 75 height 14
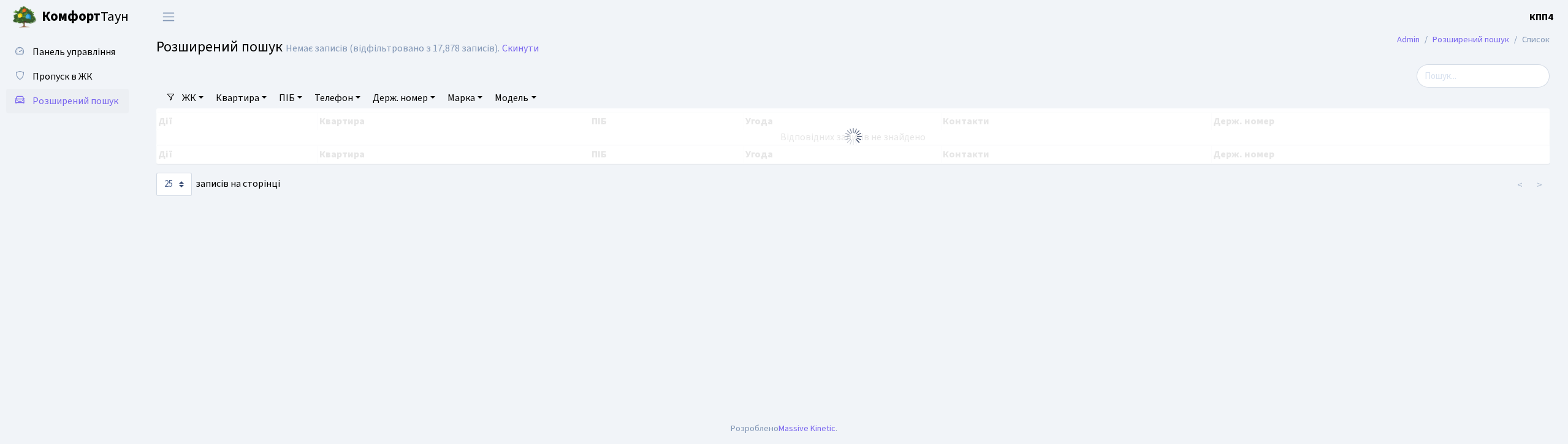
select select "25"
click at [236, 97] on link "Квартира" at bounding box center [241, 98] width 61 height 21
click at [187, 99] on link "ЖК" at bounding box center [192, 98] width 31 height 21
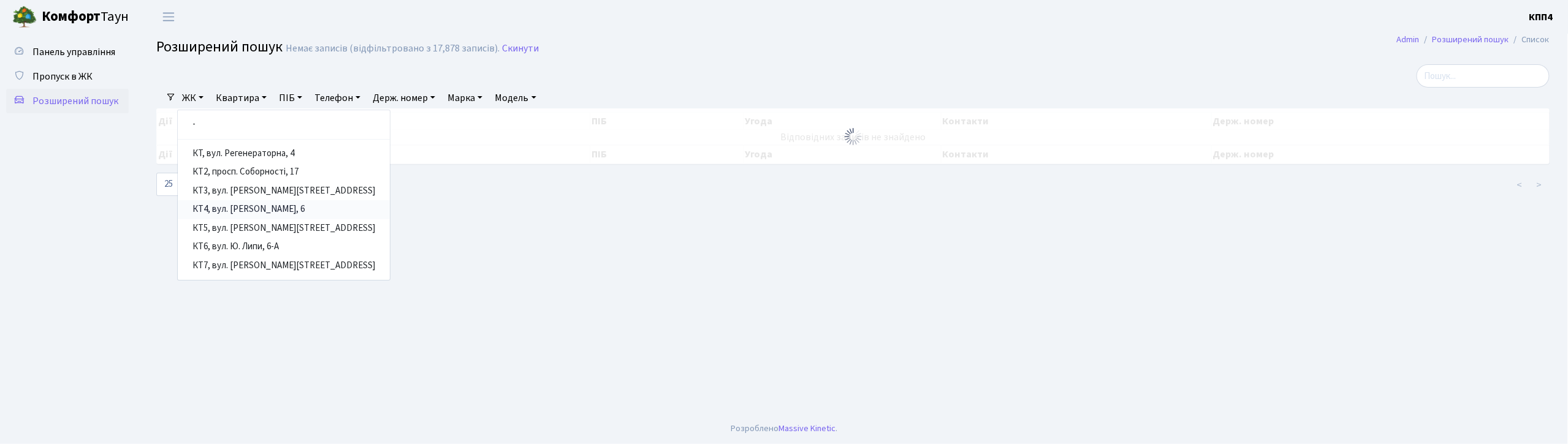
click at [245, 207] on link "КТ4, вул. [PERSON_NAME], 6" at bounding box center [284, 210] width 212 height 19
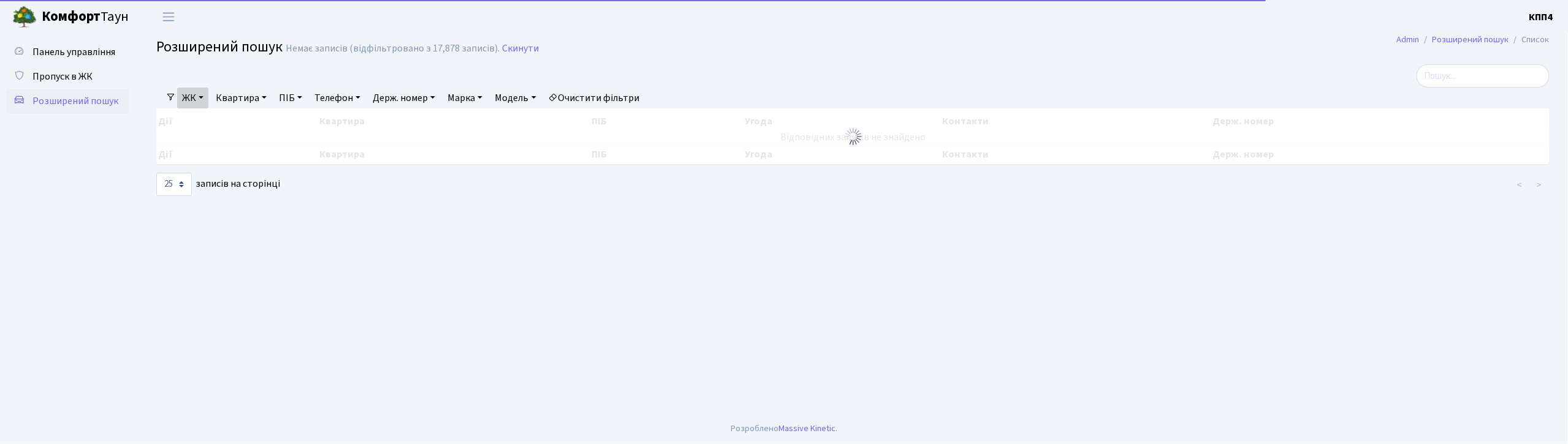
click at [231, 98] on link "Квартира" at bounding box center [241, 98] width 61 height 21
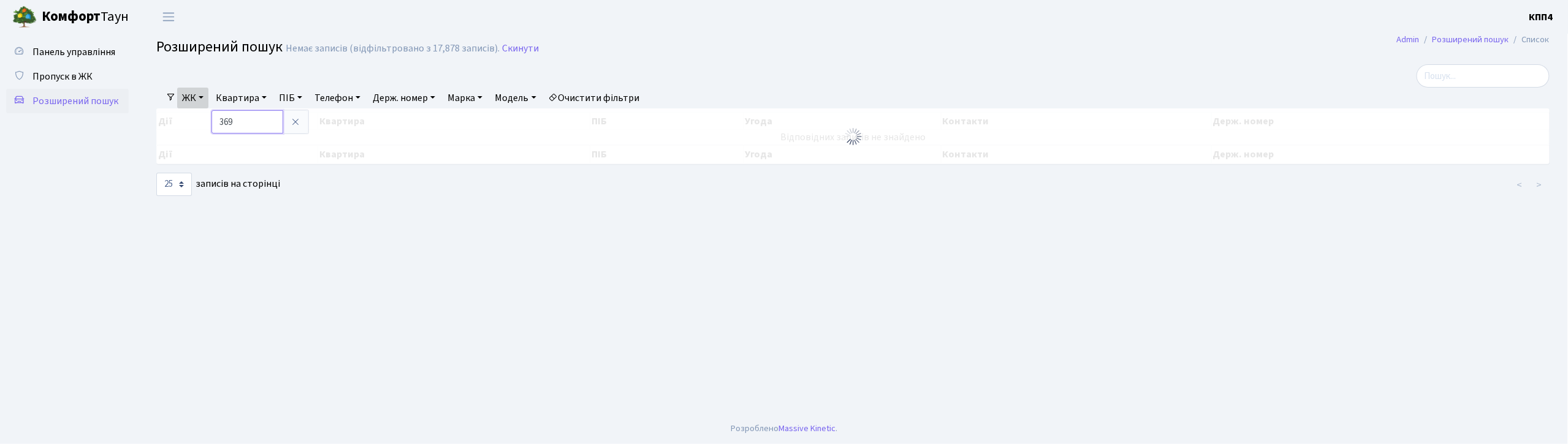
type input "369"
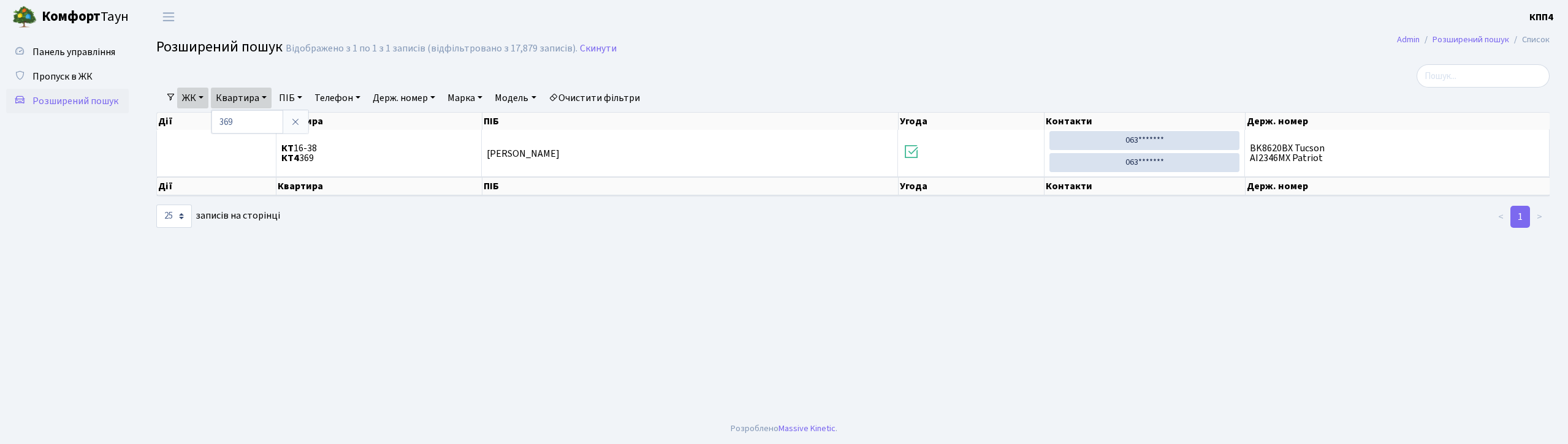
select select "25"
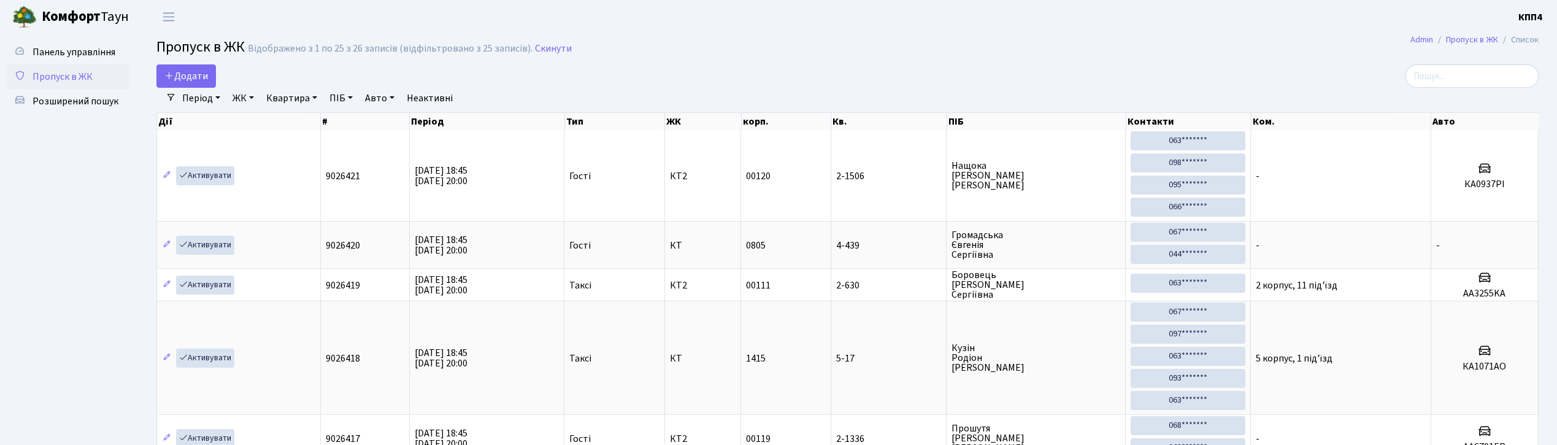
select select "25"
click at [1446, 71] on input "search" at bounding box center [1472, 75] width 133 height 23
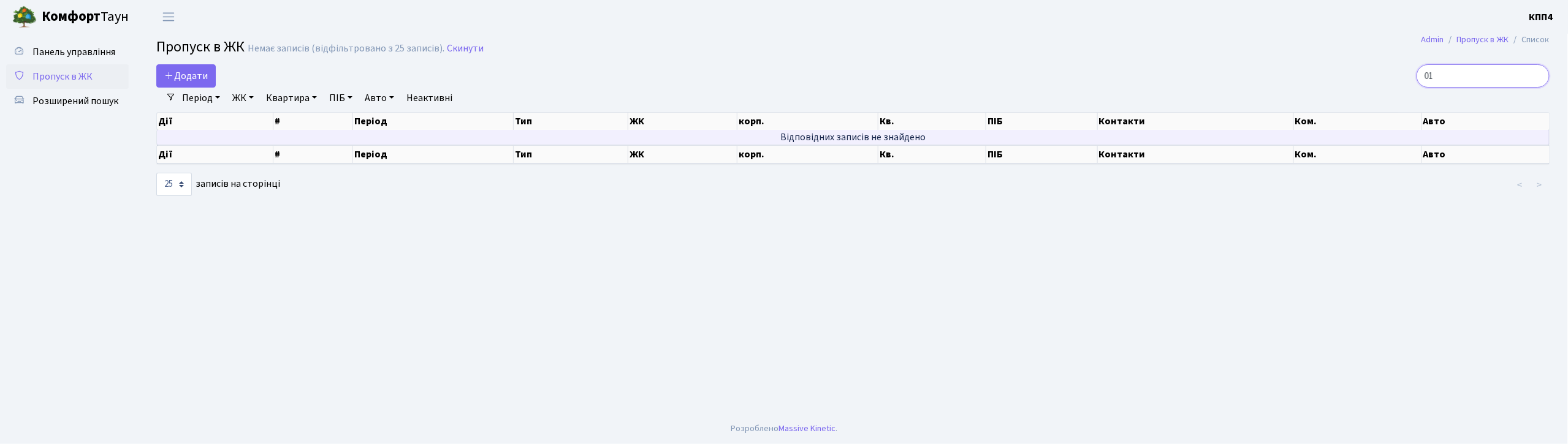
type input "0"
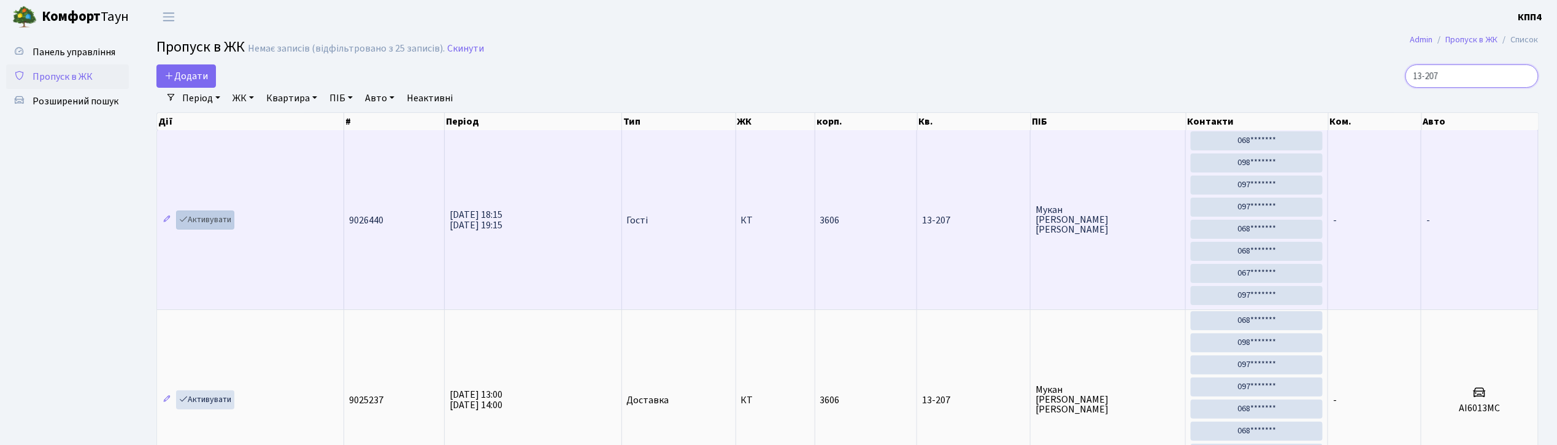
type input "13-207"
click at [212, 227] on link "Активувати" at bounding box center [205, 219] width 58 height 19
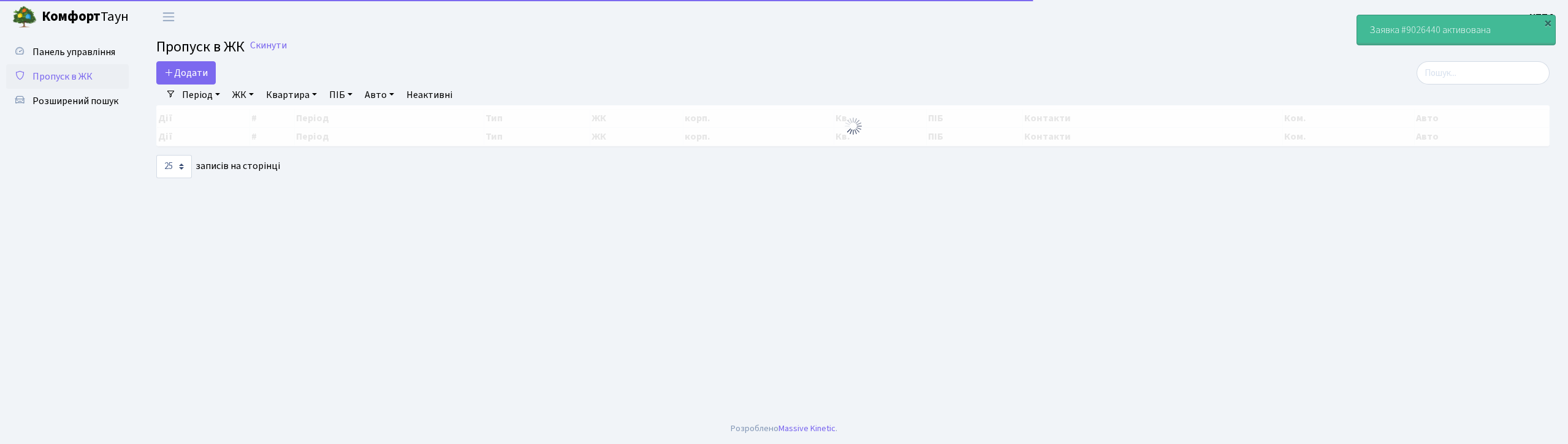
select select "25"
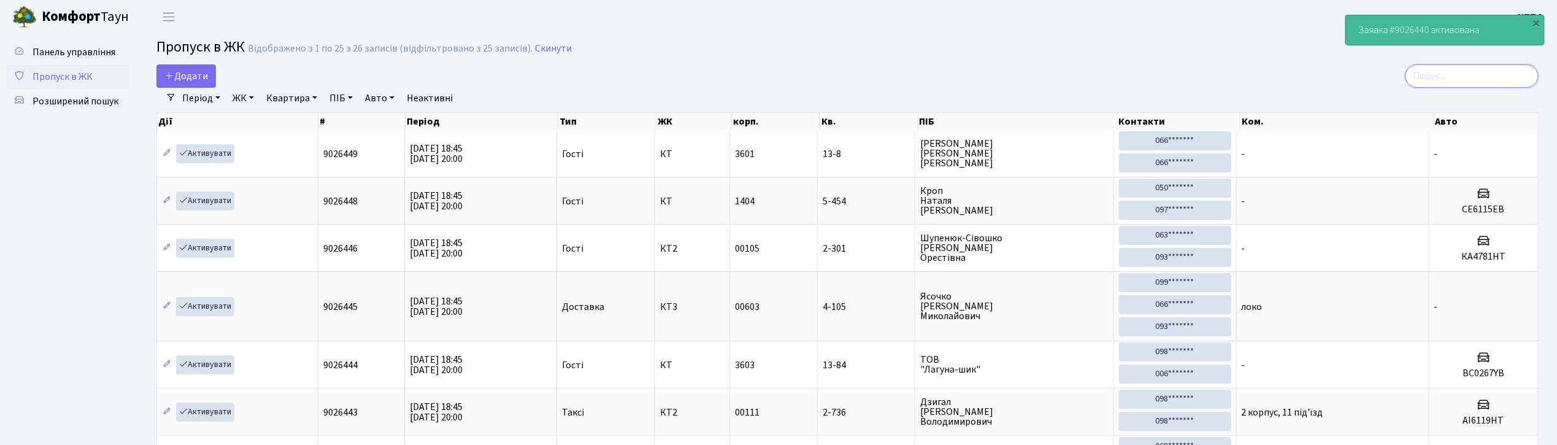
drag, startPoint x: 1486, startPoint y: 79, endPoint x: 1478, endPoint y: 79, distance: 8.6
click at [1486, 79] on input "search" at bounding box center [1472, 75] width 133 height 23
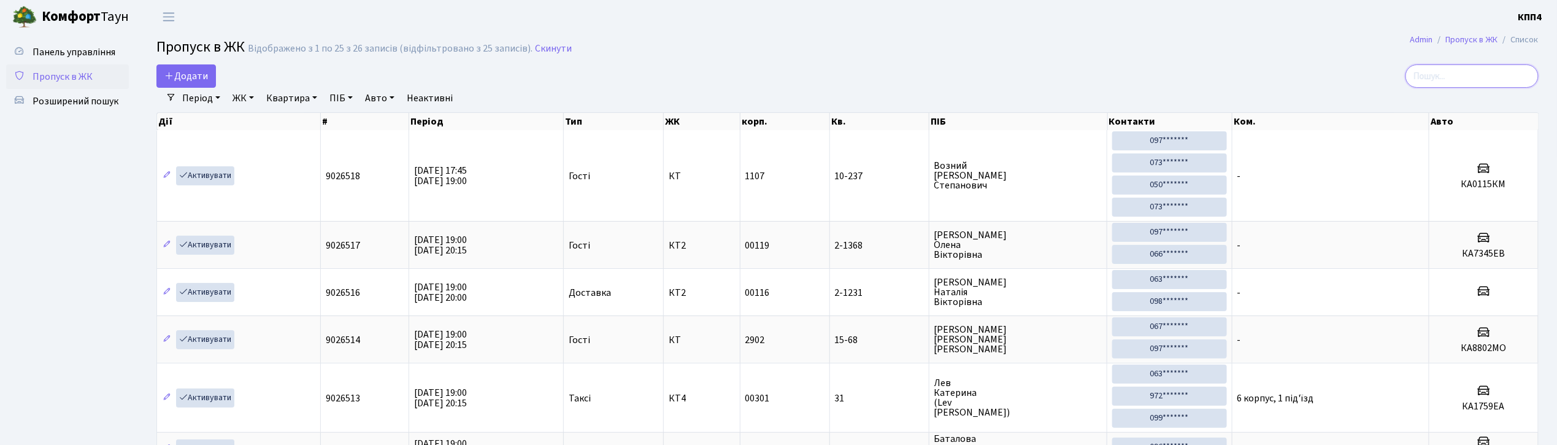
click at [1444, 81] on input "search" at bounding box center [1472, 75] width 133 height 23
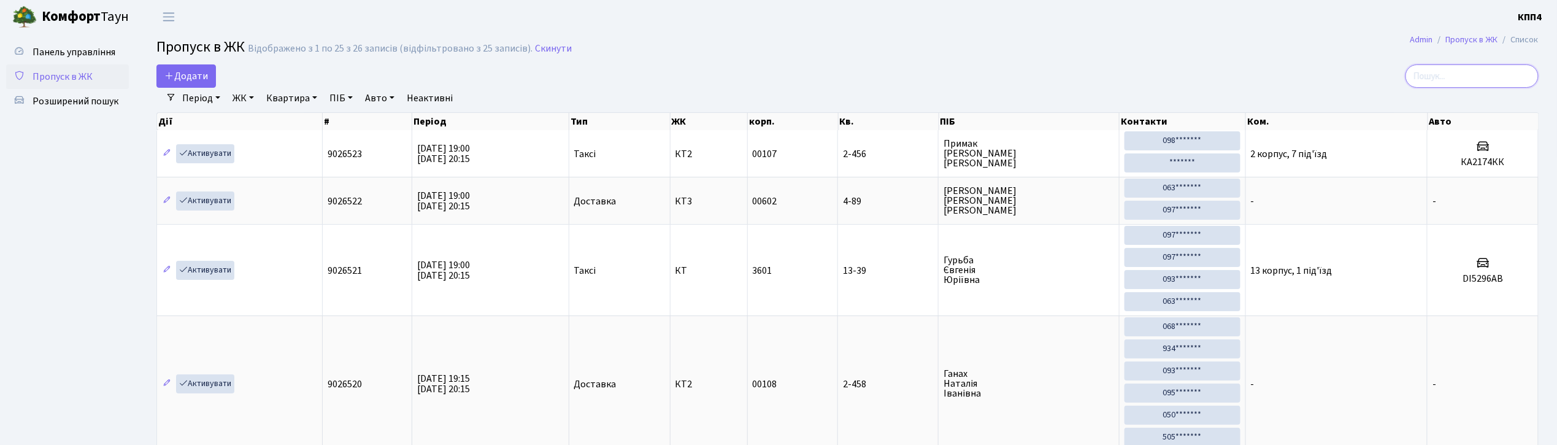
click at [1485, 80] on input "search" at bounding box center [1472, 75] width 133 height 23
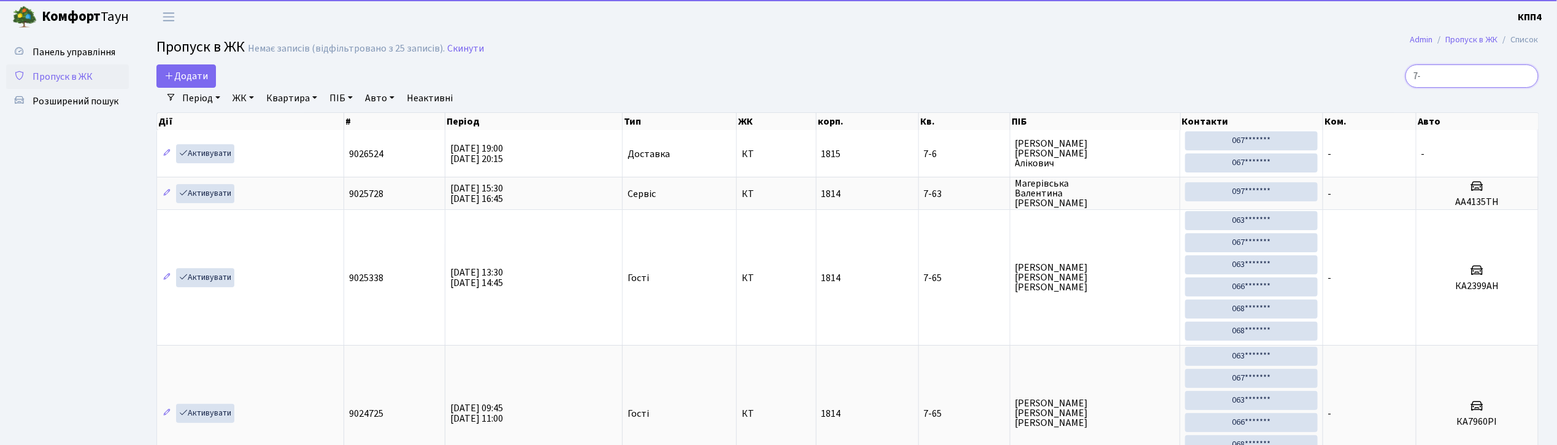
type input "7"
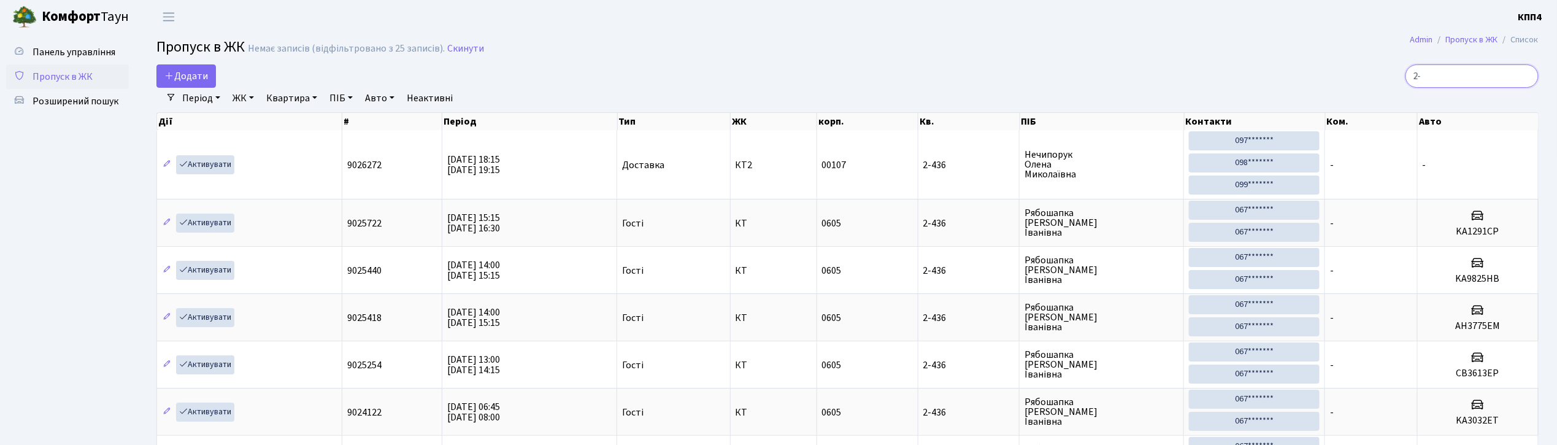
type input "2"
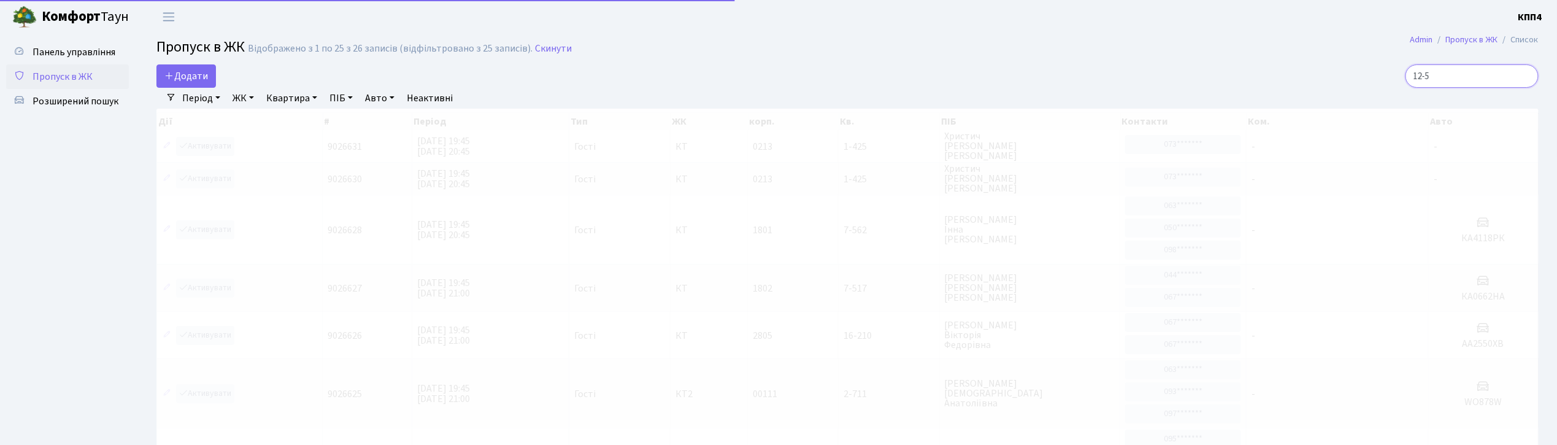
type input "12-56"
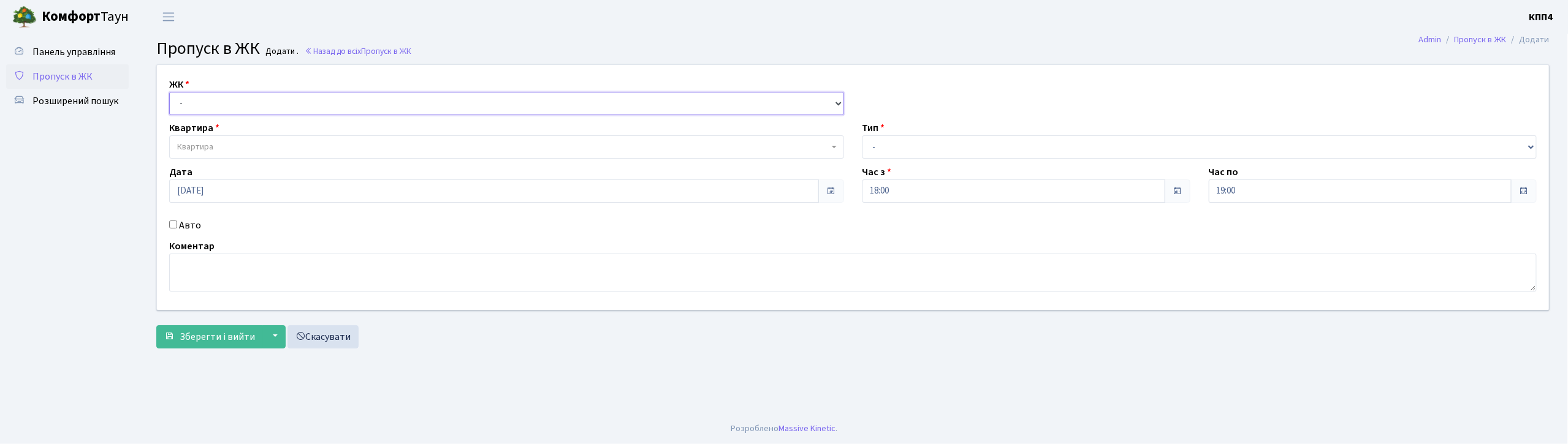
drag, startPoint x: 263, startPoint y: 102, endPoint x: 263, endPoint y: 109, distance: 7.0
click at [263, 102] on select "- КТ, вул. Регенераторна, 4 КТ2, просп. [STREET_ADDRESS] [STREET_ADDRESS] [PERS…" at bounding box center [506, 103] width 675 height 23
select select "271"
click at [169, 92] on select "- КТ, вул. Регенераторна, 4 КТ2, просп. [STREET_ADDRESS] [STREET_ADDRESS] [PERS…" at bounding box center [506, 103] width 675 height 23
select select
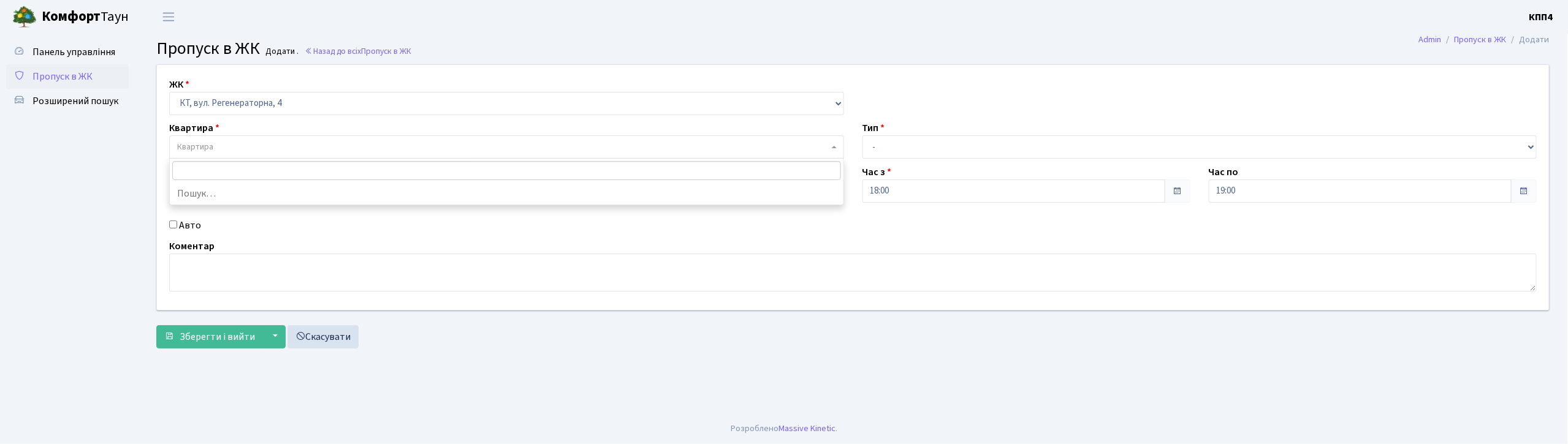
click at [263, 142] on span "Квартира" at bounding box center [502, 147] width 651 height 12
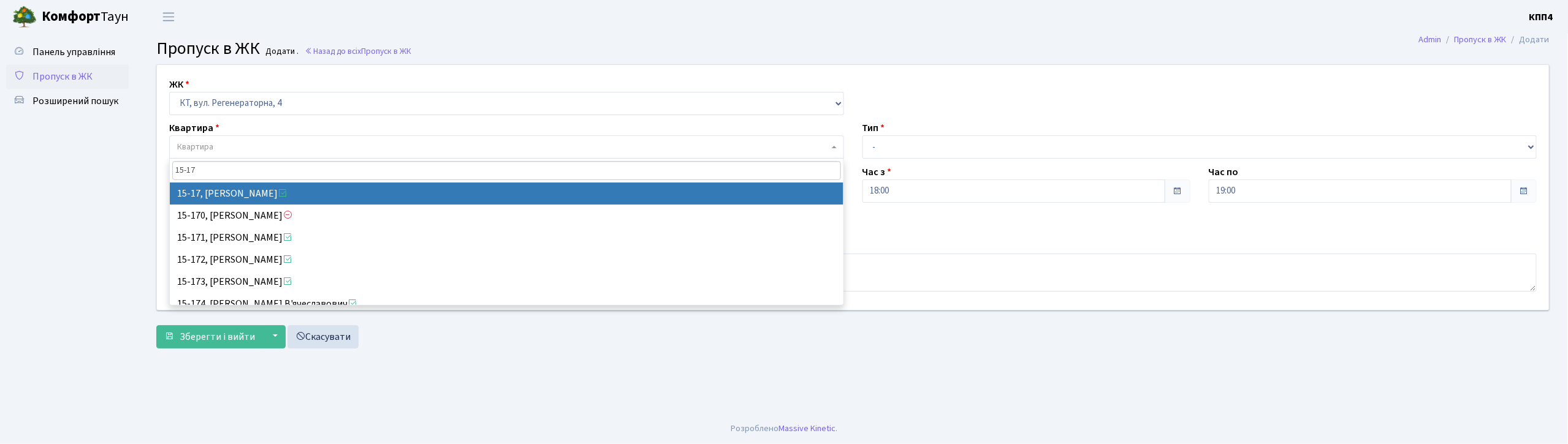
type input "15-17"
select select "8792"
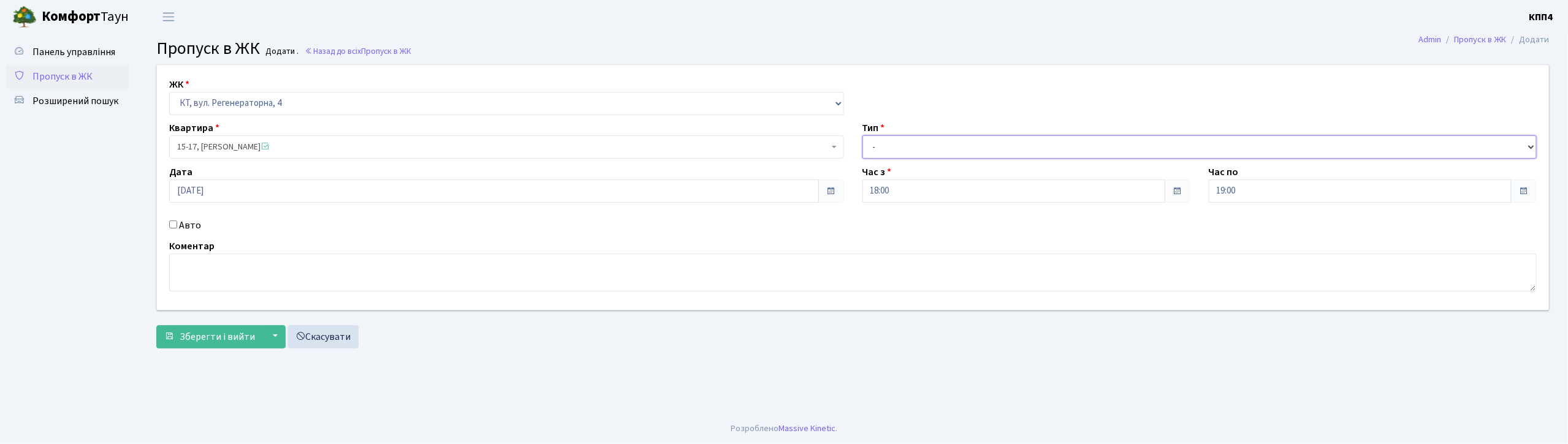
click at [924, 146] on select "- Доставка Таксі Гості Сервіс" at bounding box center [1199, 147] width 675 height 23
select select "1"
click at [862, 136] on select "- Доставка Таксі Гості Сервіс" at bounding box center [1199, 147] width 675 height 23
click at [249, 341] on span "Зберегти і вийти" at bounding box center [217, 337] width 75 height 14
